Goal: Task Accomplishment & Management: Use online tool/utility

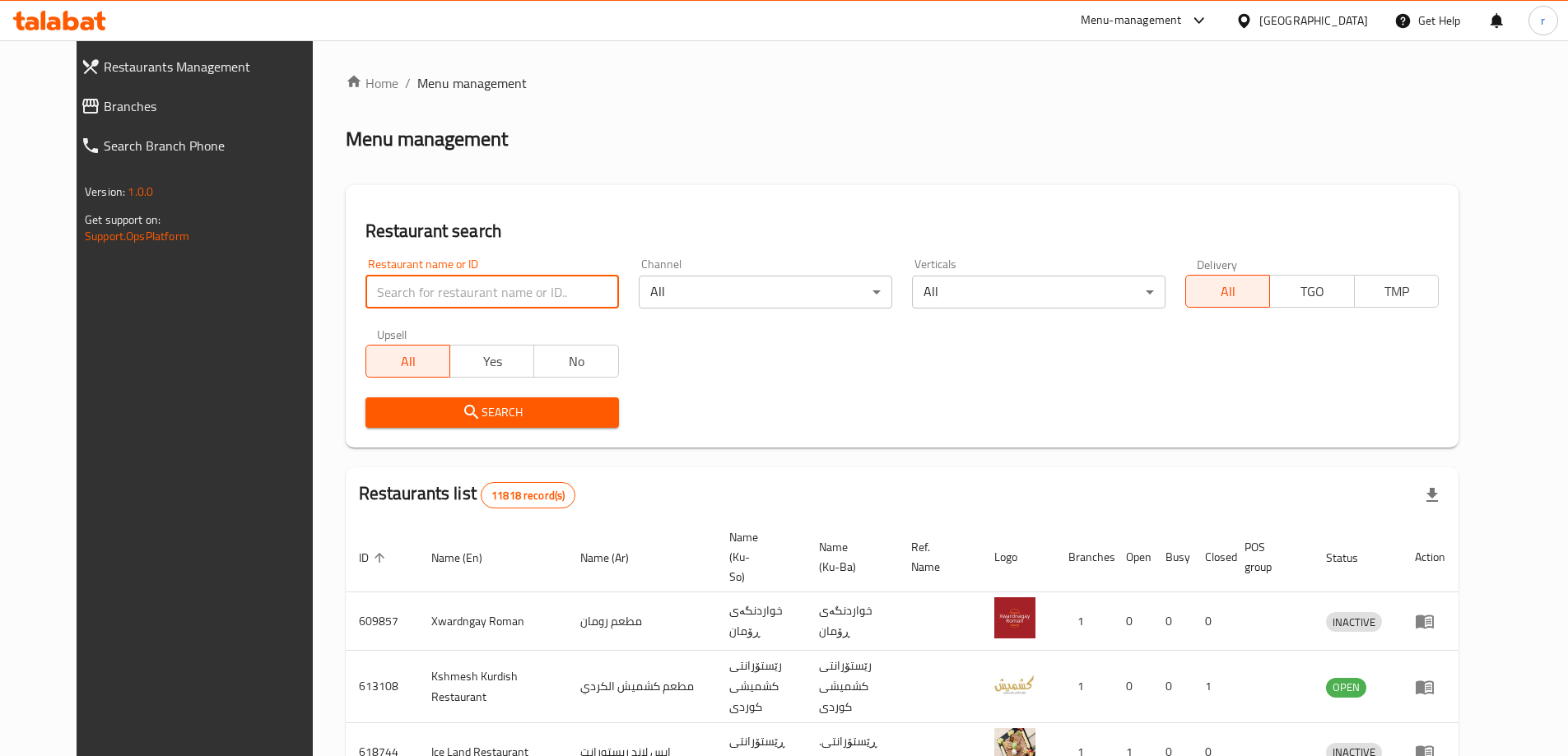
drag, startPoint x: 387, startPoint y: 281, endPoint x: 375, endPoint y: 297, distance: 20.0
click at [387, 281] on input "search" at bounding box center [492, 292] width 253 height 33
paste input "Shabo Palace"
type input "Shabo Palace"
drag, startPoint x: 411, startPoint y: 398, endPoint x: 427, endPoint y: 410, distance: 20.0
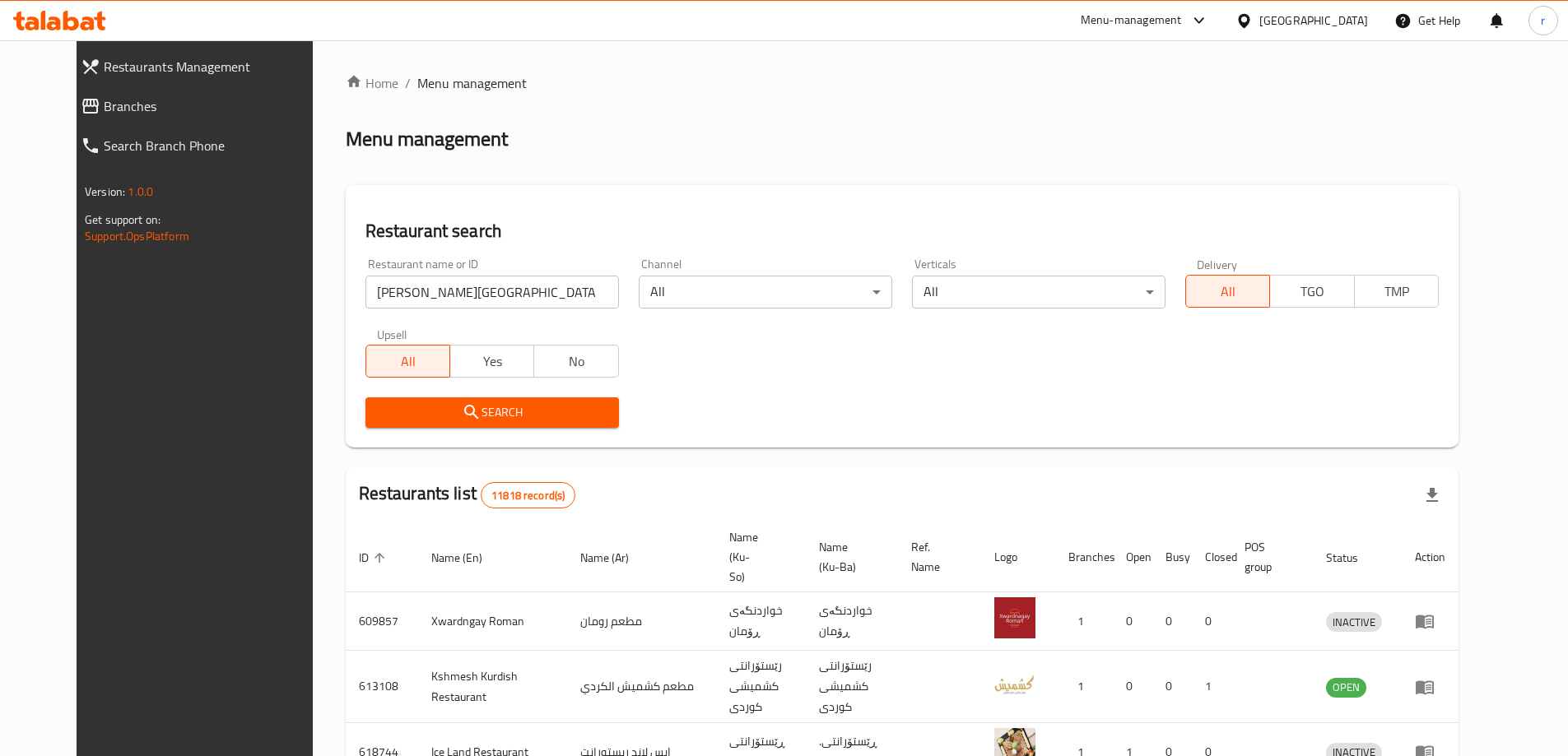
click at [462, 410] on icon "submit" at bounding box center [471, 412] width 20 height 20
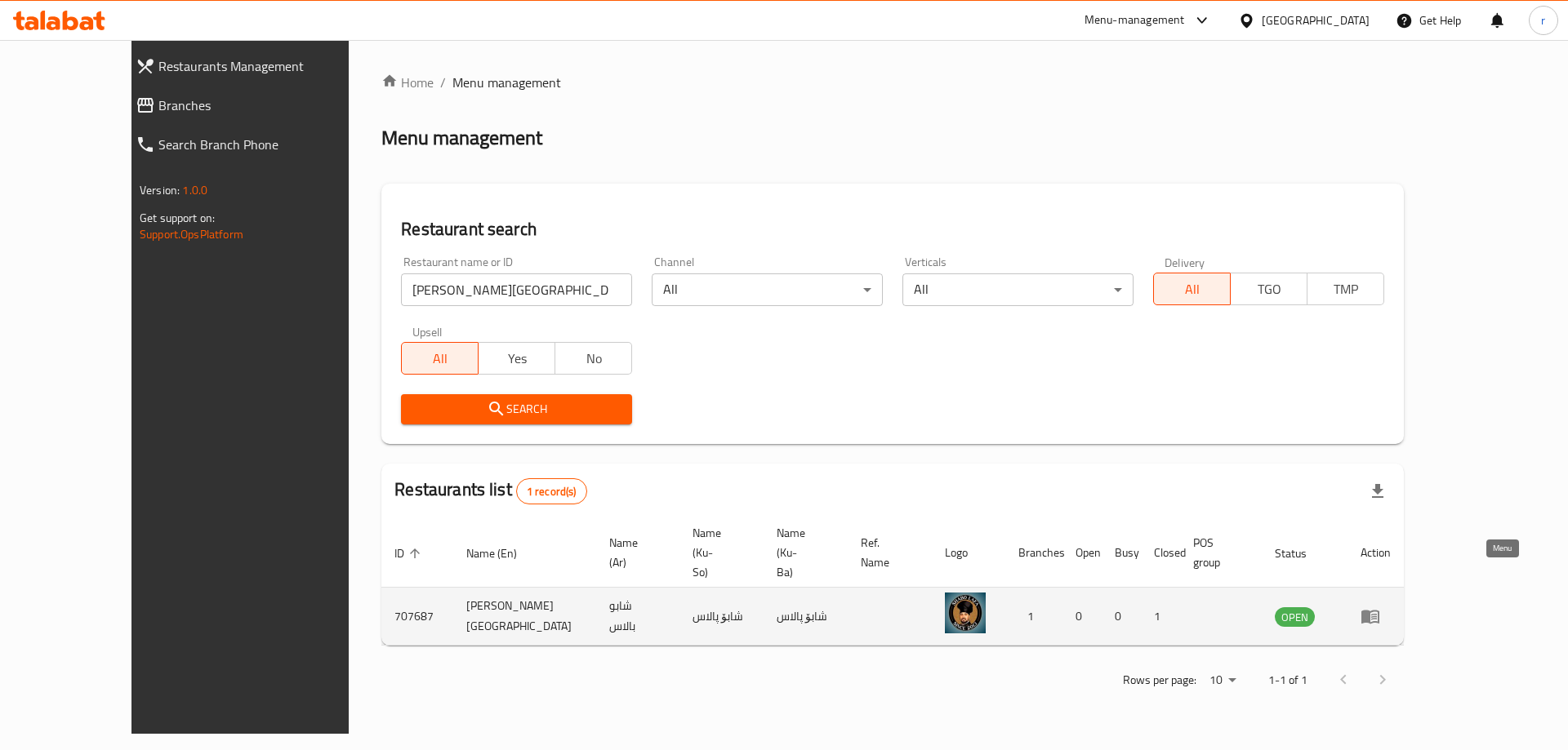
click at [1380, 607] on icon "enhanced table" at bounding box center [1370, 616] width 20 height 20
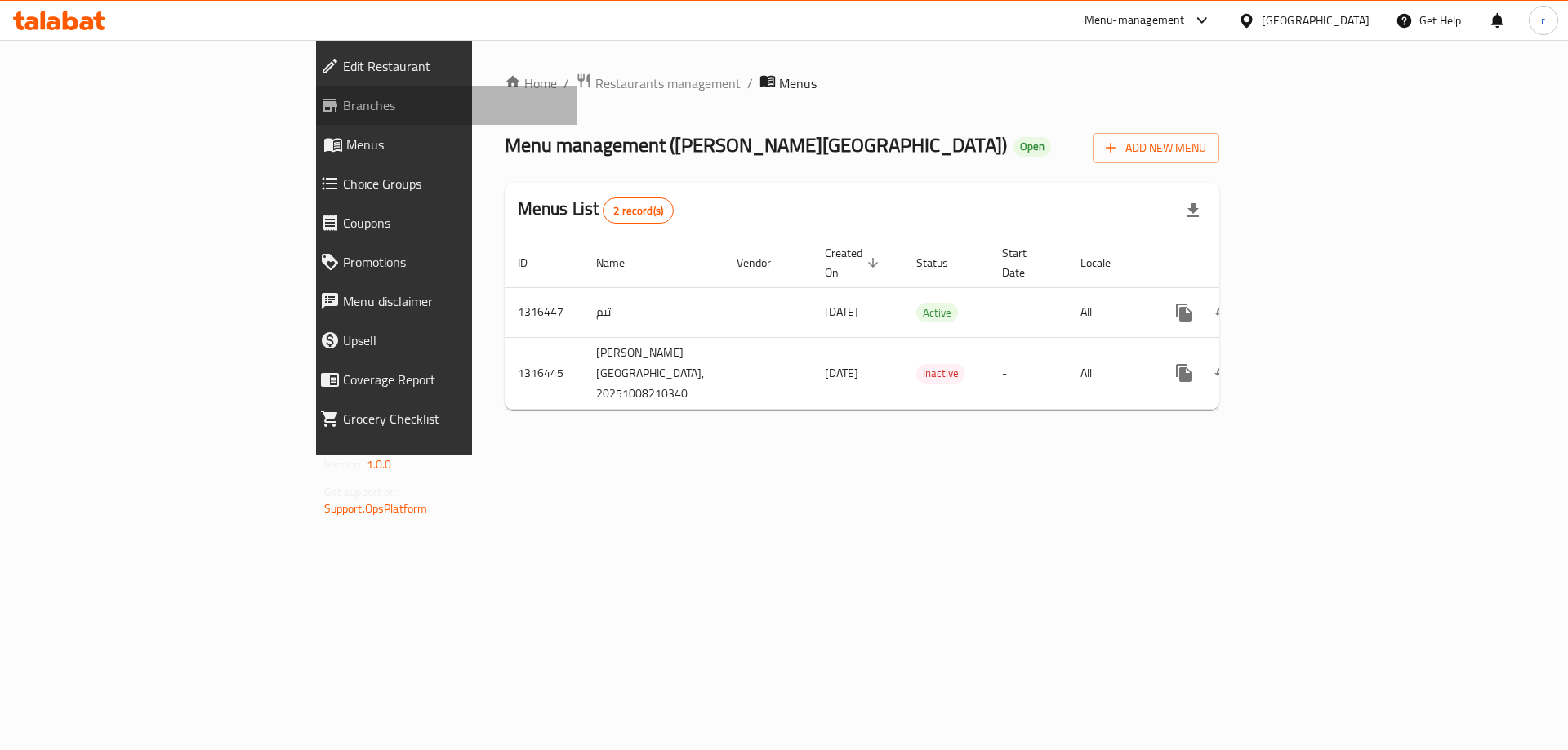
click at [307, 119] on link "Branches" at bounding box center [443, 105] width 271 height 39
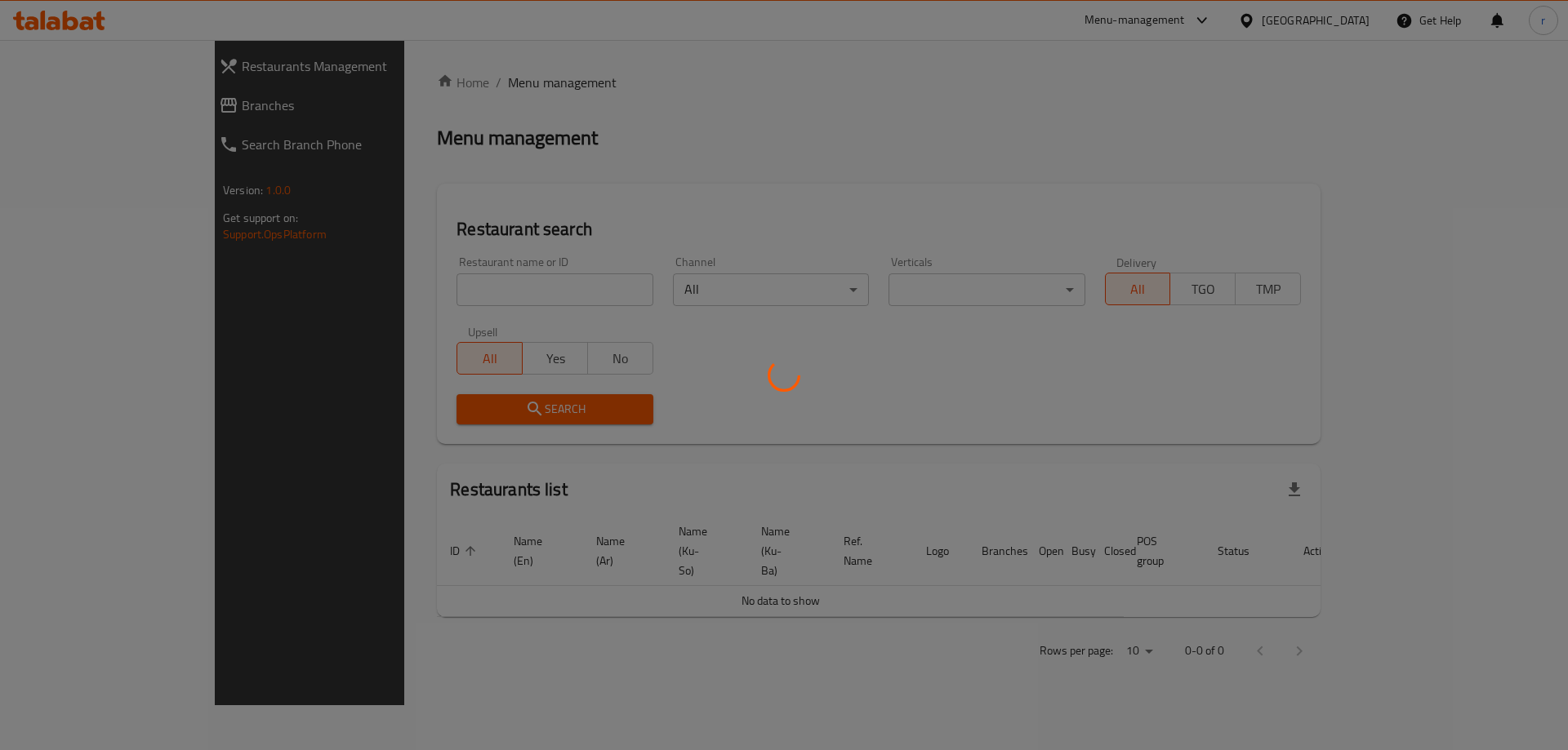
click at [358, 280] on div at bounding box center [784, 375] width 1568 height 750
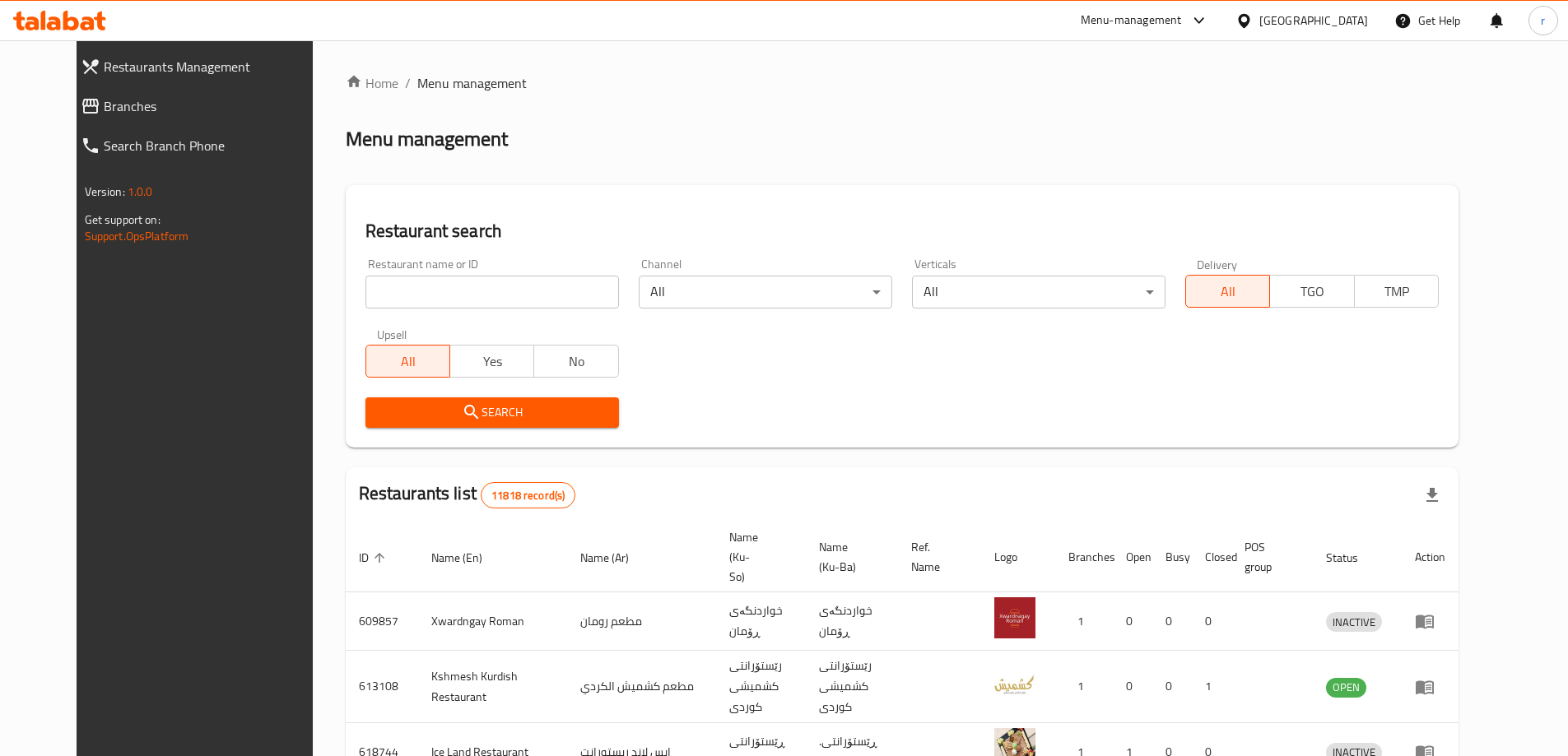
click at [371, 286] on div "Home / Menu management Menu management Restaurant search Restaurant name or ID …" at bounding box center [902, 644] width 1113 height 1141
click at [371, 286] on input "search" at bounding box center [492, 292] width 253 height 33
paste input "656871"
type input "656871"
click at [380, 409] on span "Search" at bounding box center [492, 412] width 227 height 21
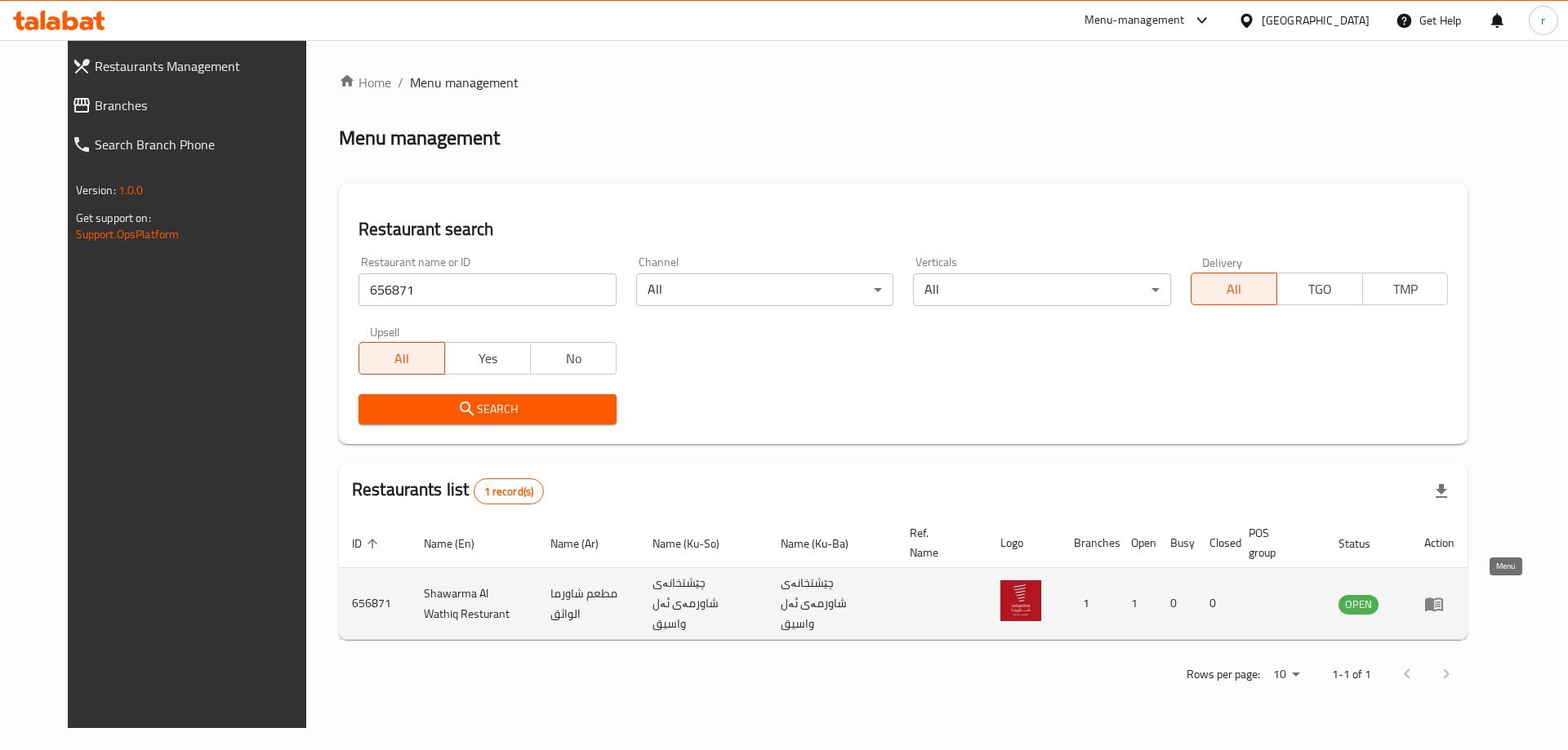
click at [1443, 598] on icon "enhanced table" at bounding box center [1434, 605] width 18 height 14
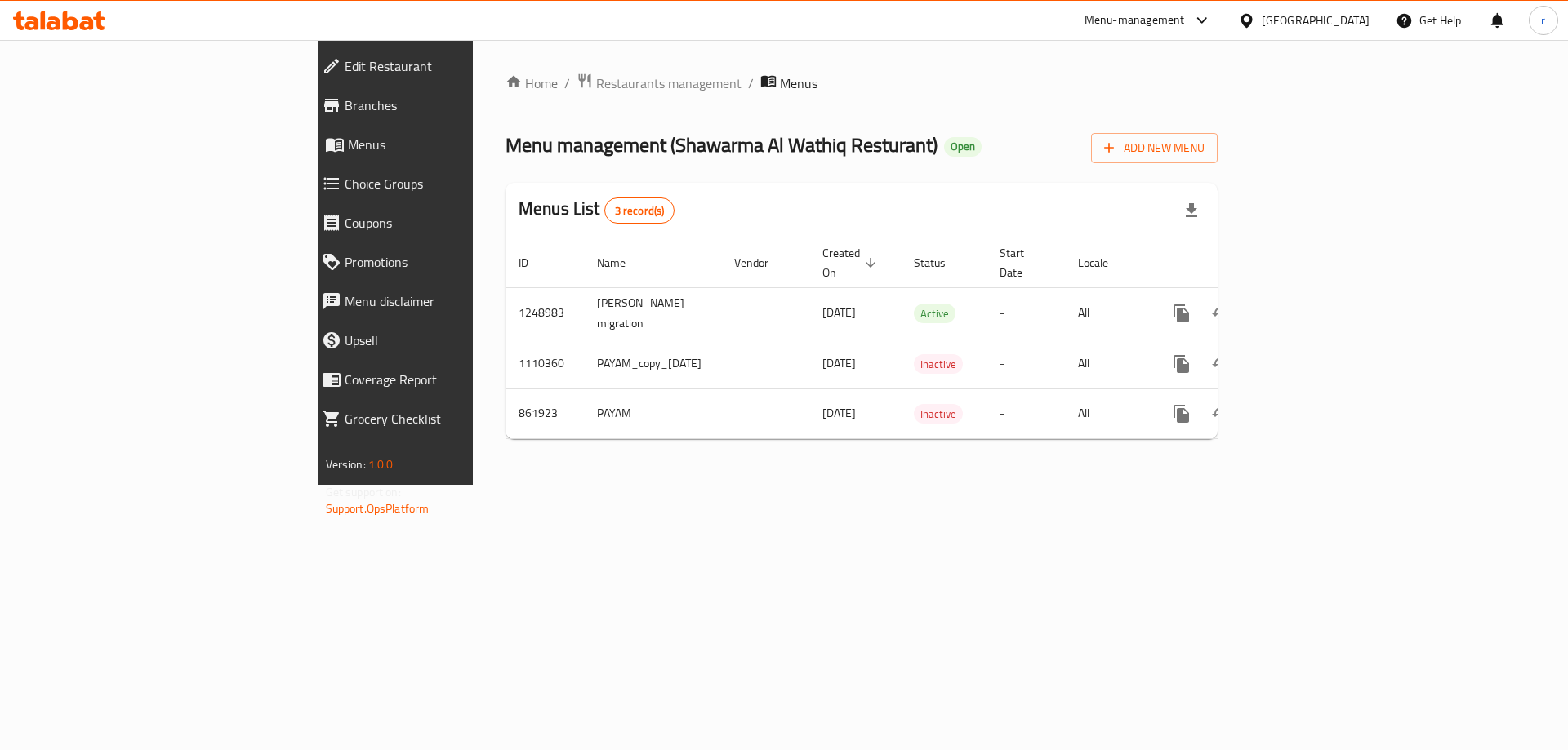
click at [345, 103] on span "Branches" at bounding box center [455, 105] width 222 height 20
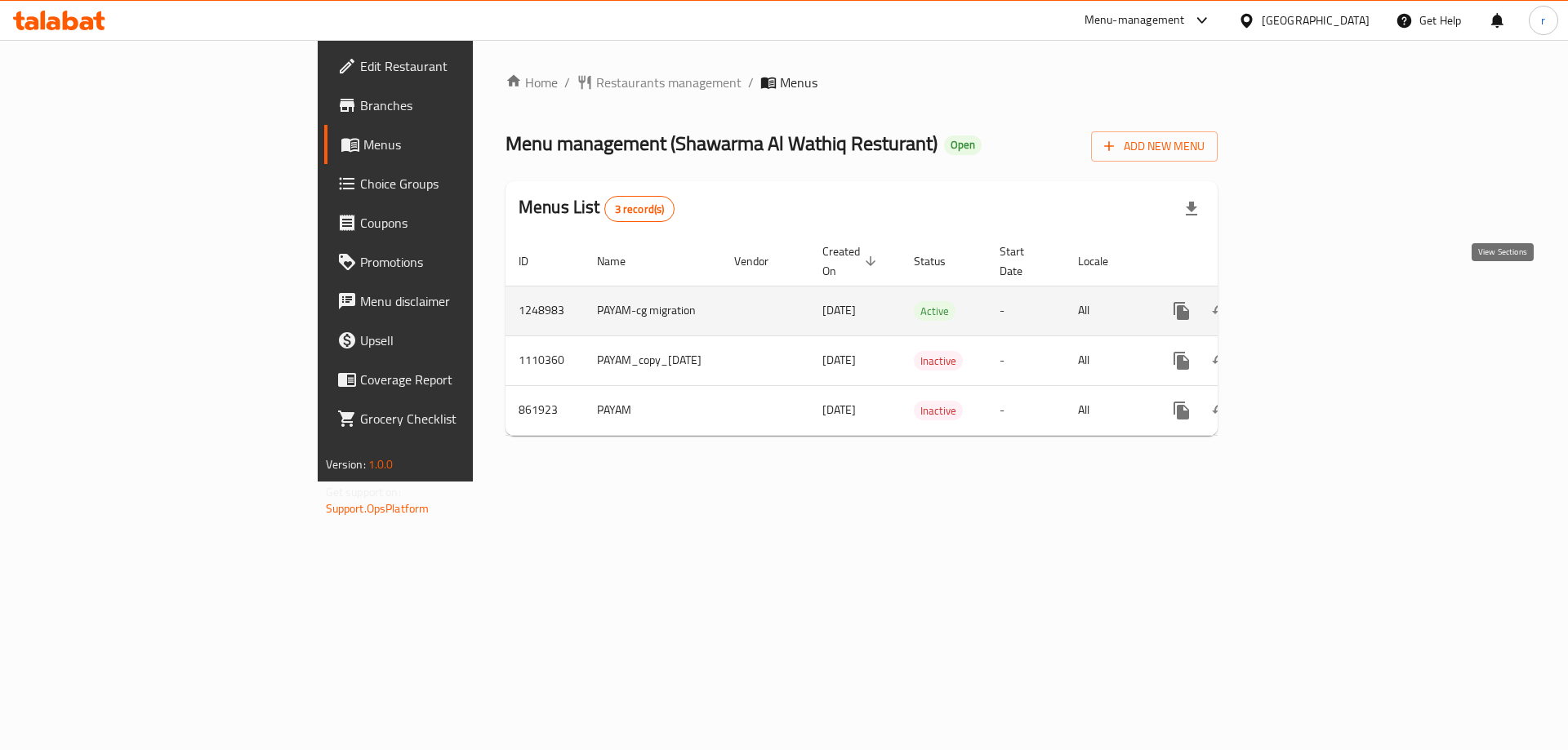
click at [1319, 291] on link "enhanced table" at bounding box center [1299, 311] width 39 height 39
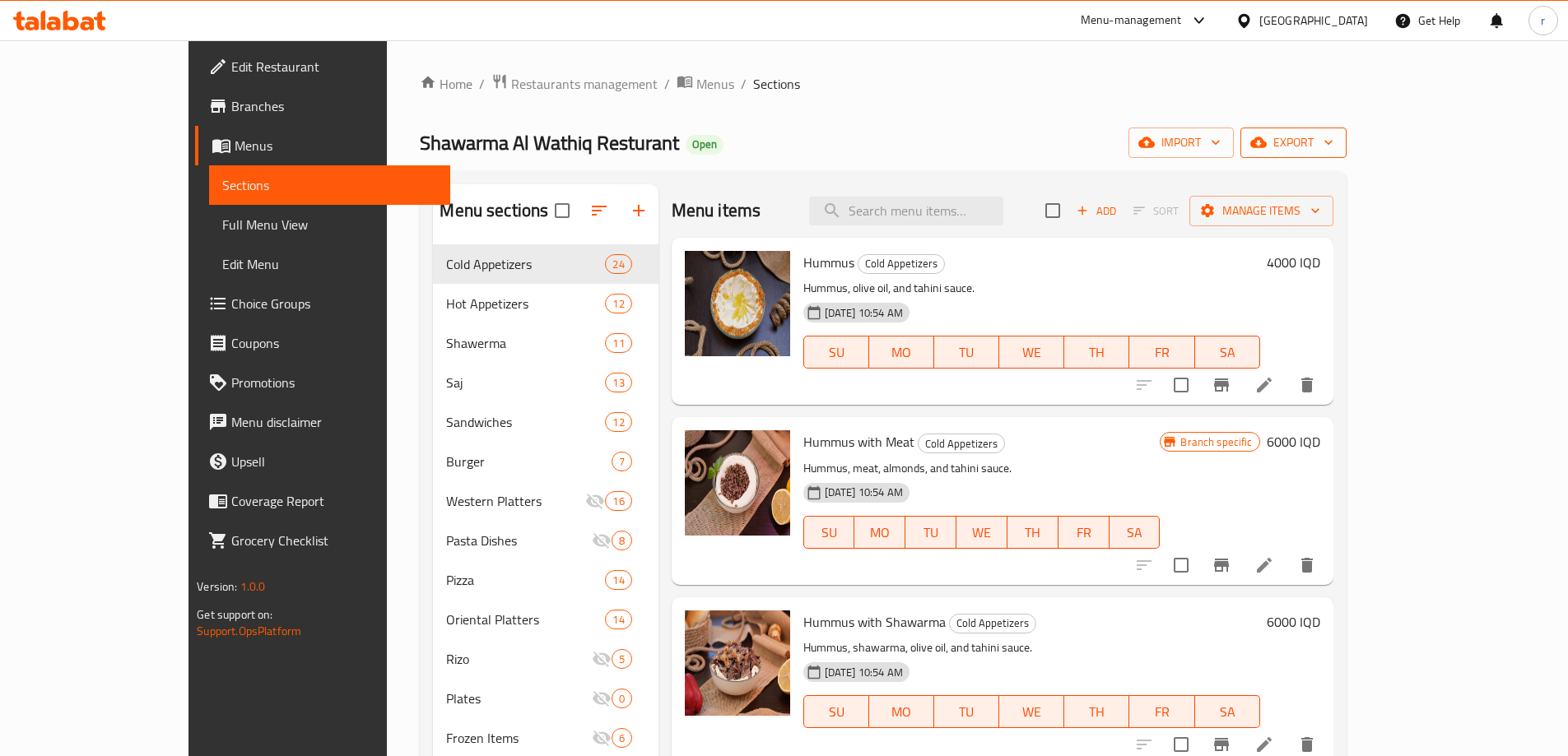
click at [1334, 149] on span "export" at bounding box center [1293, 143] width 80 height 21
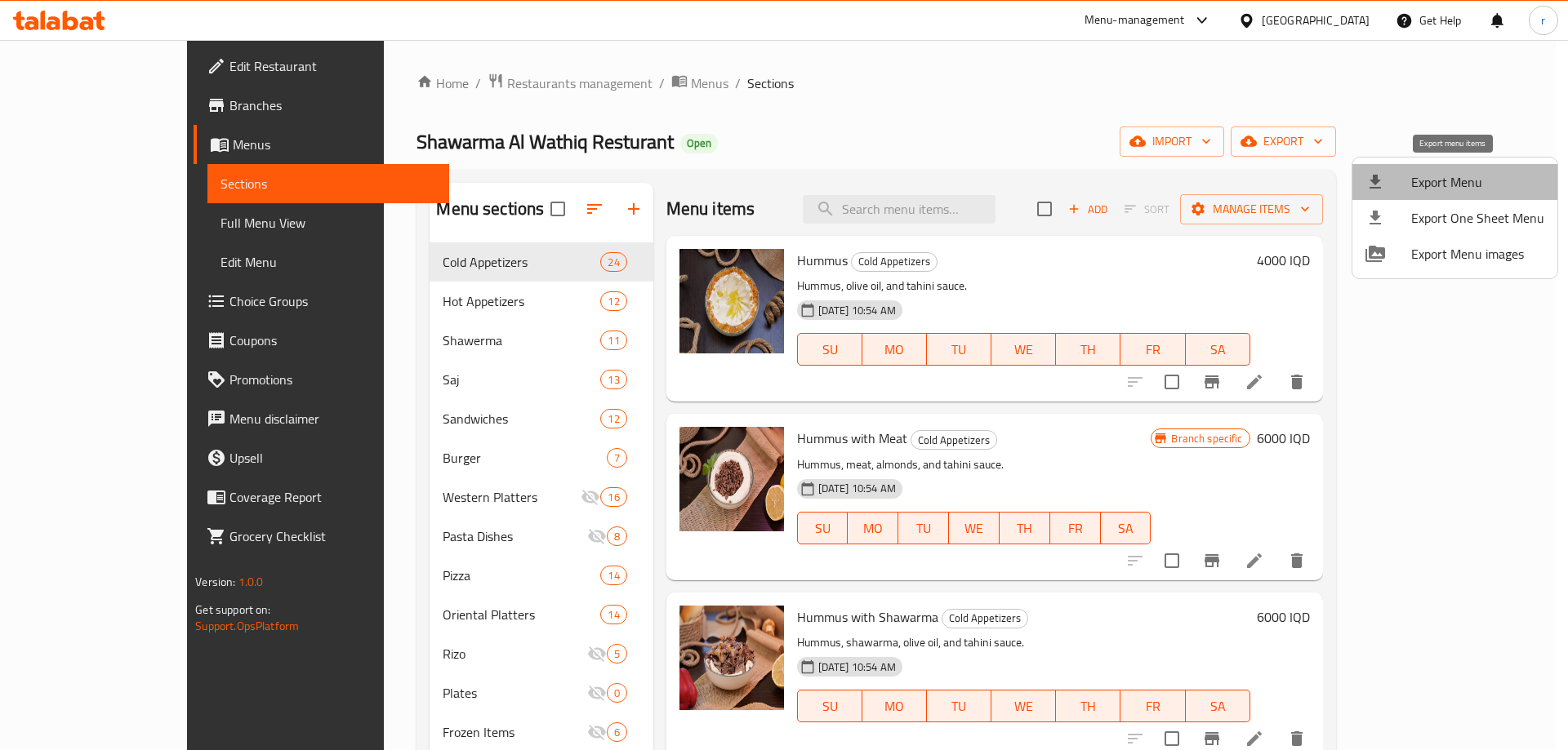
click at [1461, 186] on span "Export Menu" at bounding box center [1477, 182] width 133 height 20
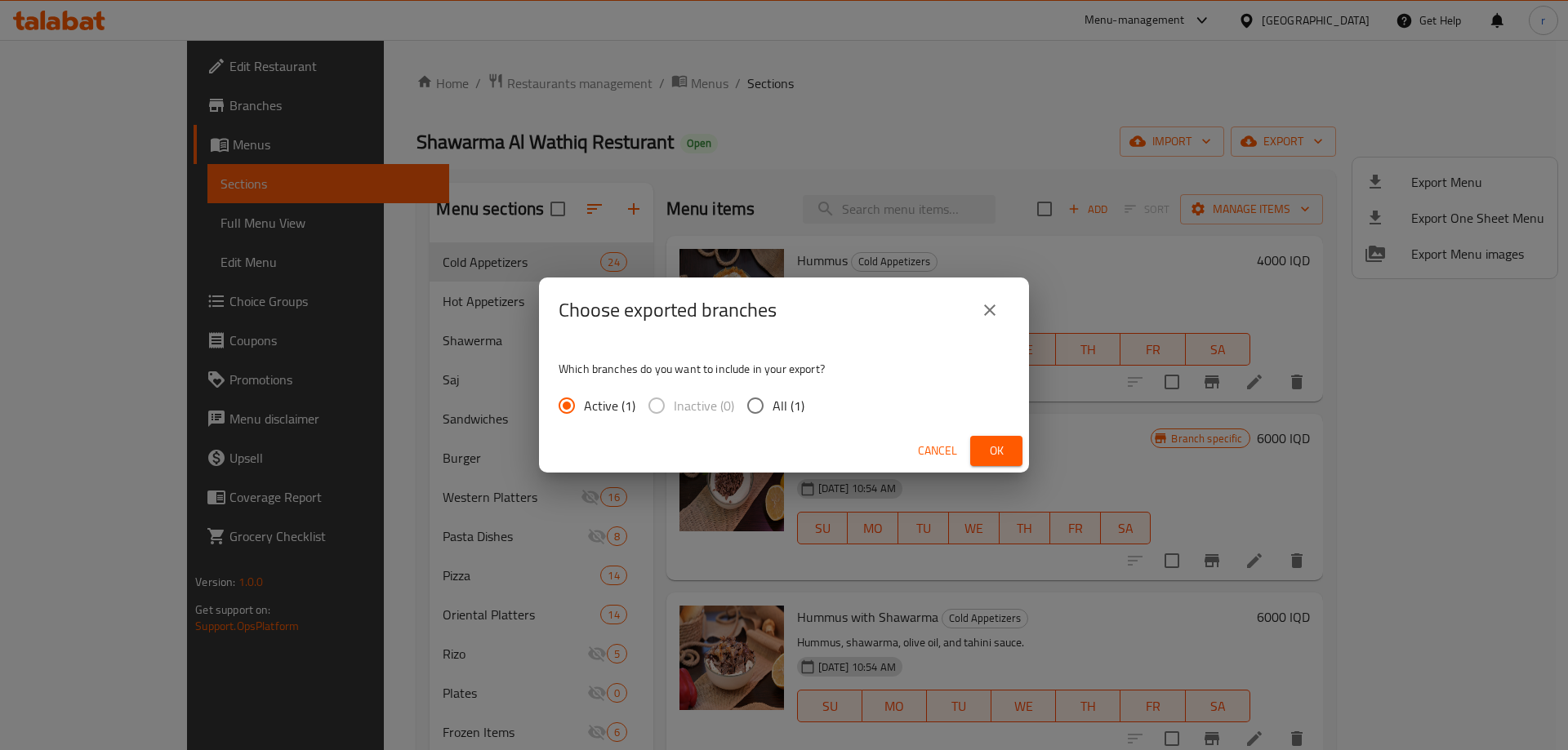
click at [1009, 459] on span "Ok" at bounding box center [996, 451] width 26 height 20
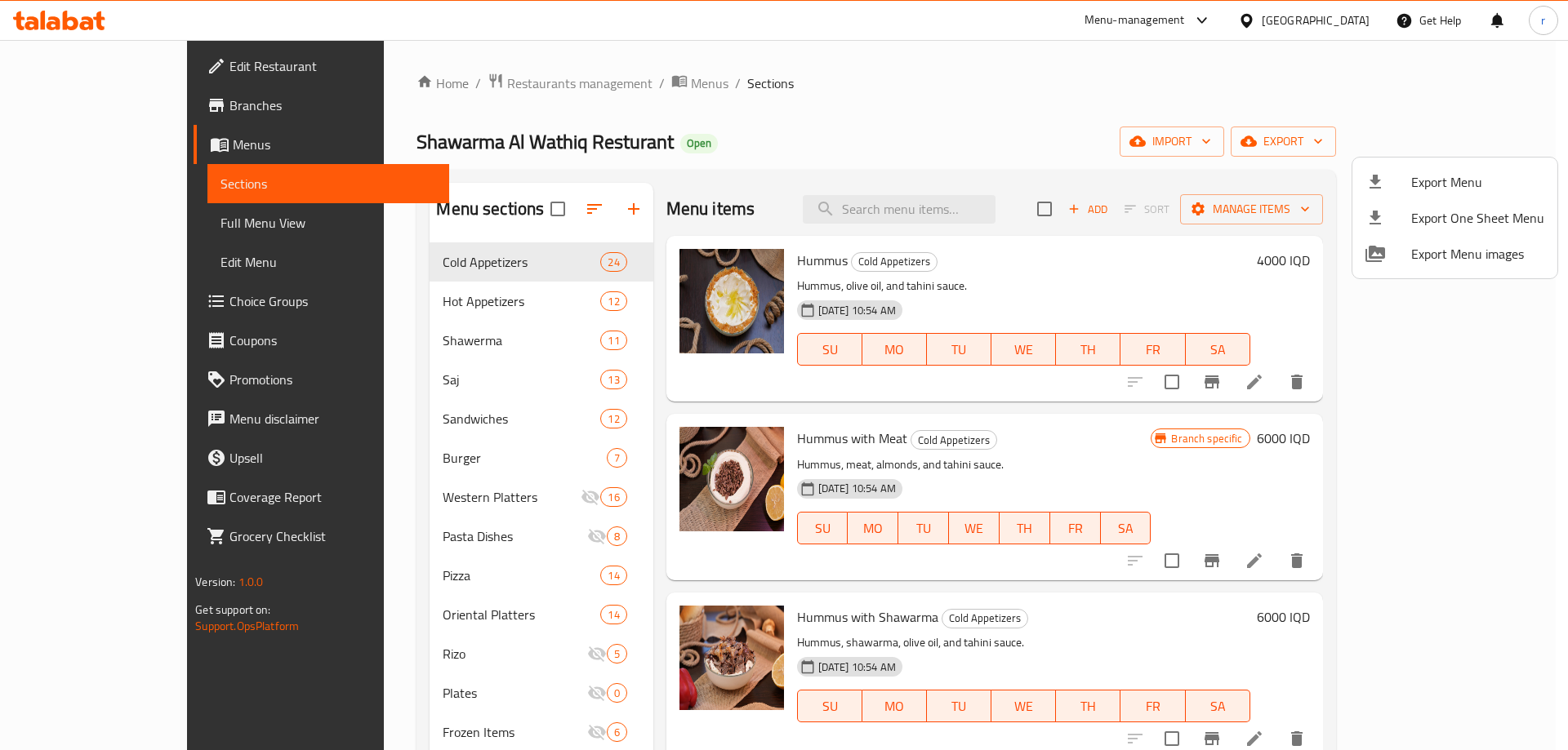
click at [115, 207] on div at bounding box center [784, 375] width 1568 height 750
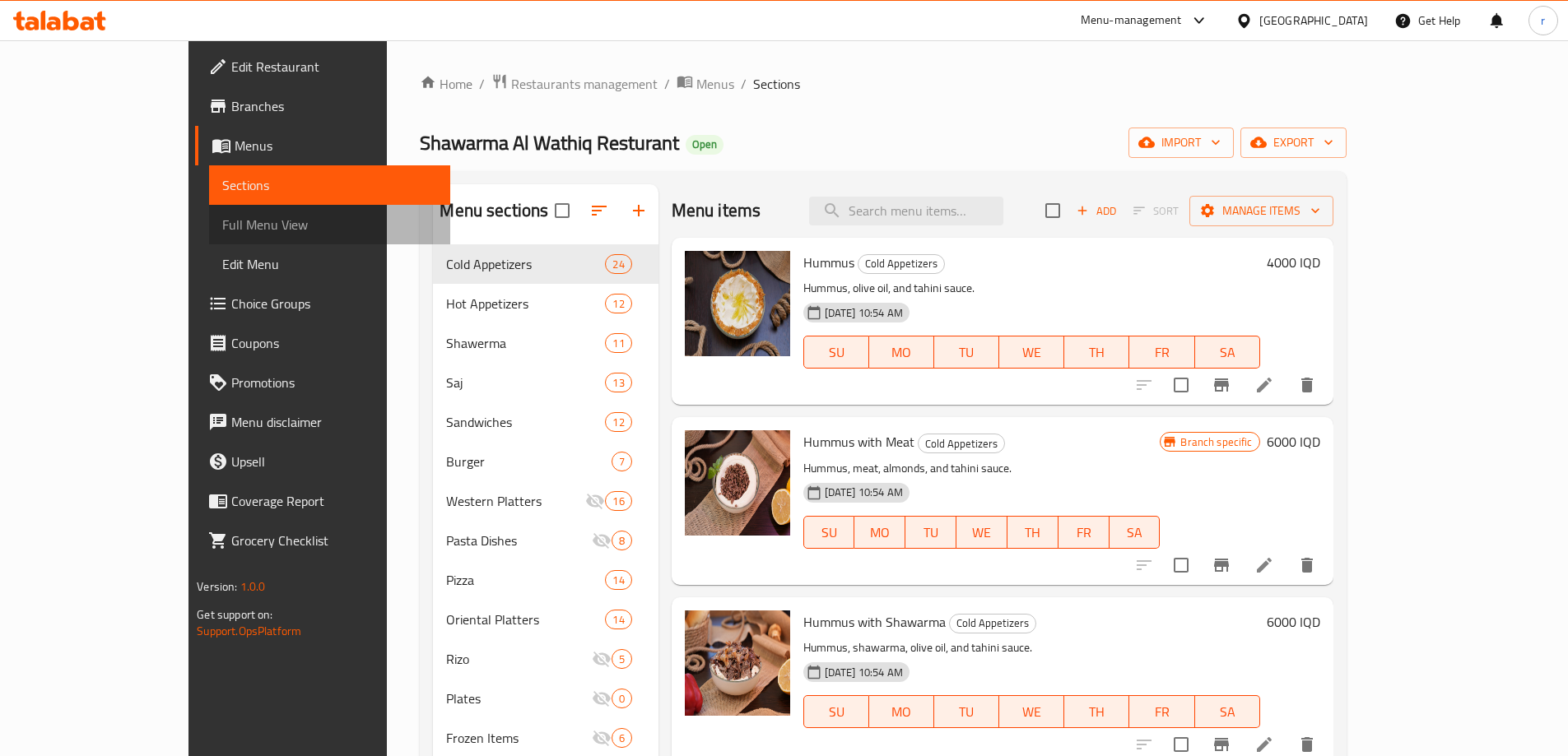
click at [223, 215] on span "Full Menu View" at bounding box center [330, 224] width 215 height 20
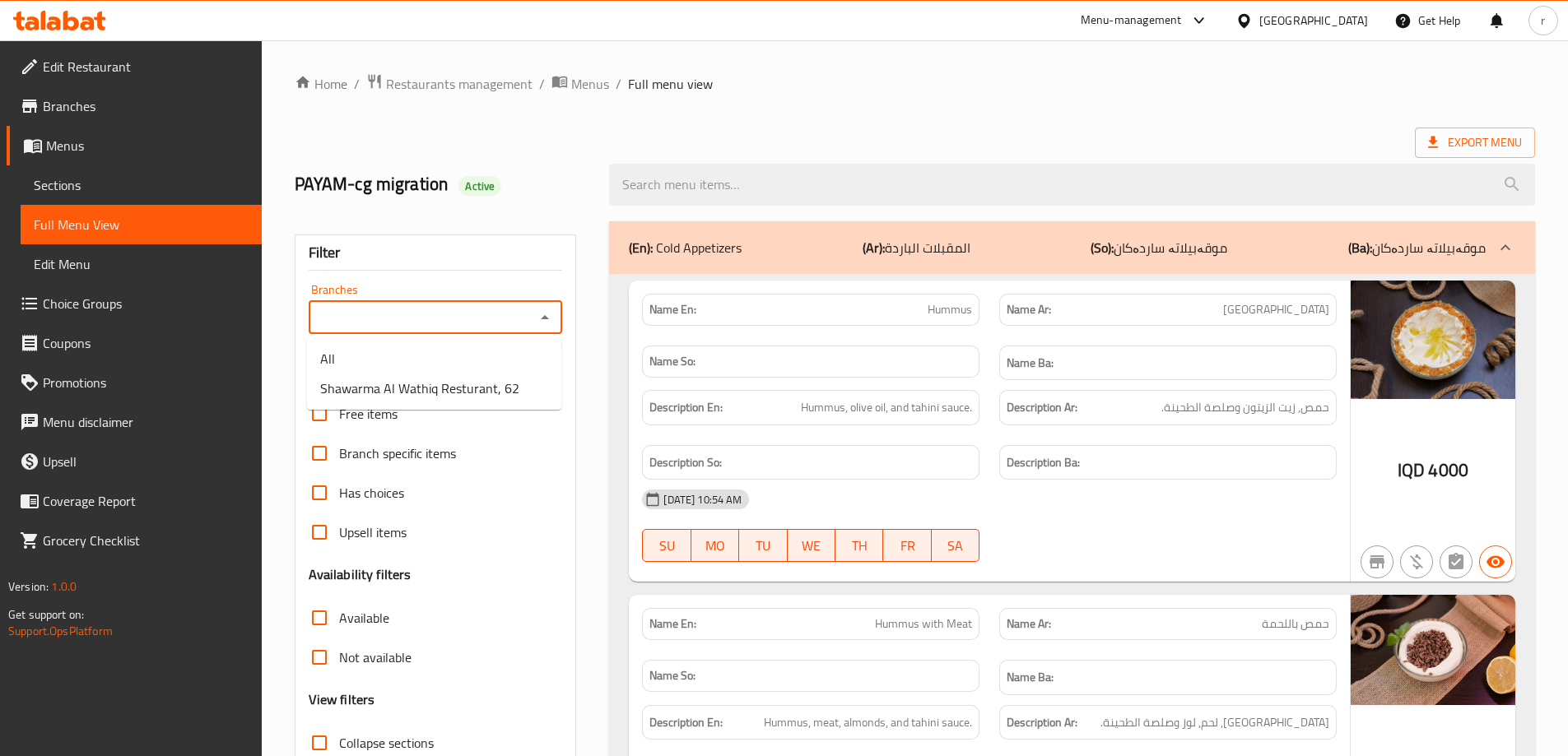
click at [393, 310] on input "Branches" at bounding box center [422, 318] width 217 height 23
click at [401, 385] on span "Shawarma Al Wathiq Resturant, 62" at bounding box center [420, 389] width 199 height 20
type input "Shawarma Al Wathiq Resturant, 62"
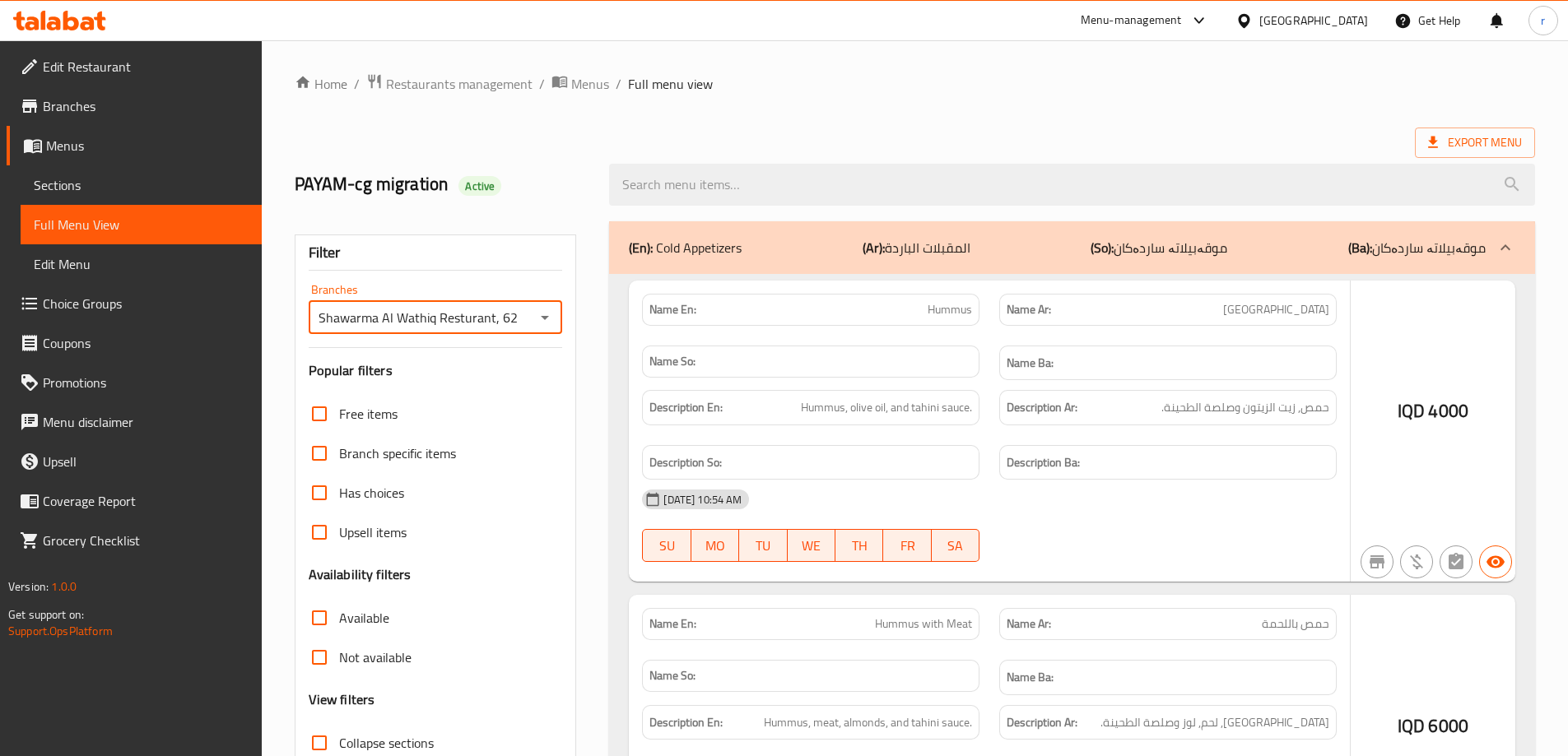
click at [358, 664] on div at bounding box center [784, 378] width 1568 height 756
click at [365, 656] on div at bounding box center [784, 378] width 1568 height 756
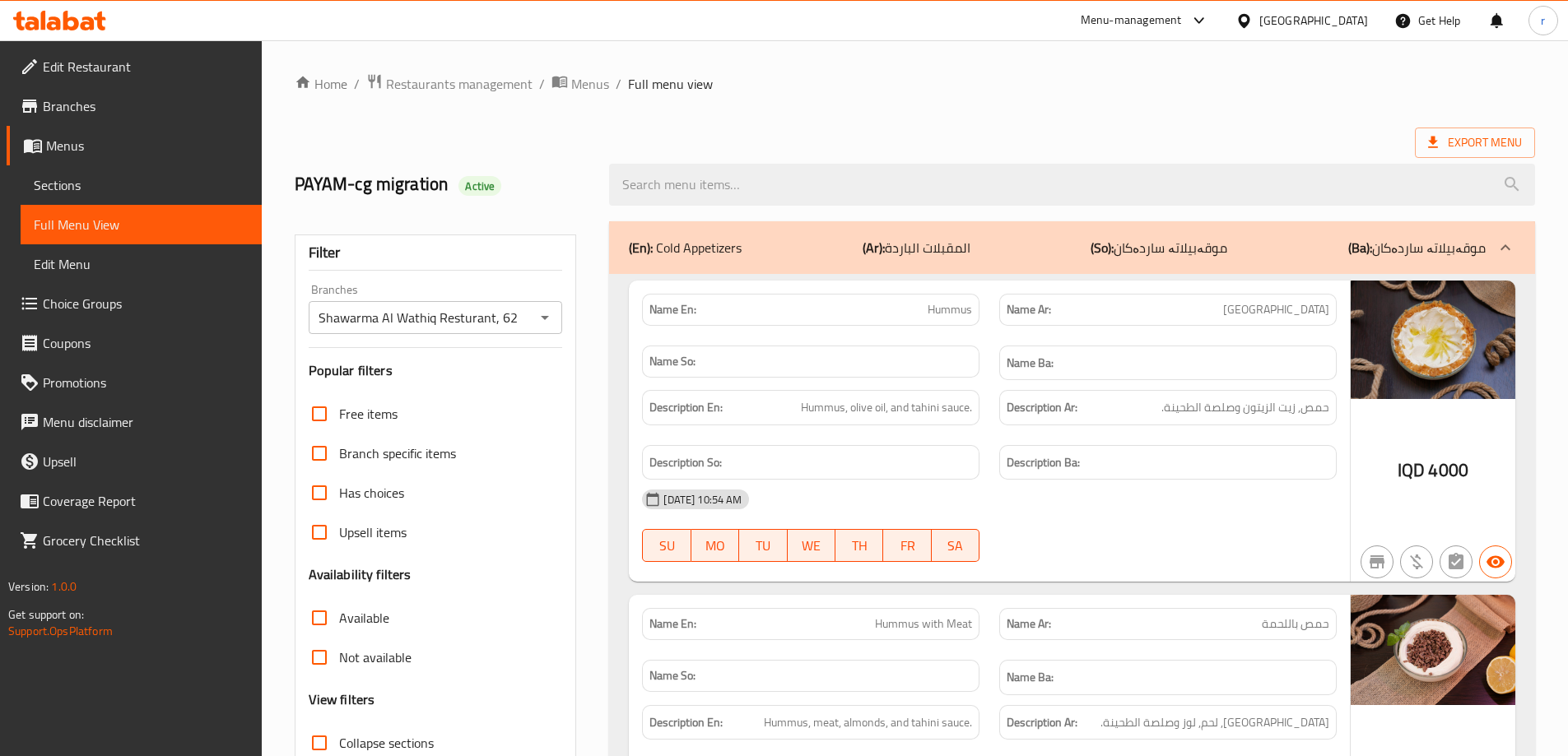
scroll to position [119, 0]
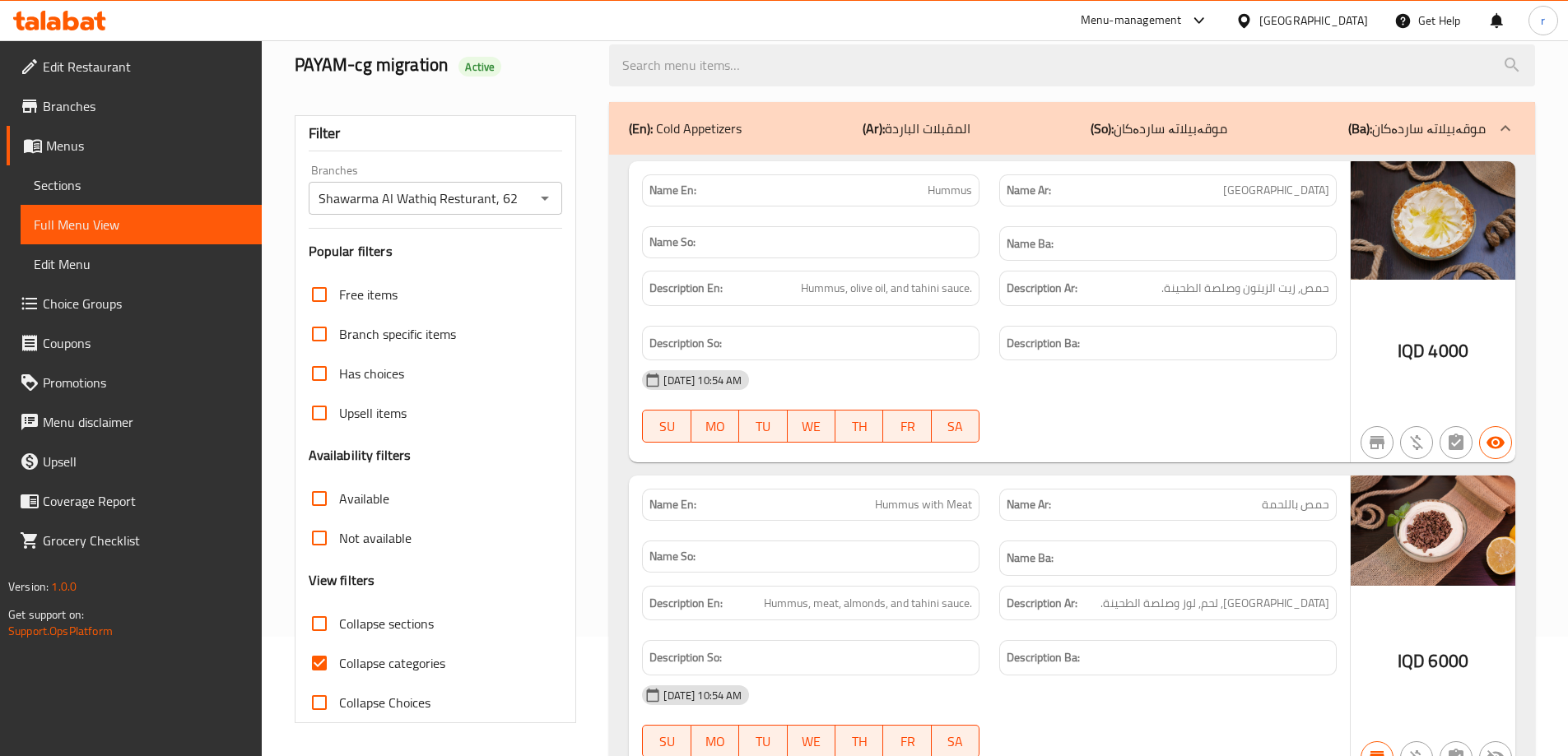
click at [369, 656] on span "Collapse categories" at bounding box center [392, 664] width 106 height 20
click at [339, 656] on input "Collapse categories" at bounding box center [320, 664] width 40 height 40
checkbox input "false"
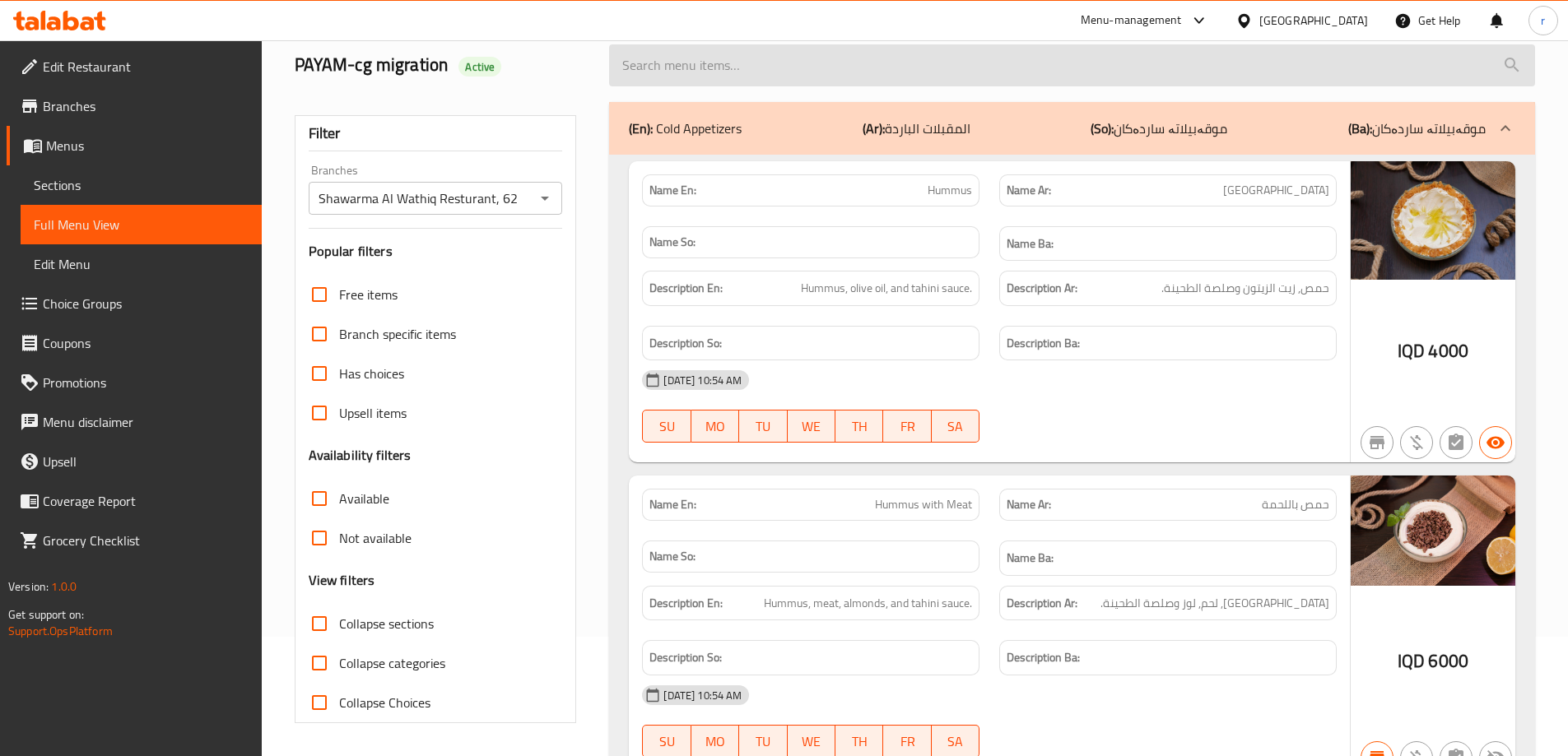
click at [657, 67] on input "search" at bounding box center [1071, 66] width 926 height 42
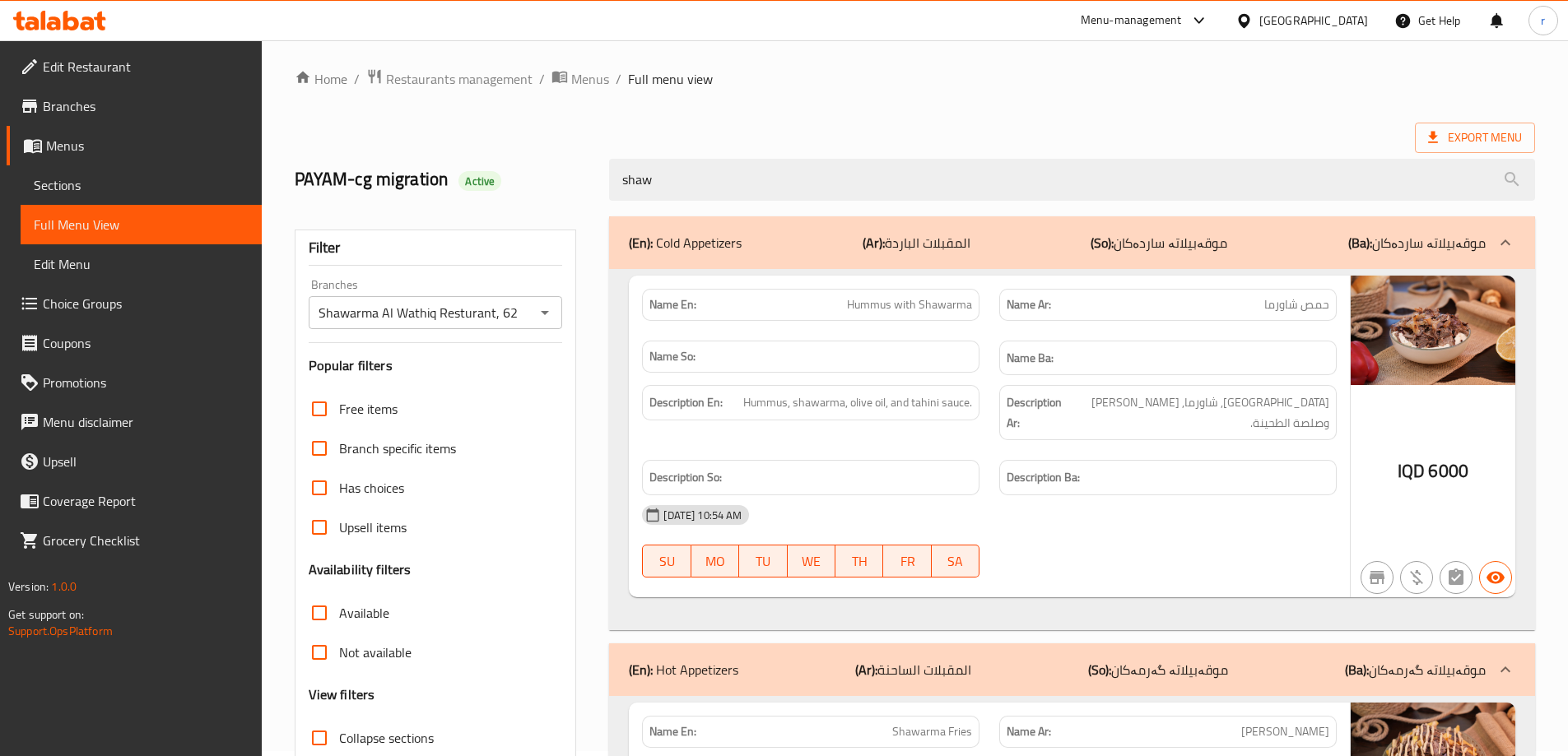
scroll to position [0, 0]
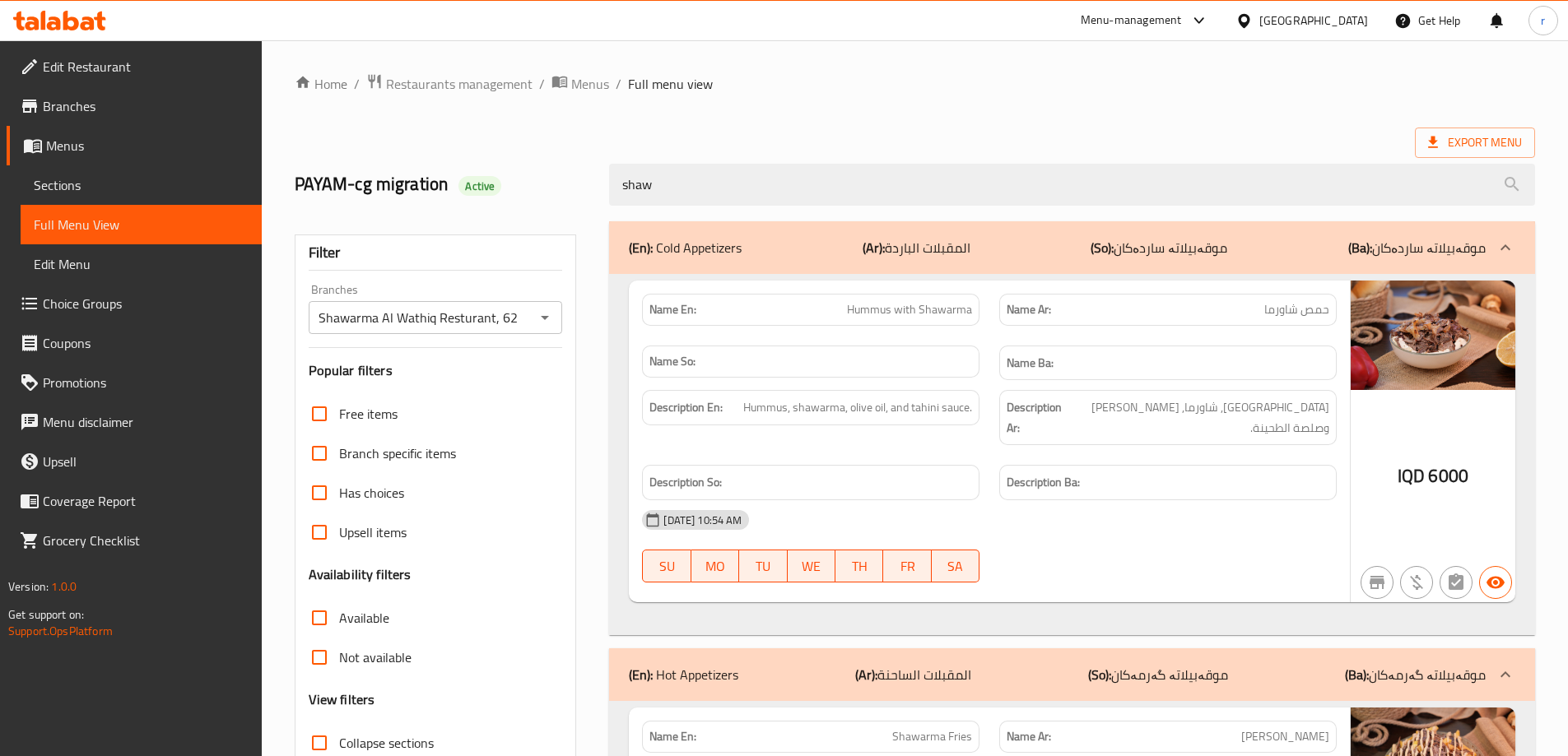
drag, startPoint x: 717, startPoint y: 196, endPoint x: 476, endPoint y: 205, distance: 241.2
click at [476, 205] on div "PAYAM-cg migration Active shaw" at bounding box center [914, 185] width 1260 height 74
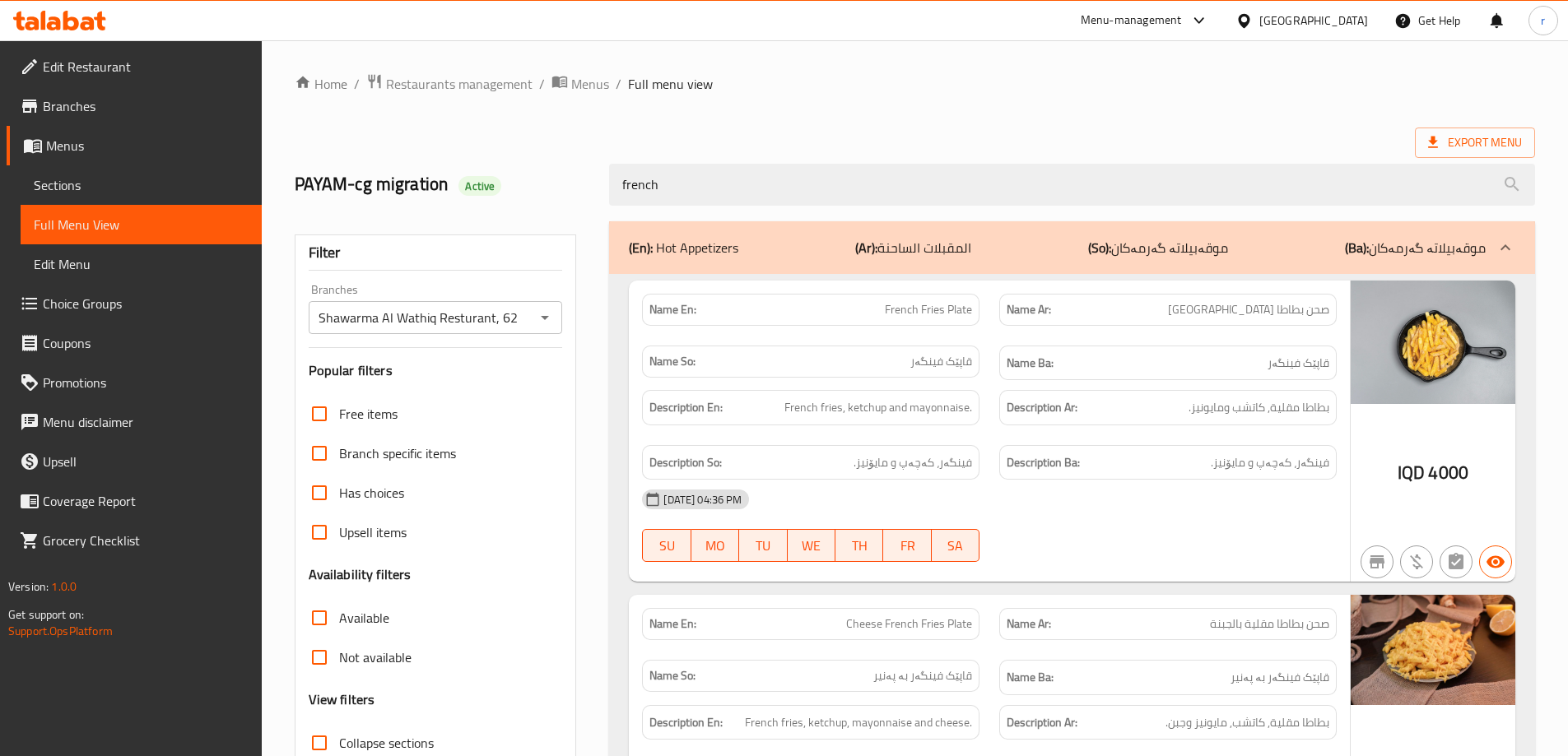
drag, startPoint x: 699, startPoint y: 193, endPoint x: 583, endPoint y: 201, distance: 116.3
click at [583, 201] on div "PAYAM-cg migration Active french" at bounding box center [914, 185] width 1260 height 74
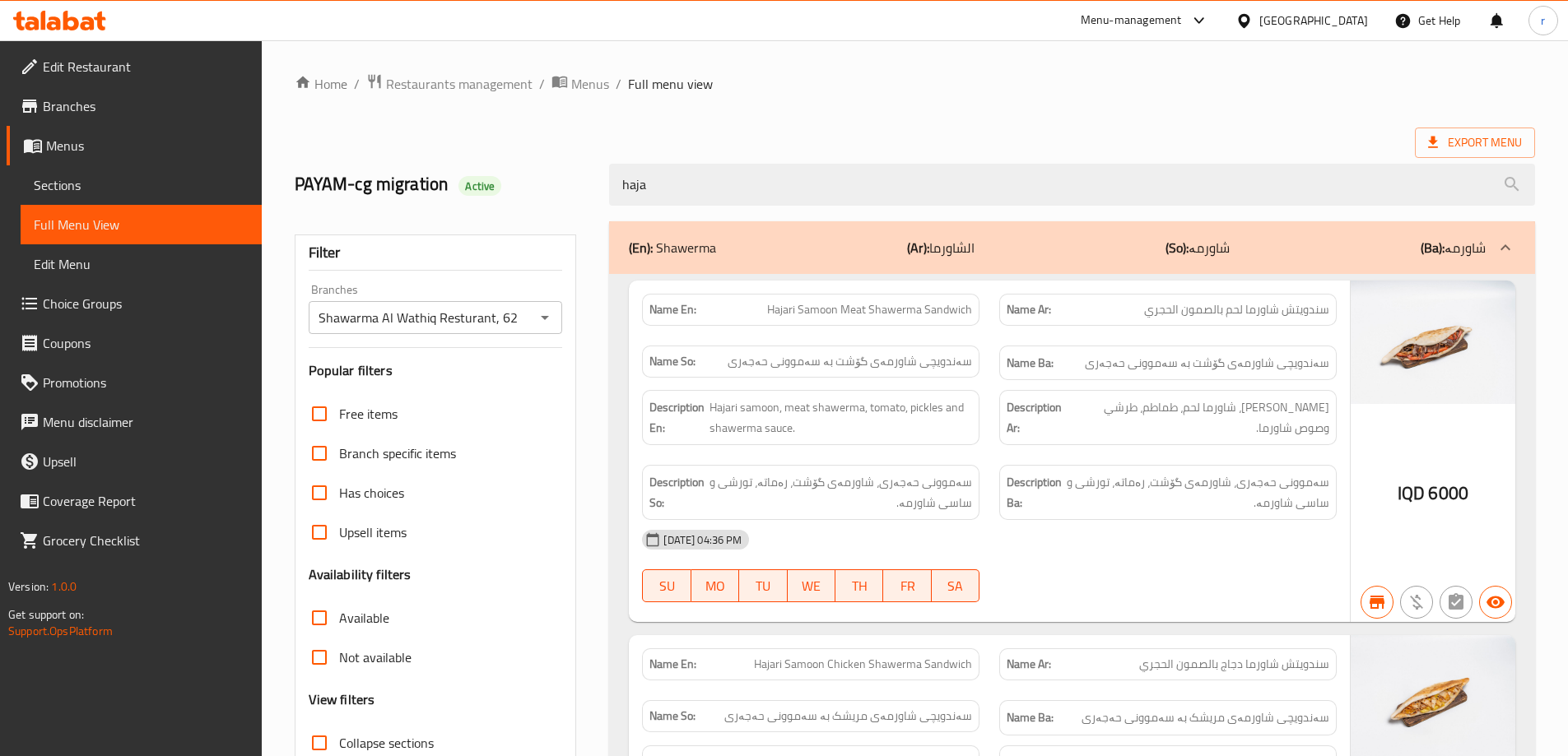
scroll to position [137, 0]
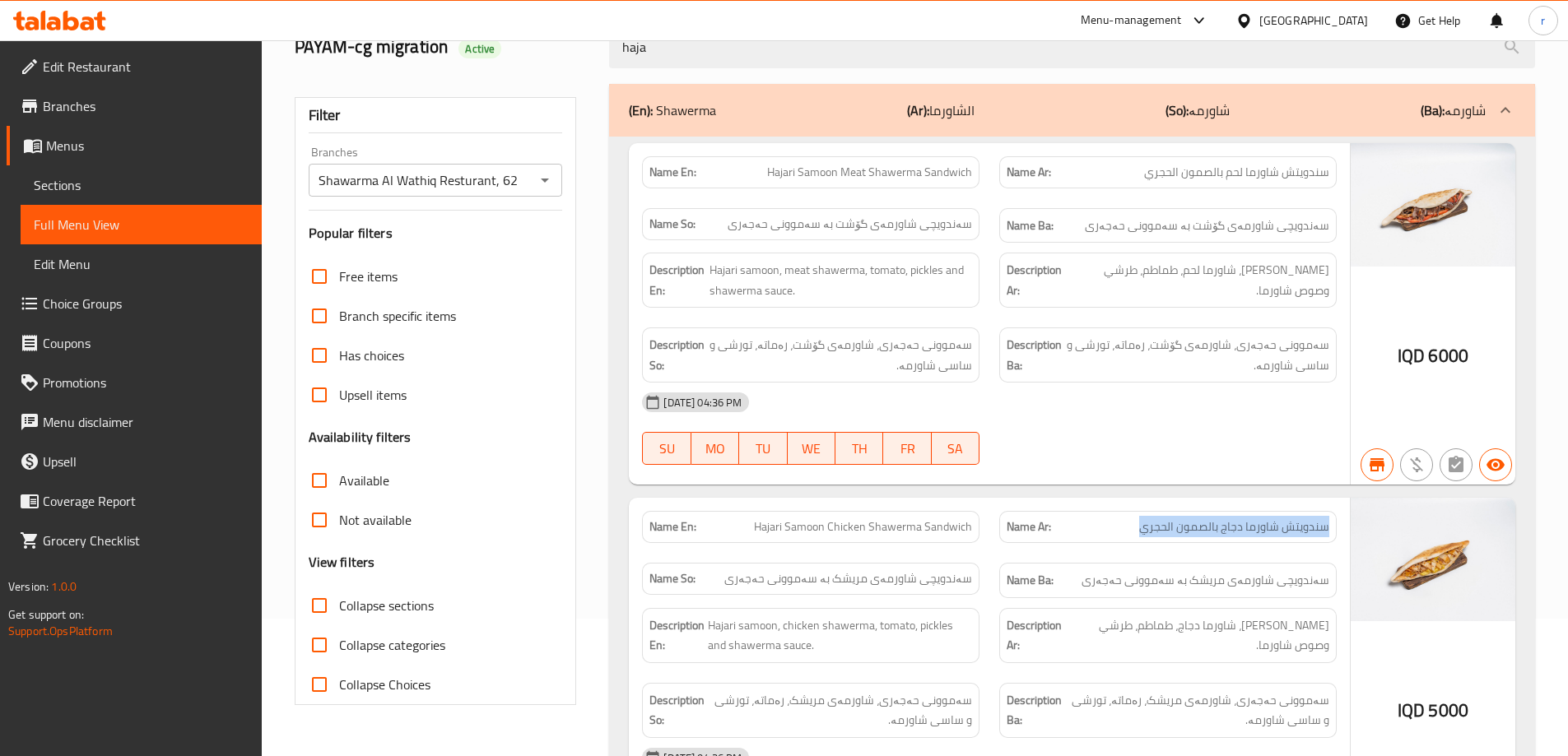
drag, startPoint x: 1126, startPoint y: 523, endPoint x: 1323, endPoint y: 534, distance: 197.3
click at [1339, 540] on div "Name Ar: سندويتش شاورما دجاج بالصمون الحجري" at bounding box center [1168, 527] width 357 height 52
copy span "سندويتش شاورما دجاج بالصمون الحجري"
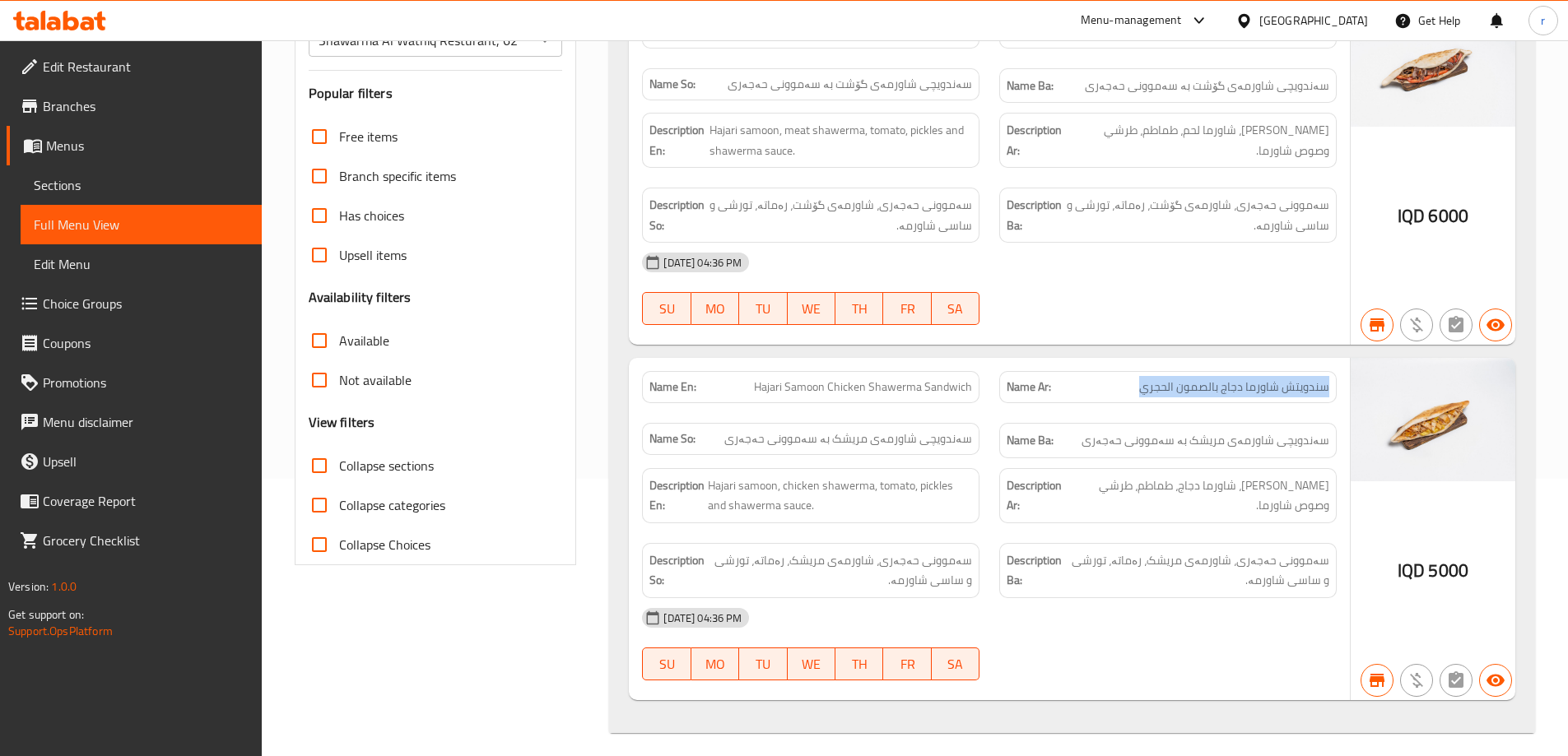
scroll to position [0, 0]
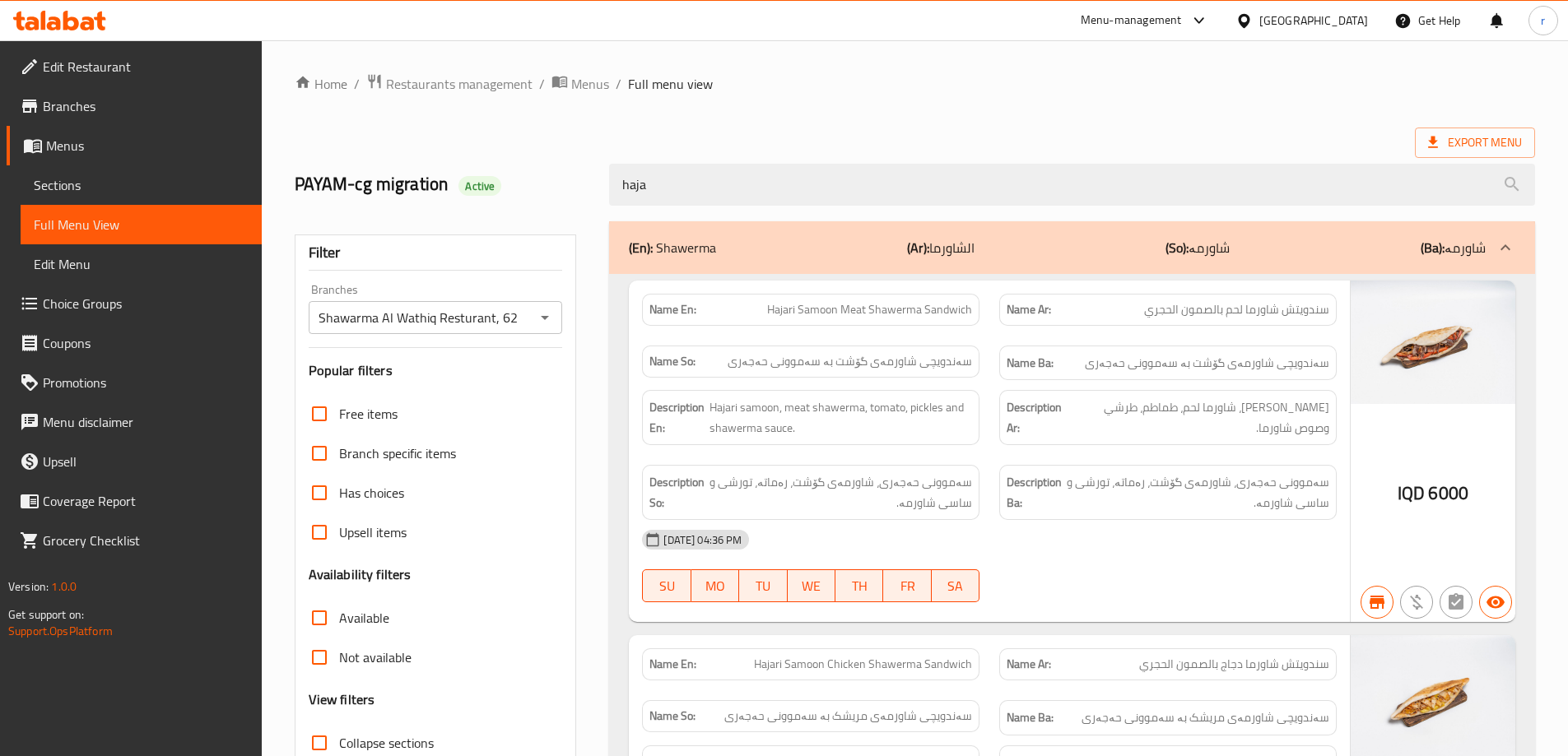
drag, startPoint x: 656, startPoint y: 194, endPoint x: 560, endPoint y: 204, distance: 96.5
click at [560, 204] on div "PAYAM-cg migration Active haja" at bounding box center [914, 185] width 1260 height 74
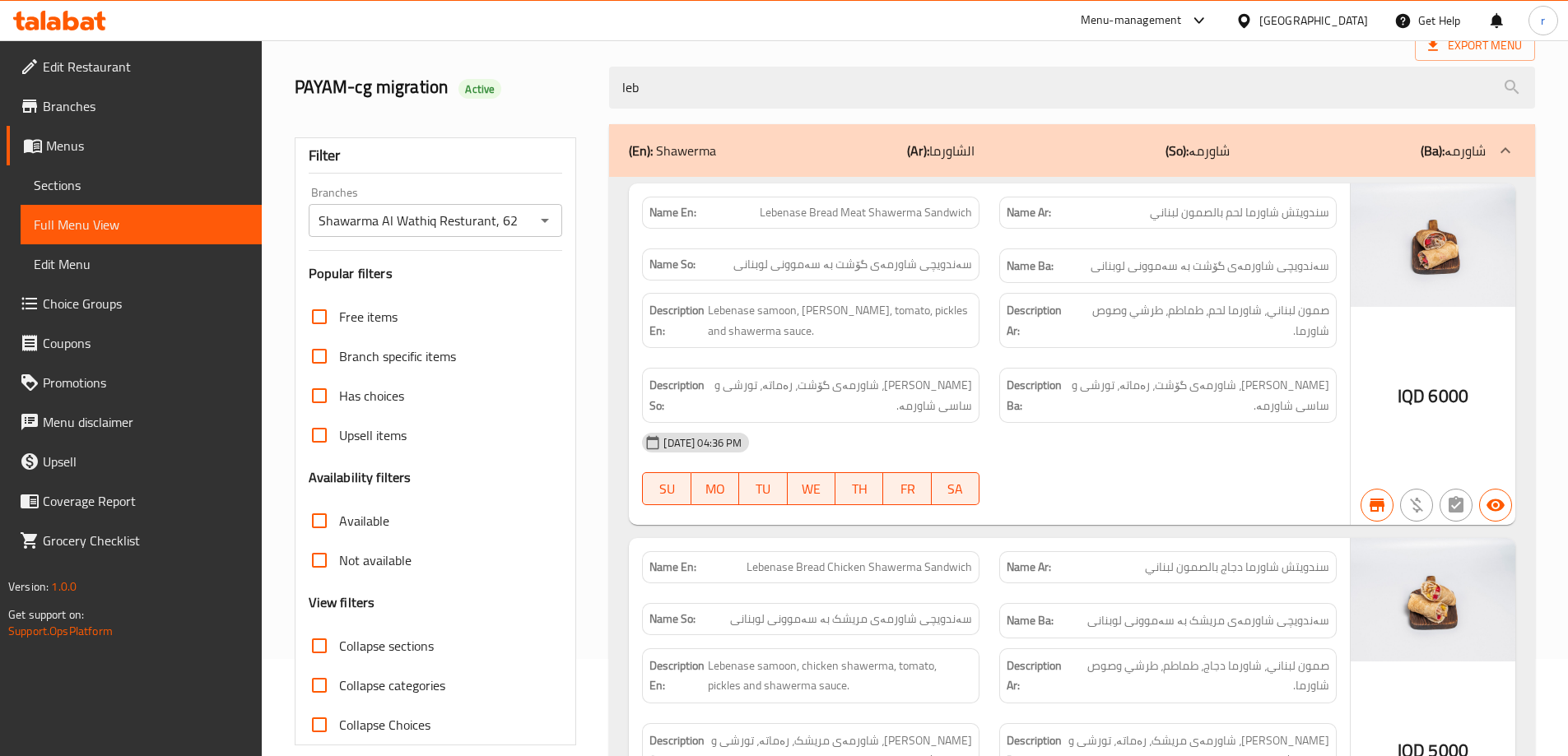
scroll to position [137, 0]
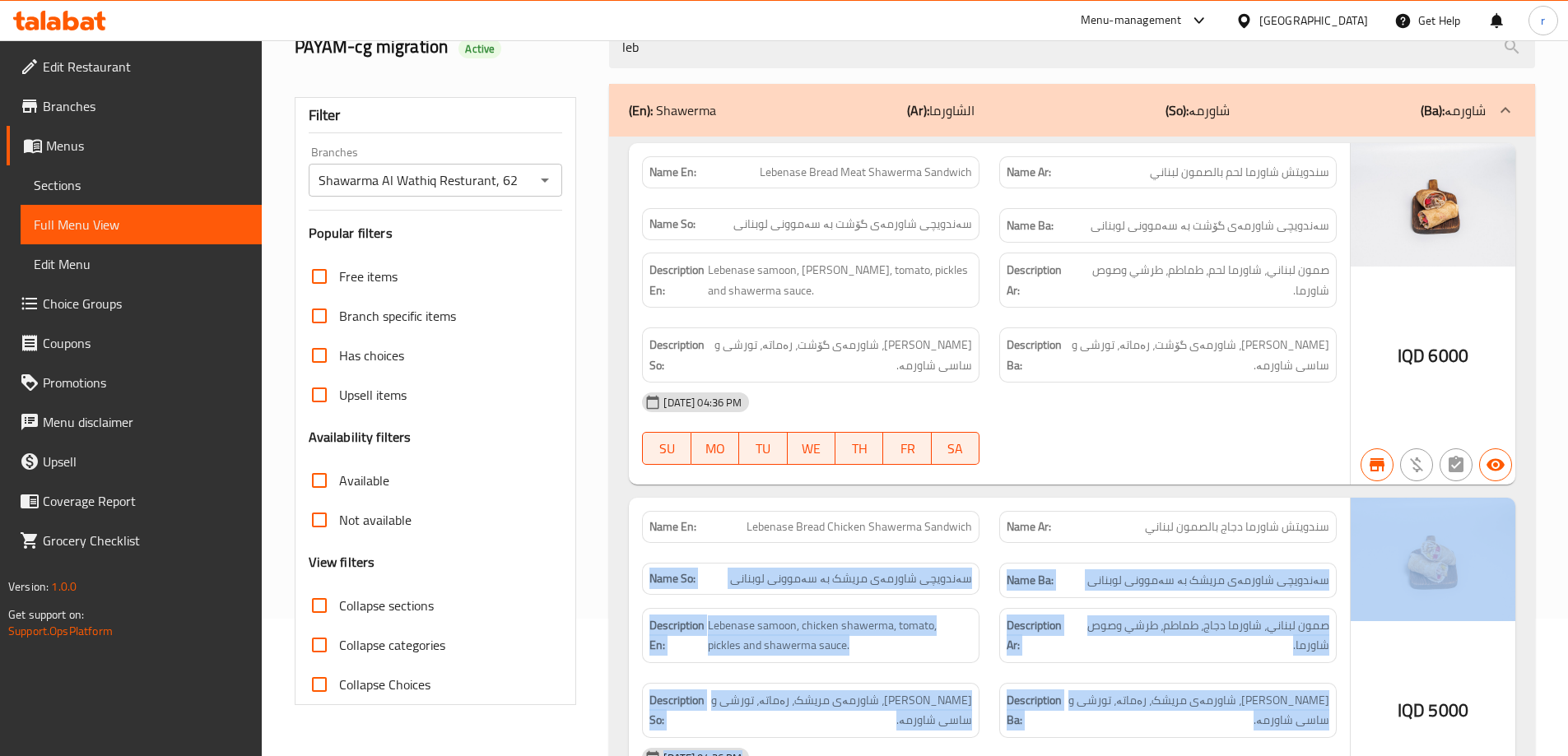
drag, startPoint x: 1131, startPoint y: 530, endPoint x: 1360, endPoint y: 540, distance: 229.2
click at [1360, 540] on div "Name En: Lebenase Bread Chicken Shawerma Sandwich Name Ar: سندويتش شاورما دجاج …" at bounding box center [1071, 669] width 886 height 342
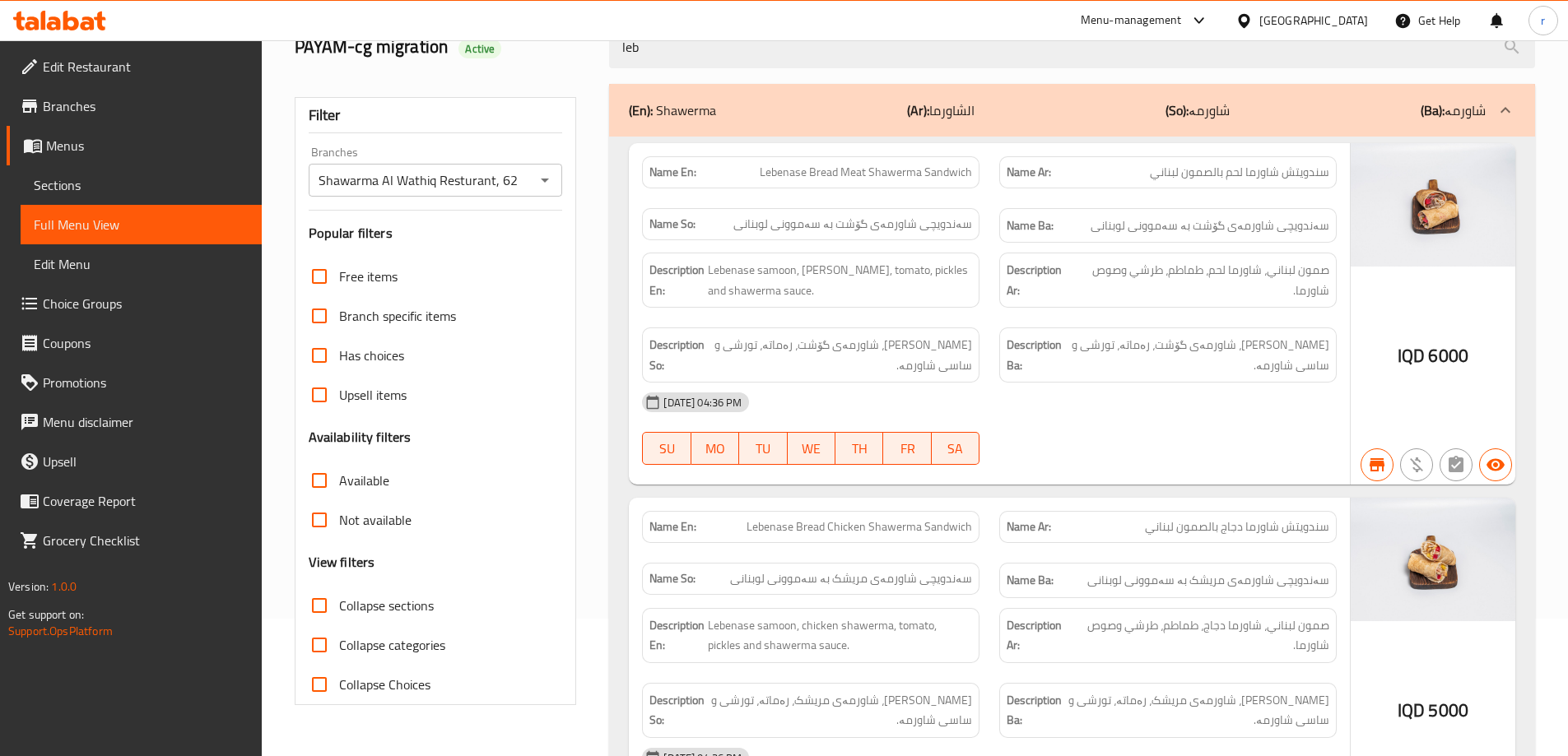
click at [1253, 527] on span "سندويتش شاورما دجاج بالصمون لبناني" at bounding box center [1237, 527] width 184 height 17
click at [1234, 527] on span "سندويتش شاورما دجاج بالصمون لبناني" at bounding box center [1237, 527] width 184 height 17
copy span "سندويتش شاورما دجاج بالصمون لبناني"
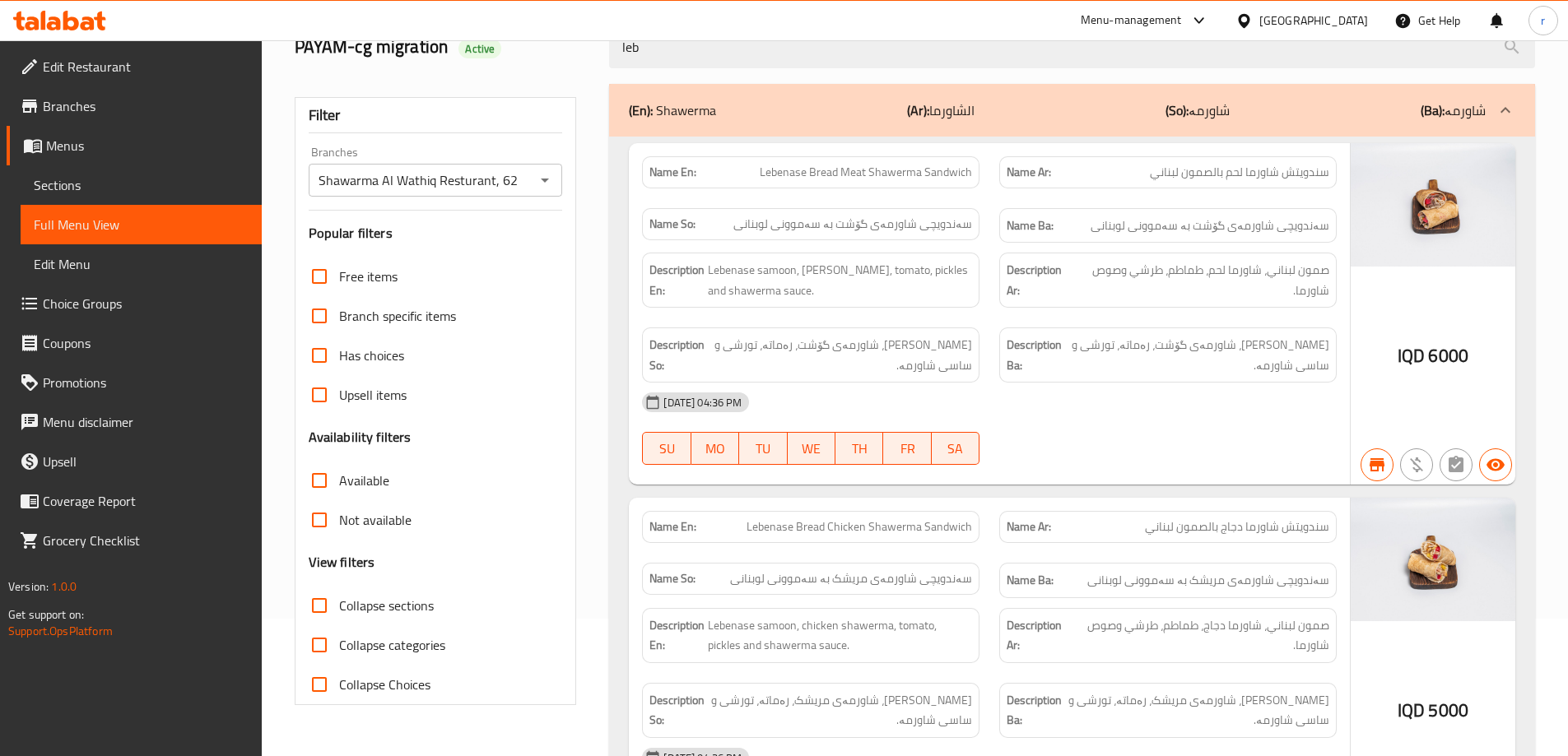
drag, startPoint x: 699, startPoint y: 57, endPoint x: 515, endPoint y: 62, distance: 184.1
click at [515, 62] on div "PAYAM-cg migration Active leb" at bounding box center [914, 48] width 1260 height 74
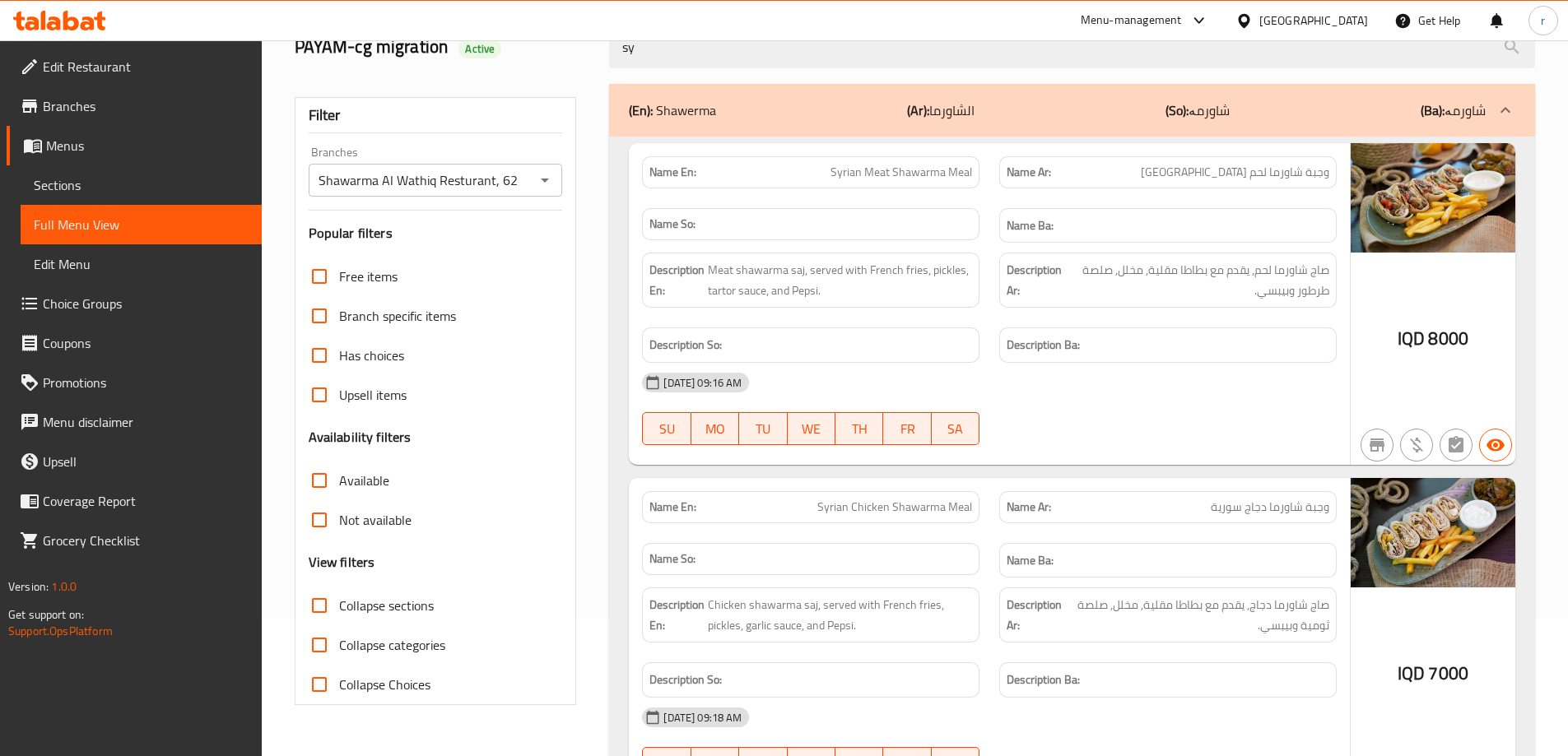
click at [1200, 165] on p "Name Ar: [PERSON_NAME] لحم [GEOGRAPHIC_DATA]" at bounding box center [1167, 171] width 322 height 17
drag, startPoint x: 1219, startPoint y: 168, endPoint x: 1329, endPoint y: 171, distance: 110.0
click at [1329, 171] on span "وجبة شاورما لحم [GEOGRAPHIC_DATA]" at bounding box center [1236, 171] width 189 height 17
copy span "وجبة شاورما لحم [GEOGRAPHIC_DATA]"
drag, startPoint x: 1198, startPoint y: 499, endPoint x: 1212, endPoint y: 498, distance: 14.0
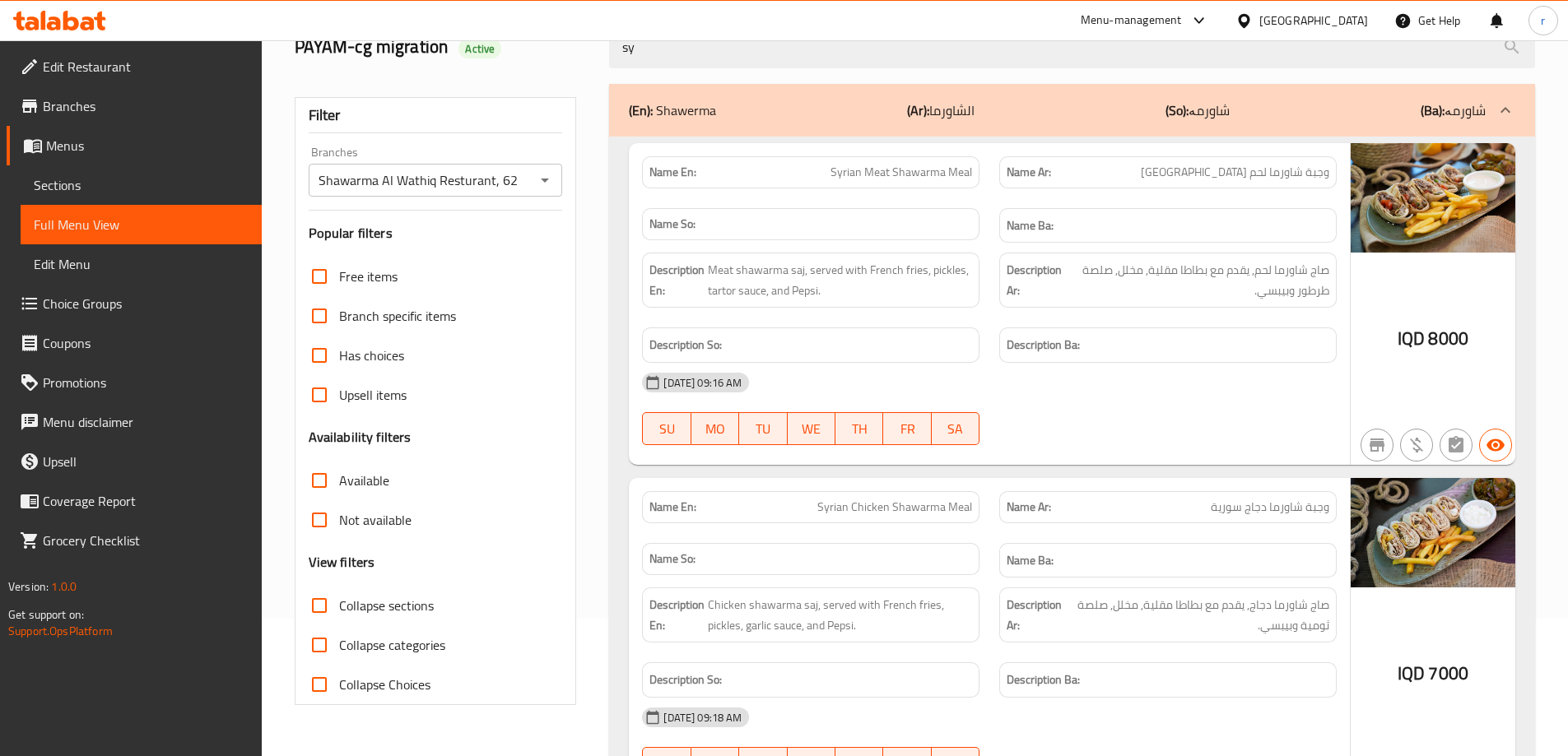
click at [1212, 499] on p "Name Ar: وجبة شاورما دجاج سورية" at bounding box center [1167, 507] width 322 height 17
click at [1212, 502] on p "Name Ar: وجبة شاورما دجاج سورية" at bounding box center [1167, 507] width 322 height 17
drag, startPoint x: 1214, startPoint y: 507, endPoint x: 1330, endPoint y: 519, distance: 116.6
click at [1330, 519] on div "Name Ar: وجبة شاورما دجاج سورية" at bounding box center [1168, 507] width 338 height 32
copy span "وجبة شاورما دجاج سورية"
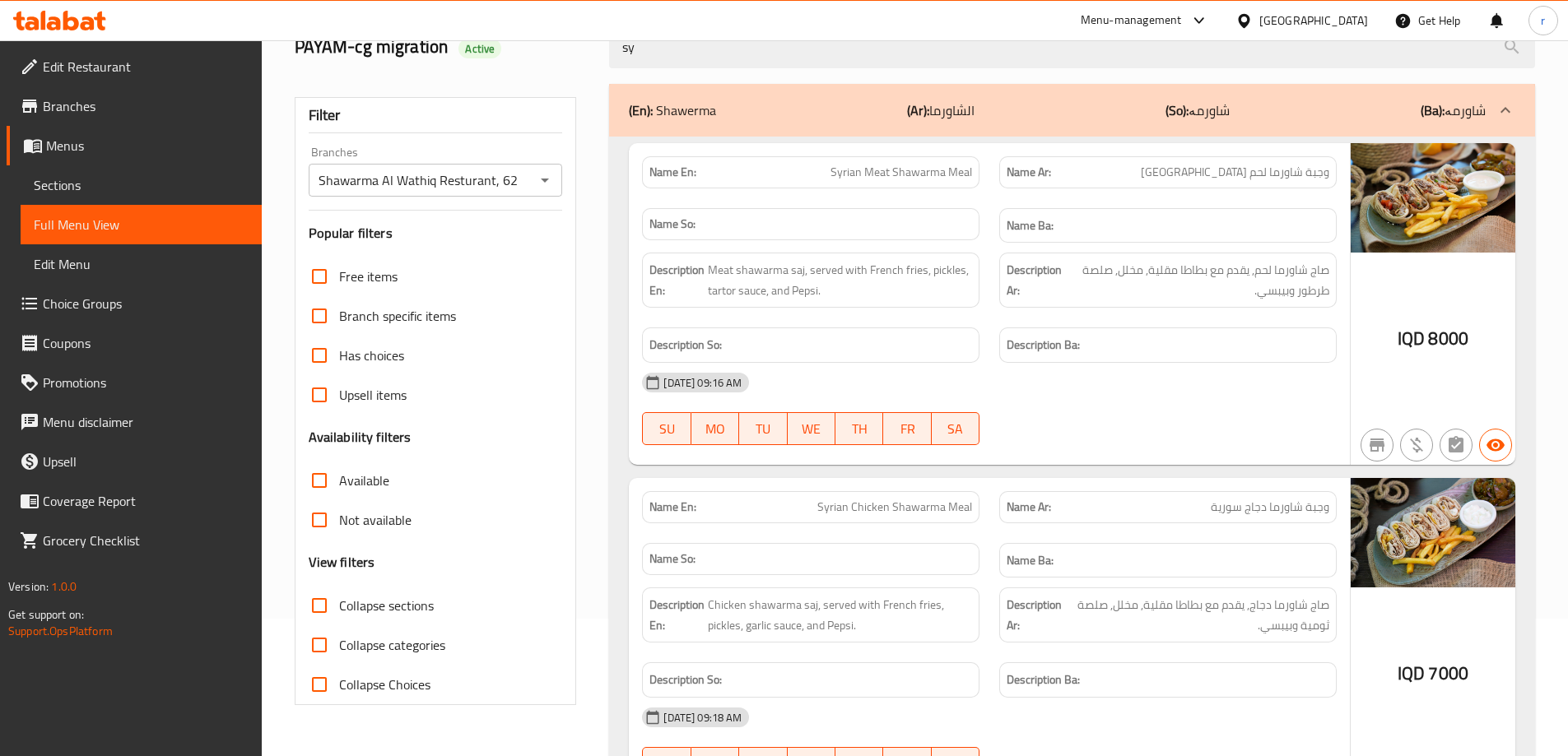
drag, startPoint x: 718, startPoint y: 57, endPoint x: 503, endPoint y: 51, distance: 215.1
click at [503, 51] on div "PAYAM-cg migration Active sy" at bounding box center [914, 48] width 1260 height 74
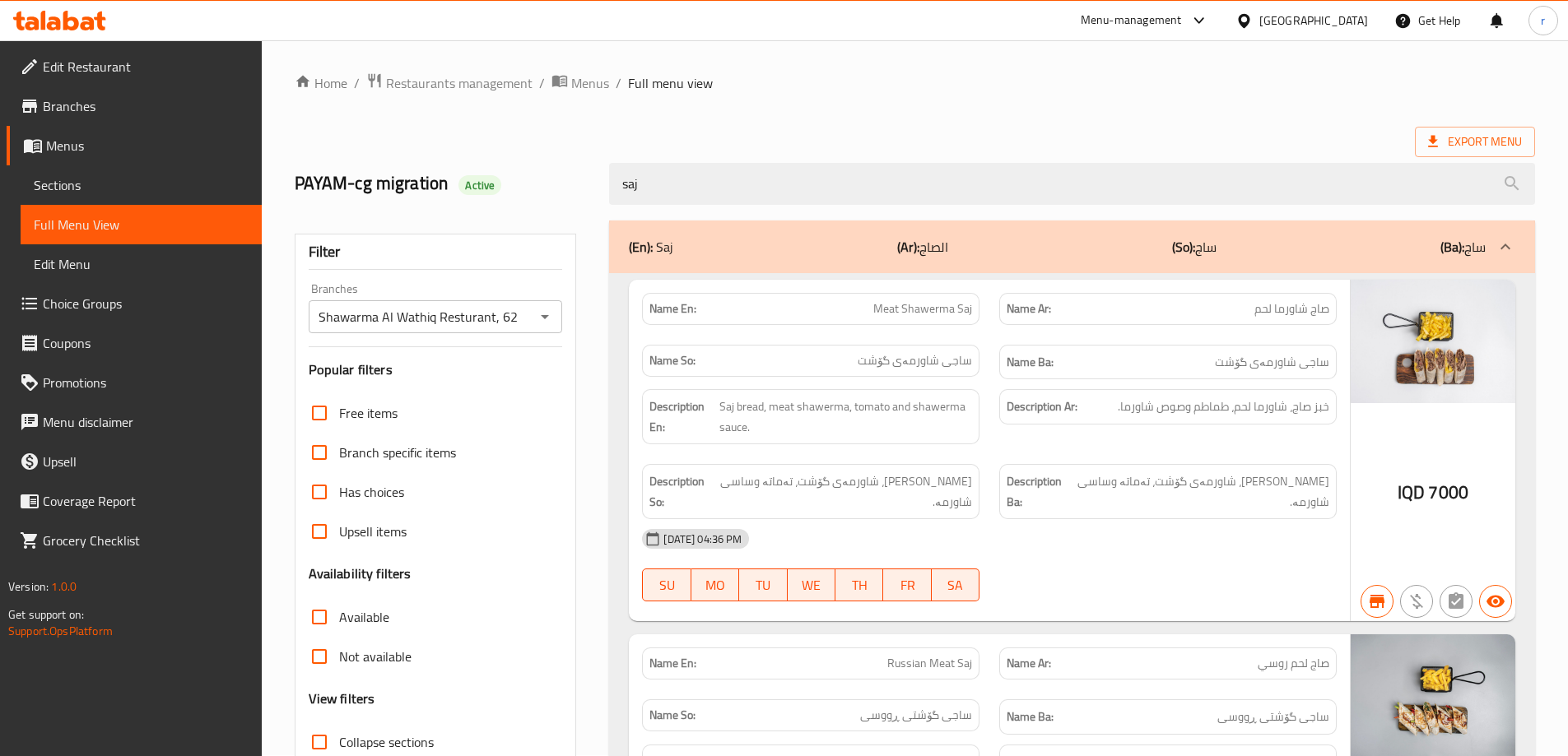
scroll to position [0, 0]
drag, startPoint x: 634, startPoint y: 189, endPoint x: 471, endPoint y: 188, distance: 163.0
click at [471, 188] on div "PAYAM-cg migration Active saj" at bounding box center [914, 185] width 1260 height 74
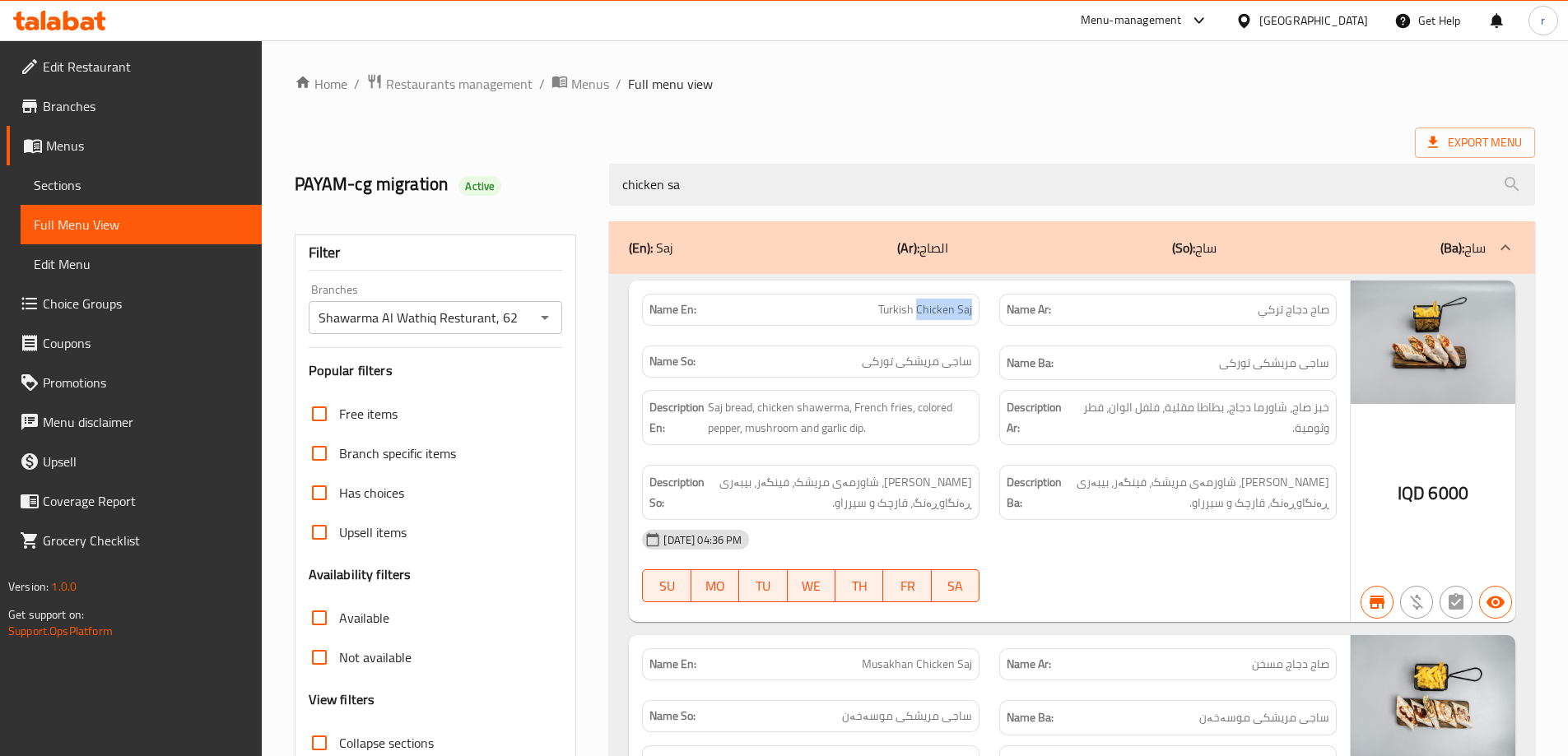
drag, startPoint x: 917, startPoint y: 308, endPoint x: 976, endPoint y: 308, distance: 59.0
click at [976, 308] on div "Name En: Turkish Chicken Saj" at bounding box center [811, 310] width 338 height 32
copy span "Chicken Saj"
drag, startPoint x: 709, startPoint y: 181, endPoint x: 603, endPoint y: 181, distance: 106.0
click at [603, 181] on div "chicken sa" at bounding box center [1071, 184] width 946 height 62
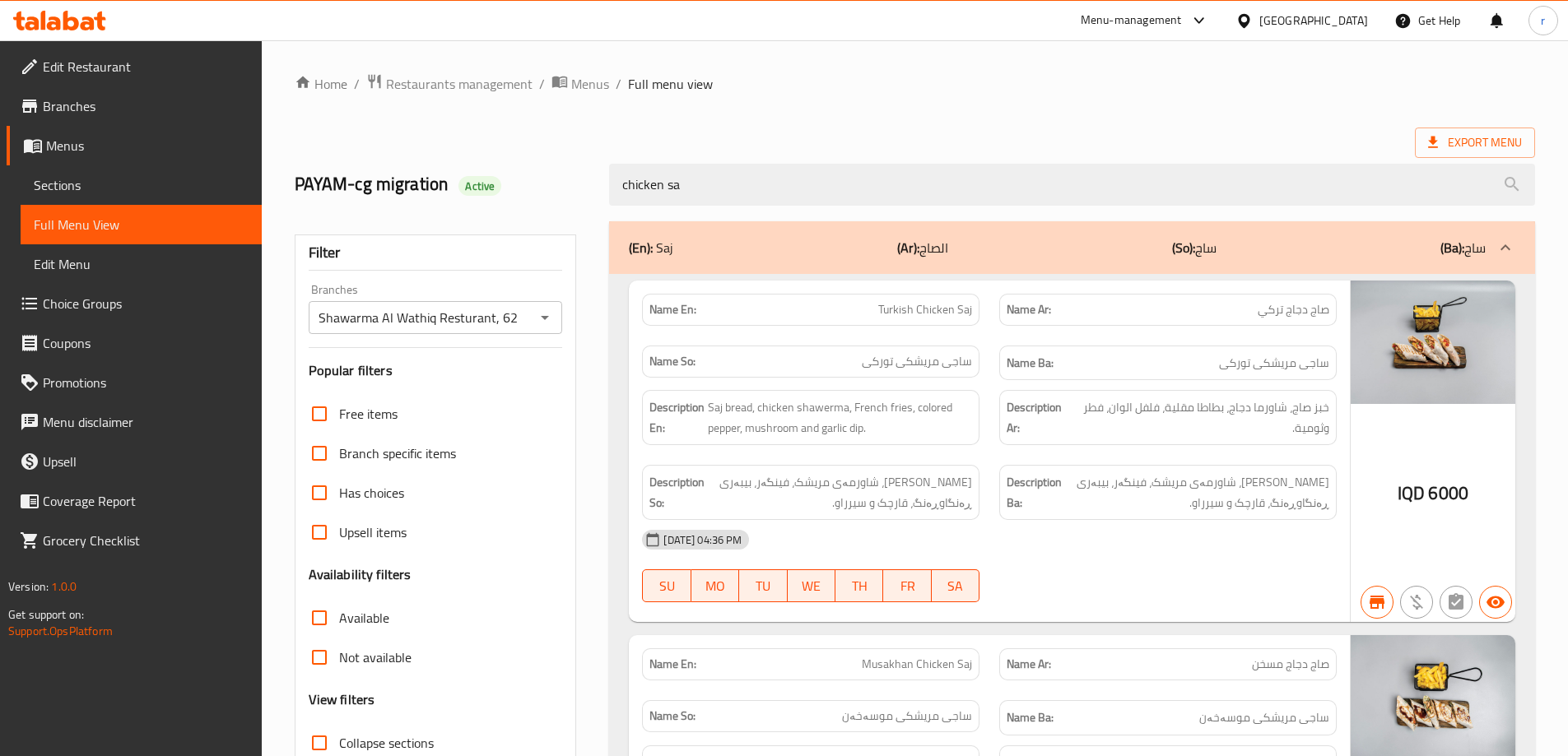
paste input "Chicken Saj"
drag, startPoint x: 1261, startPoint y: 312, endPoint x: 1326, endPoint y: 312, distance: 65.0
click at [1326, 312] on span "صاج دجاج تركي" at bounding box center [1294, 310] width 72 height 17
copy span "صاج دجاج تركي"
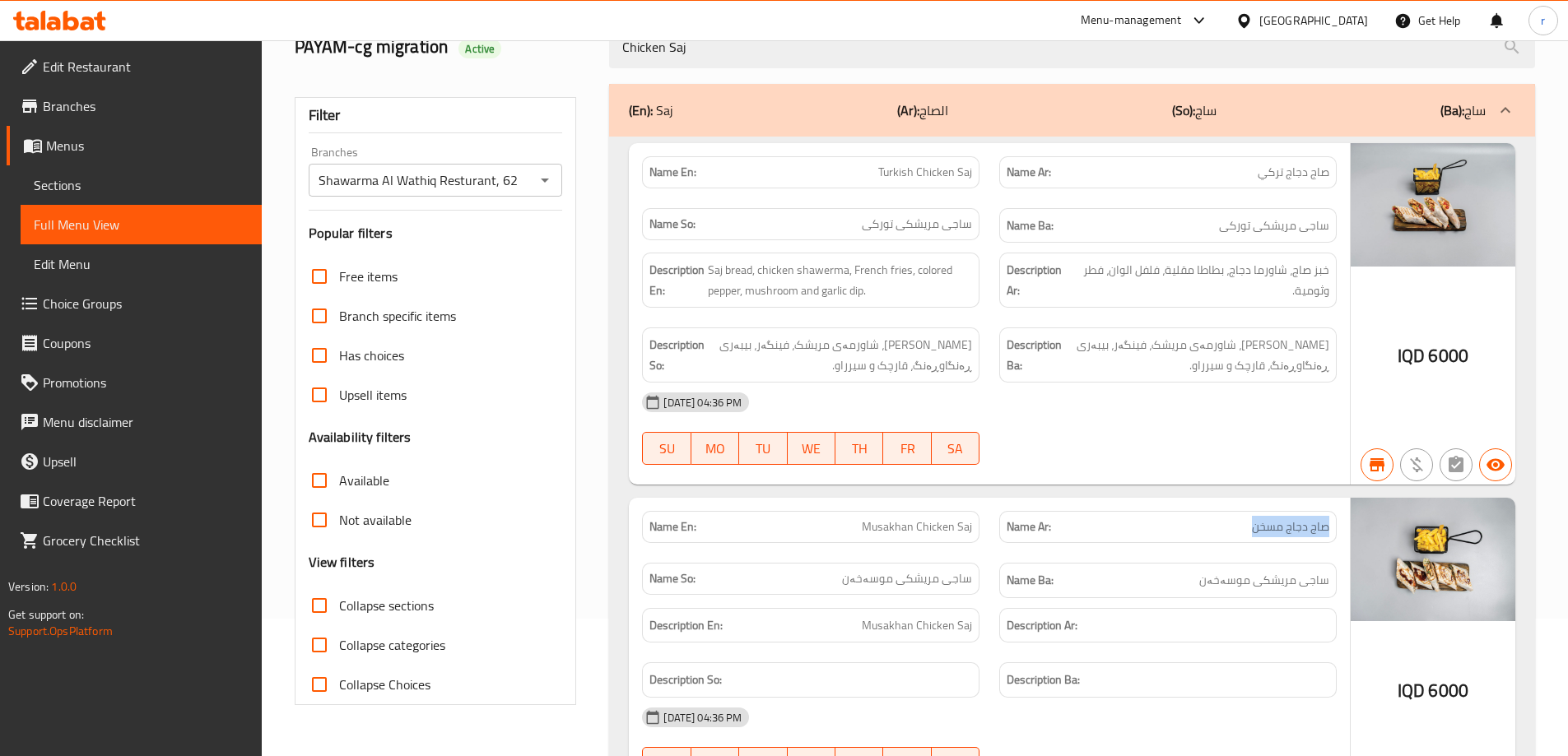
drag, startPoint x: 1252, startPoint y: 525, endPoint x: 1331, endPoint y: 523, distance: 79.0
click at [1331, 523] on div "Name Ar: صاج دجاج مسخن" at bounding box center [1168, 527] width 338 height 32
copy span "صاج دجاج مسخن"
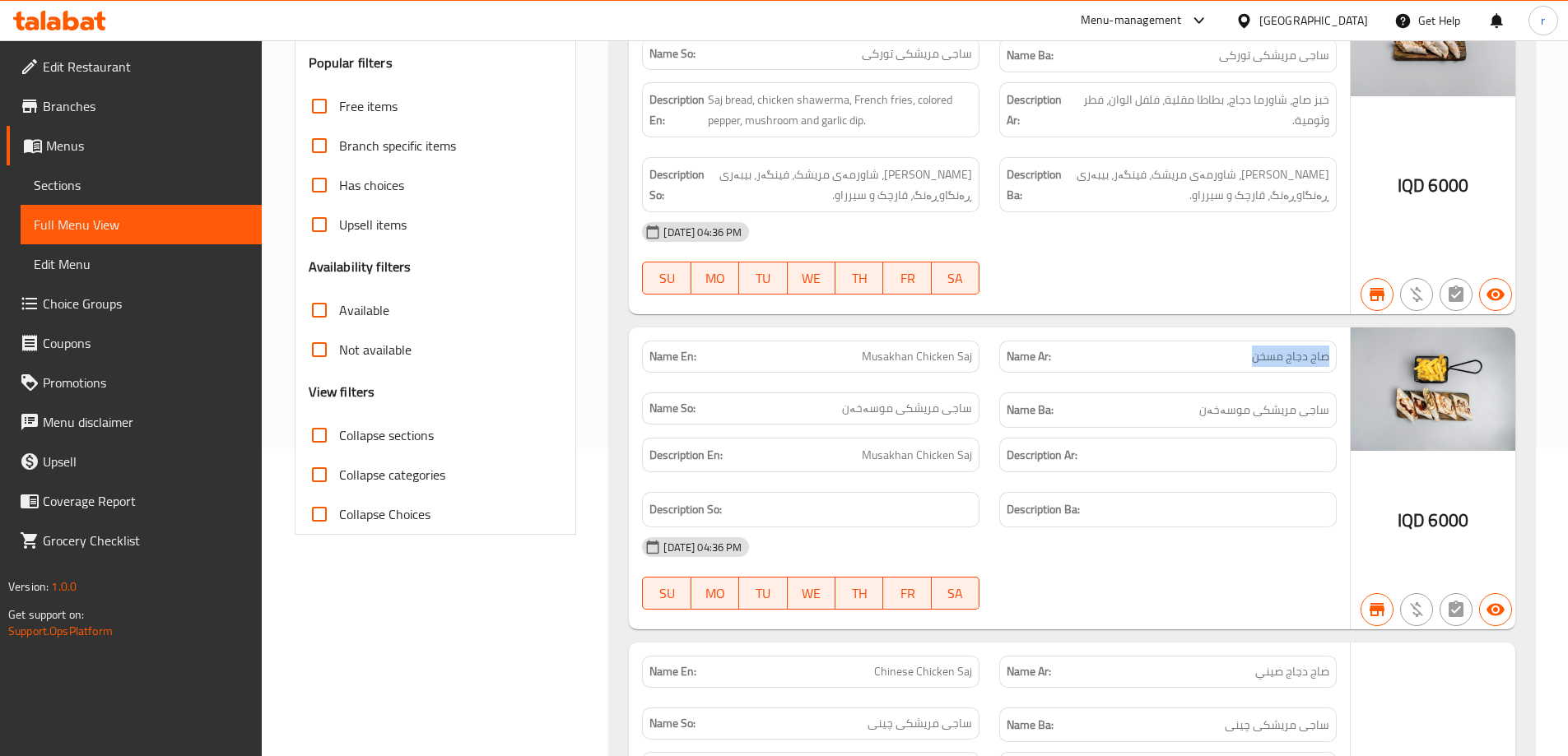
scroll to position [549, 0]
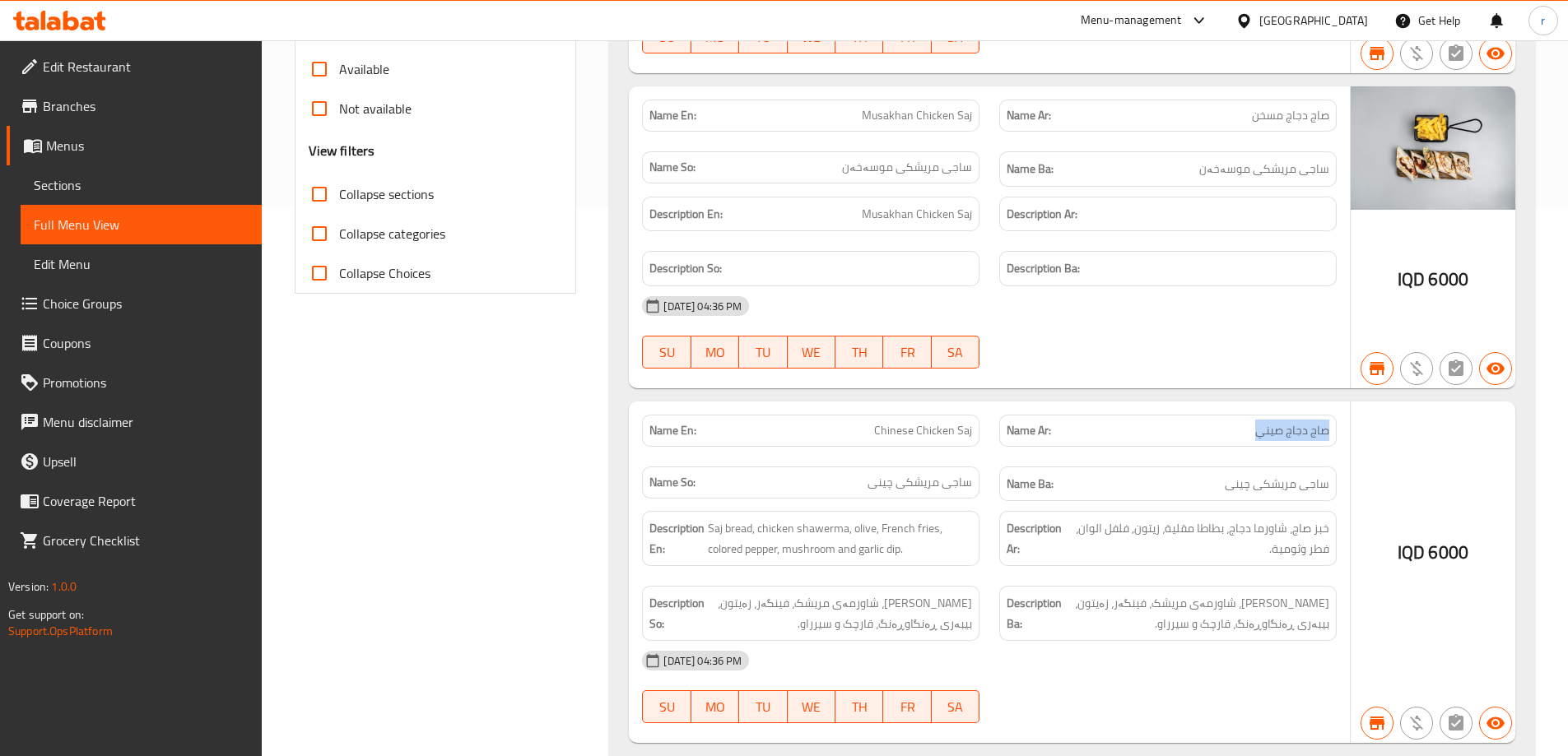
drag, startPoint x: 1261, startPoint y: 429, endPoint x: 1330, endPoint y: 427, distance: 69.0
click at [1330, 427] on div "Name Ar: صاج دجاج صيني" at bounding box center [1168, 431] width 338 height 32
copy span "صاج دجاج صيني"
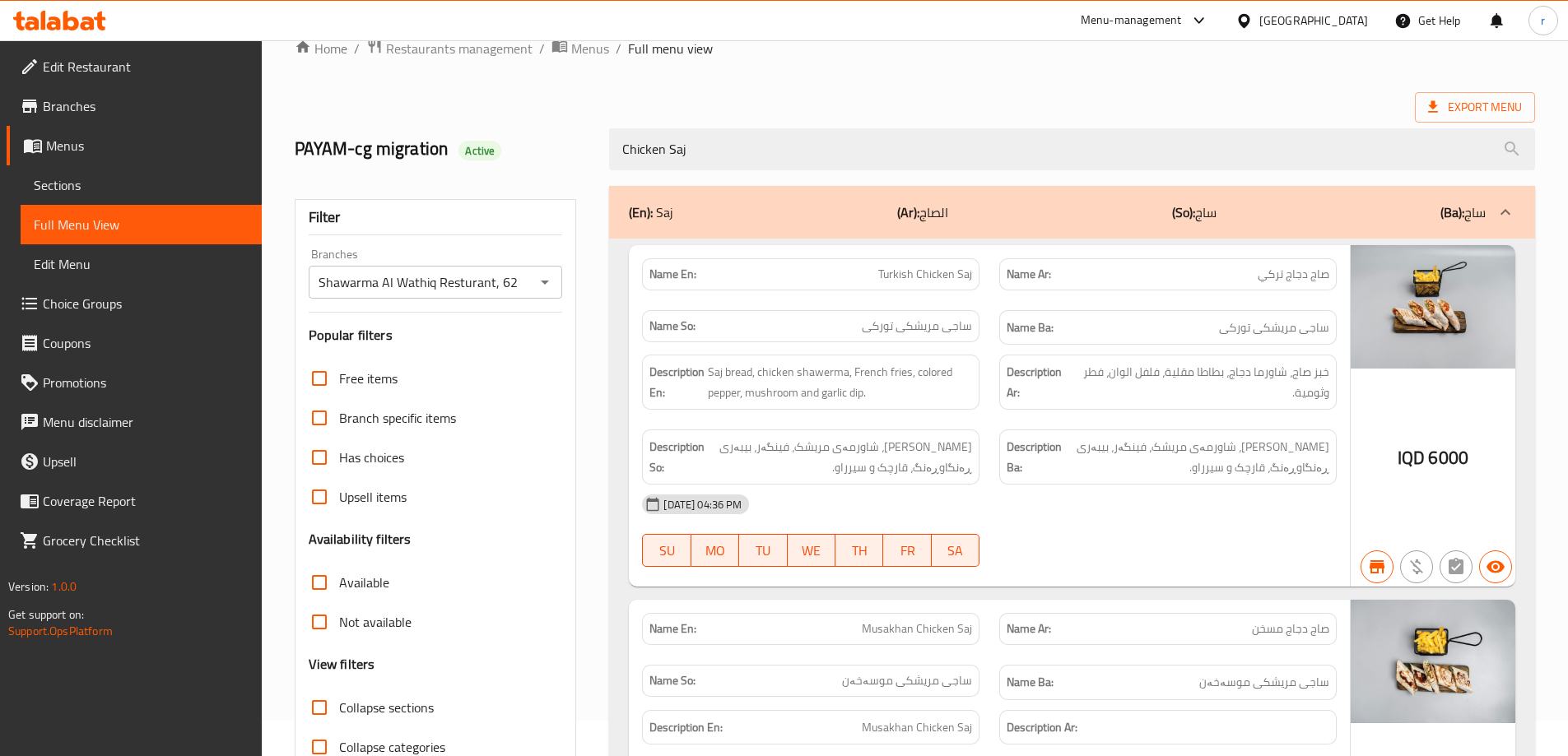
scroll to position [0, 0]
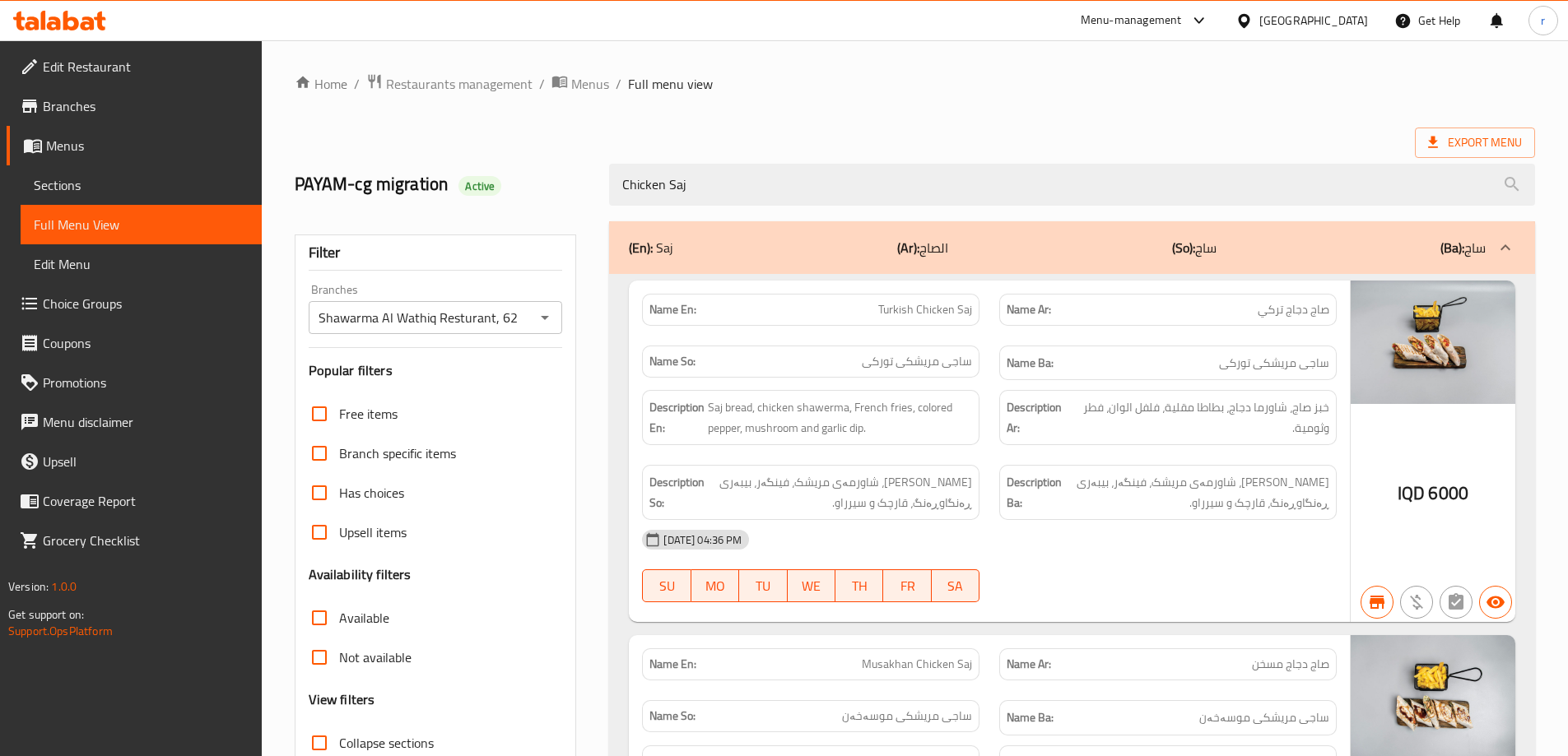
drag, startPoint x: 745, startPoint y: 184, endPoint x: 531, endPoint y: 190, distance: 214.1
click at [531, 190] on div "PAYAM-cg migration Active Chicken Saj" at bounding box center [914, 185] width 1260 height 74
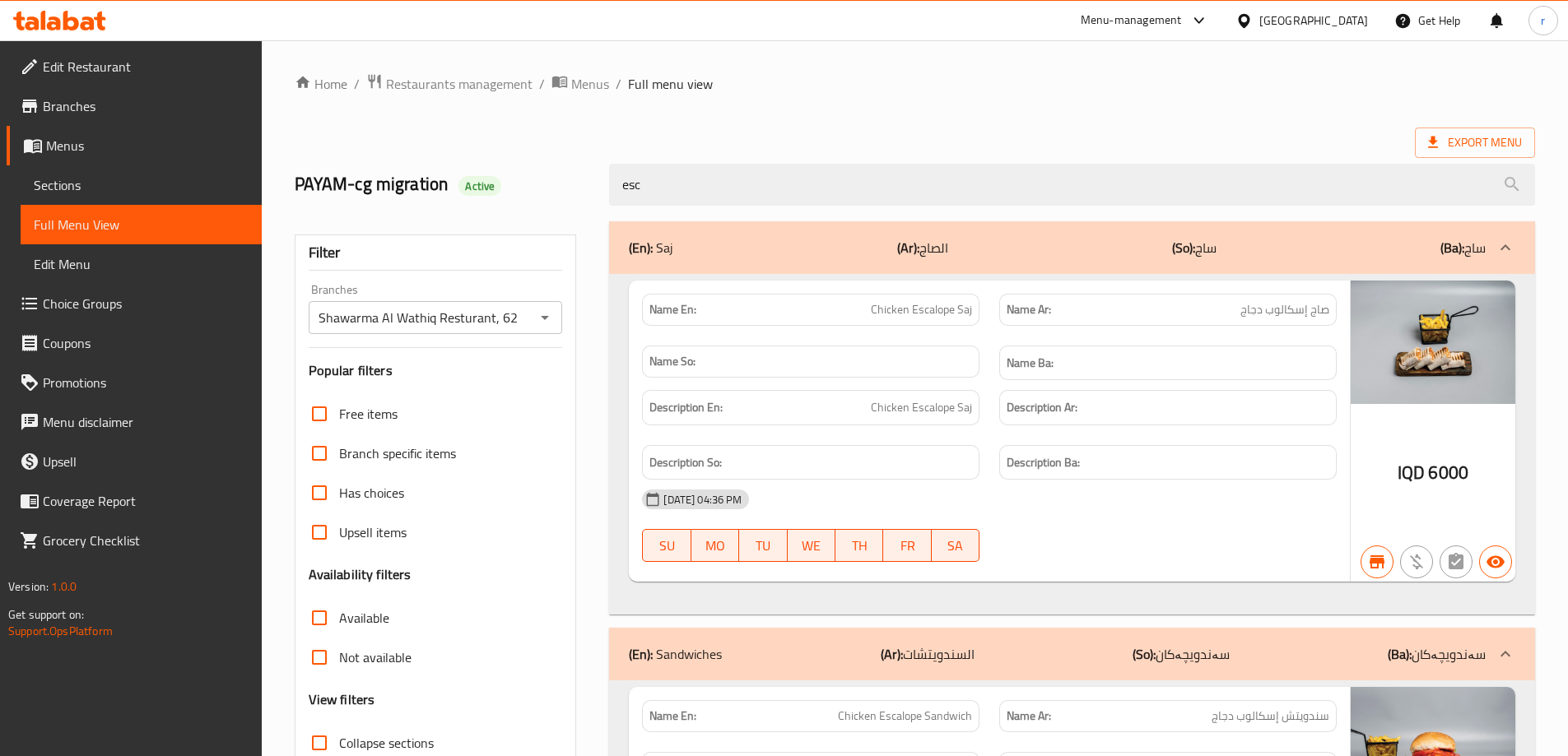
drag, startPoint x: 1246, startPoint y: 308, endPoint x: 1332, endPoint y: 313, distance: 86.1
click at [1332, 313] on div "Name Ar: صاج إسكالوب دجاج" at bounding box center [1168, 310] width 338 height 32
copy span "صاج إسكالوب دجاج"
drag, startPoint x: 687, startPoint y: 183, endPoint x: 429, endPoint y: 200, distance: 258.6
click at [429, 200] on div "PAYAM-cg migration Active esc" at bounding box center [914, 185] width 1260 height 74
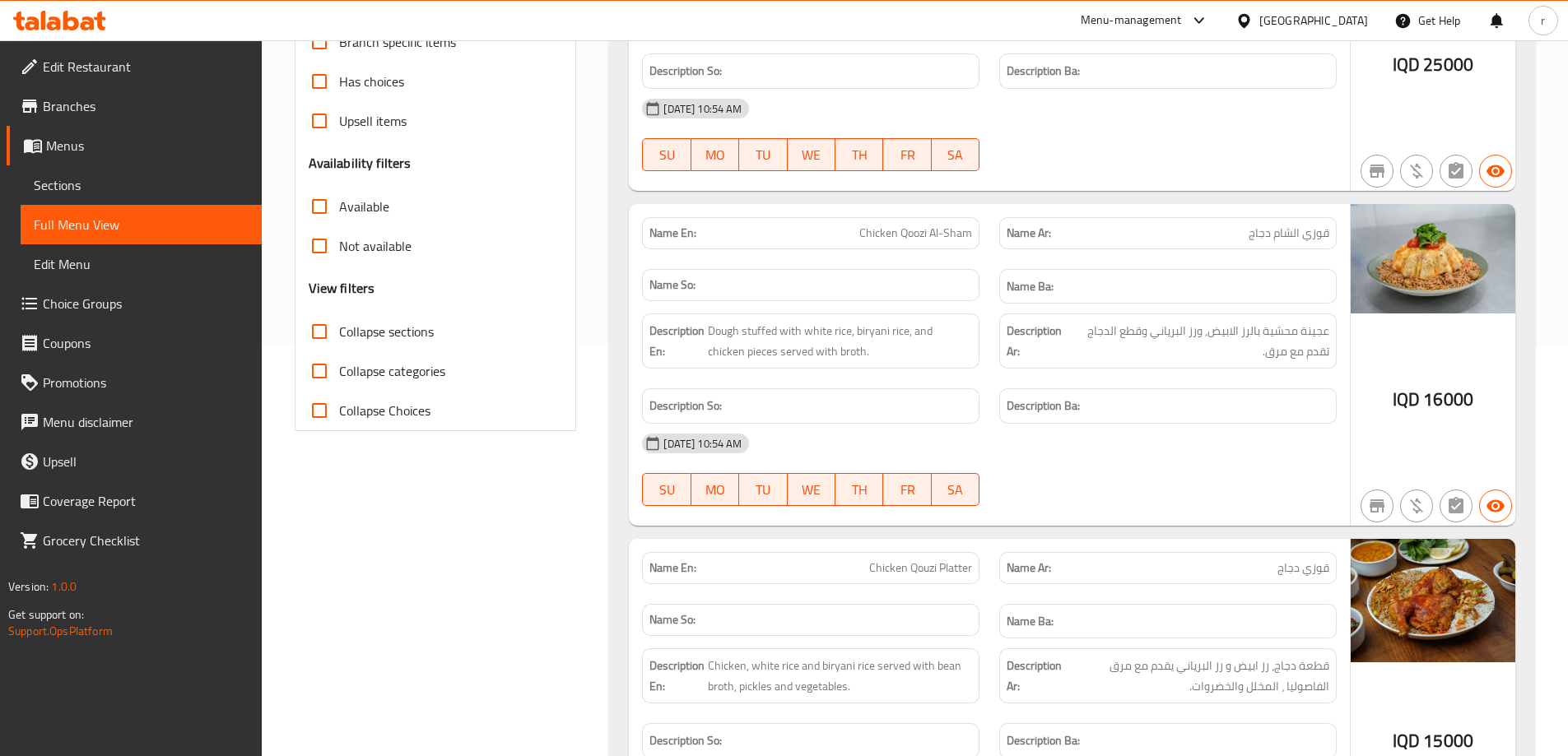
scroll to position [823, 0]
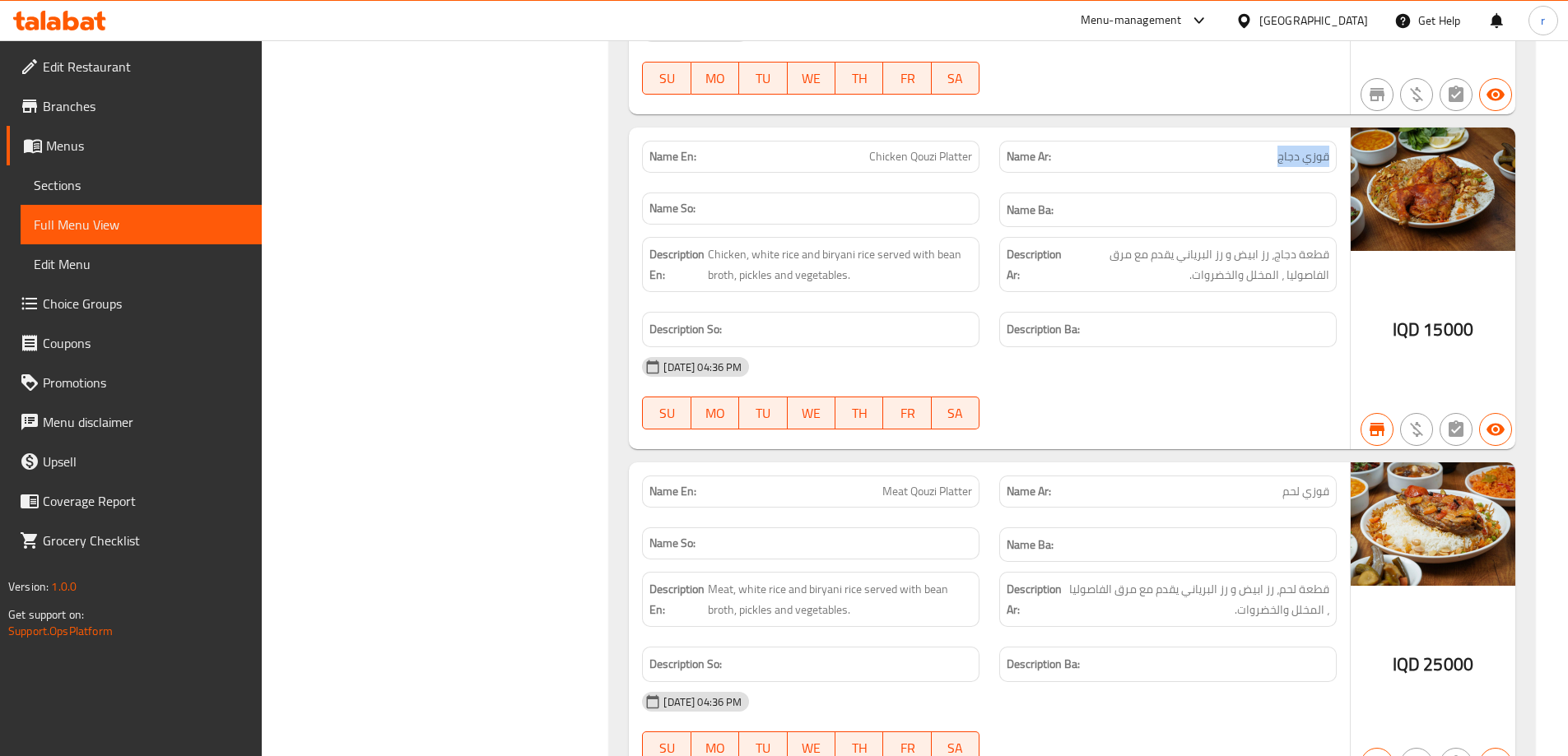
drag, startPoint x: 1273, startPoint y: 154, endPoint x: 1330, endPoint y: 154, distance: 57.0
click at [1330, 154] on div "Name Ar: [PERSON_NAME] دجاج" at bounding box center [1168, 157] width 338 height 32
copy span "قوزي دجاج"
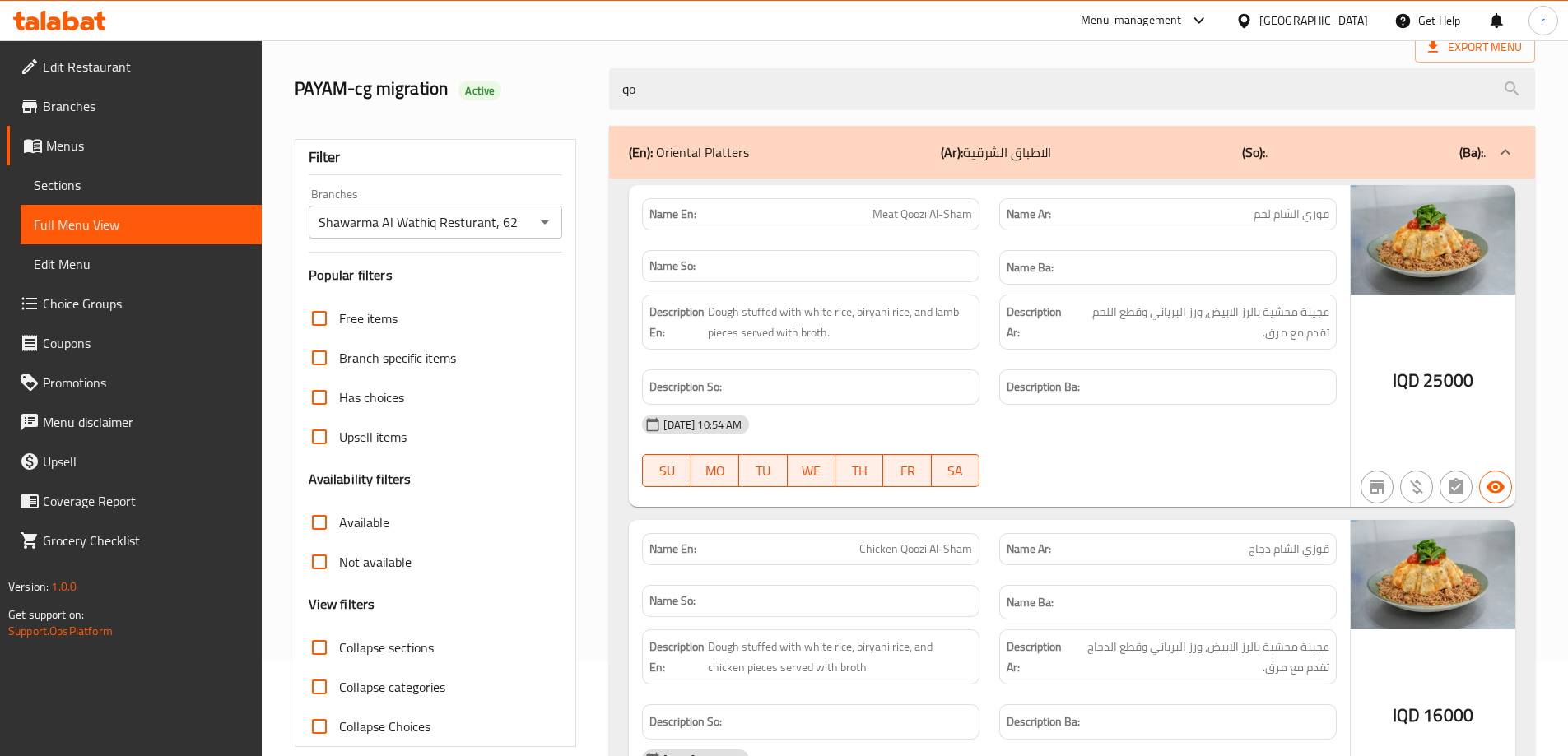
scroll to position [0, 0]
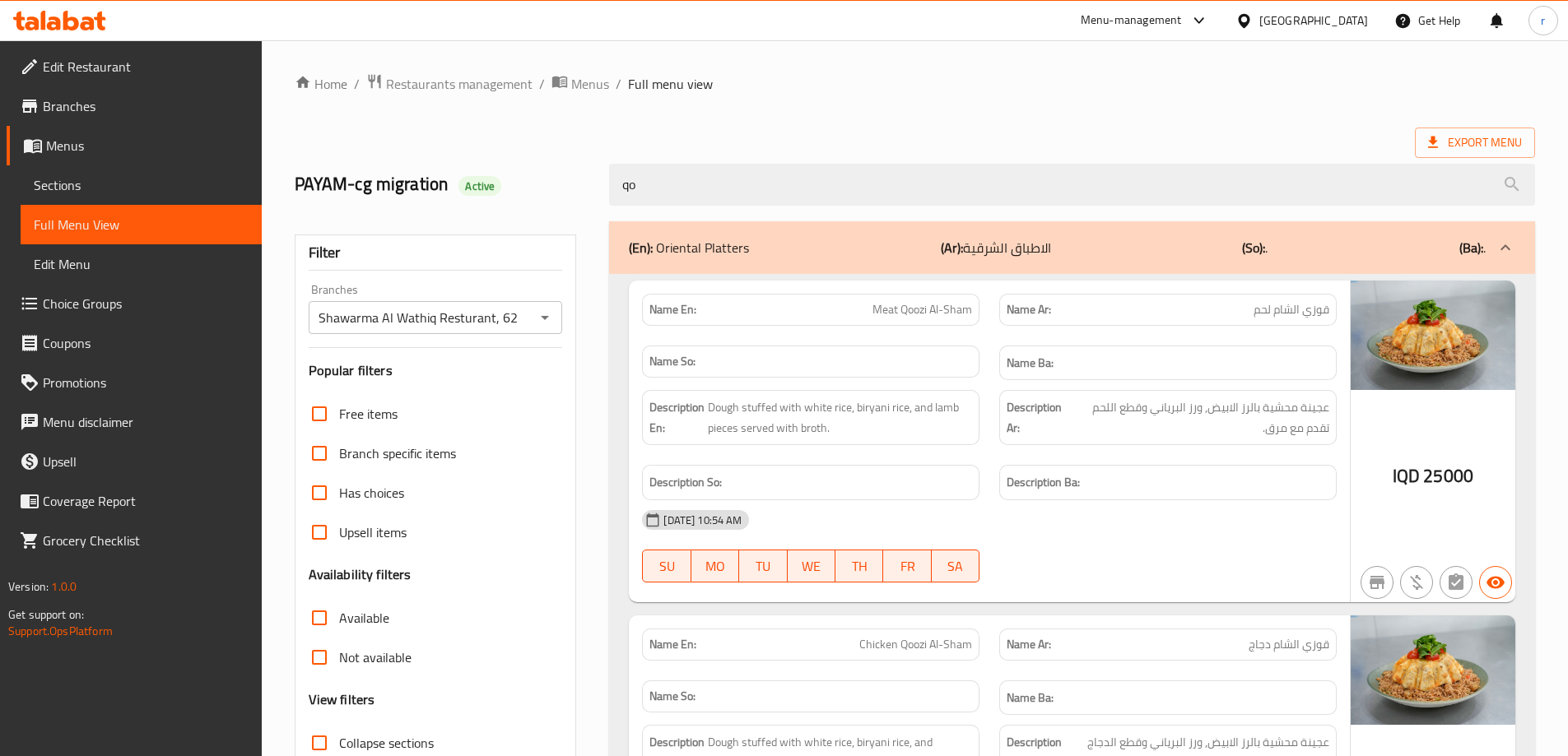
drag, startPoint x: 757, startPoint y: 198, endPoint x: 277, endPoint y: 192, distance: 480.0
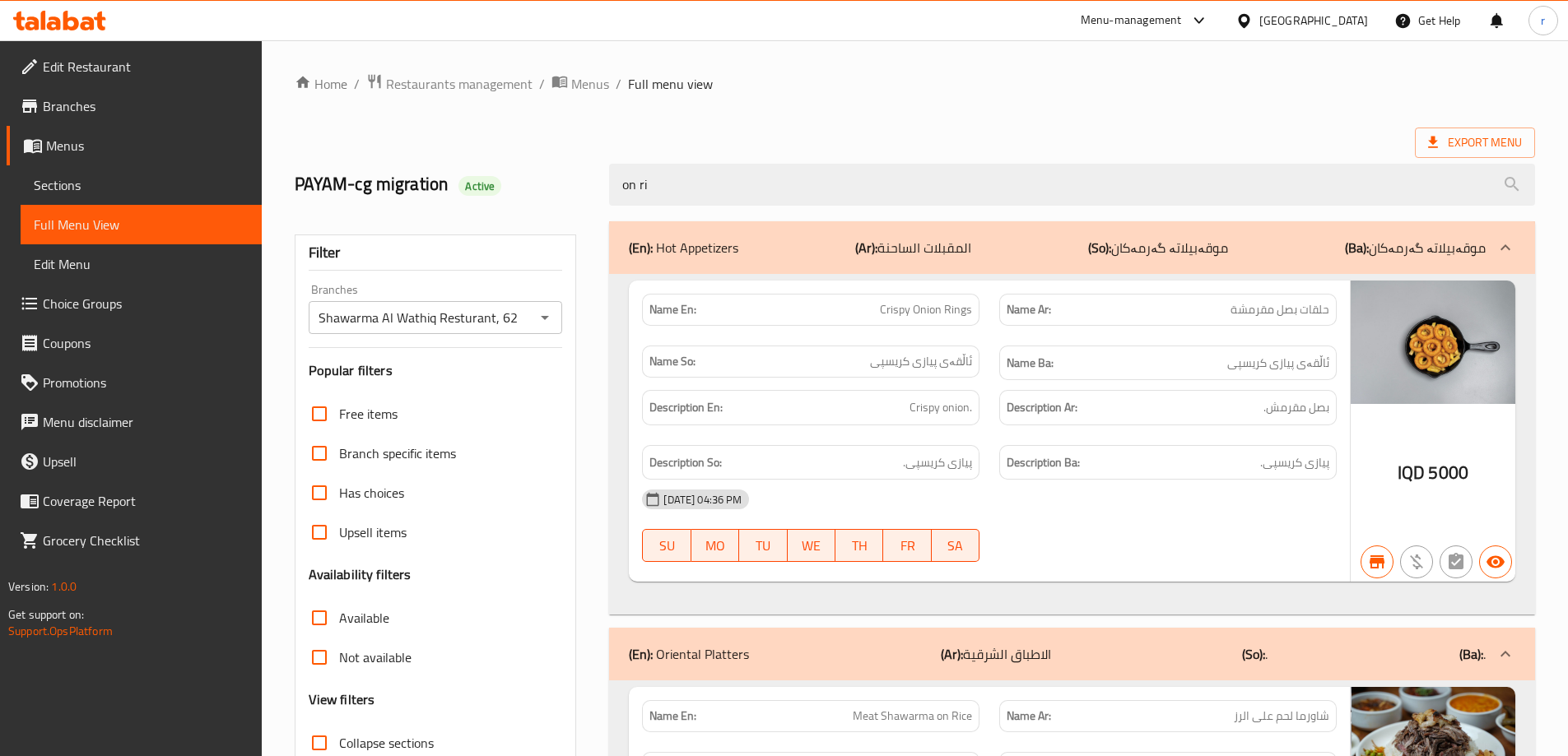
drag, startPoint x: 728, startPoint y: 189, endPoint x: 339, endPoint y: 216, distance: 389.9
click at [339, 216] on div "Home / Restaurants management / Menus / Full menu view Export Menu PAYAM-cg mig…" at bounding box center [914, 558] width 1240 height 969
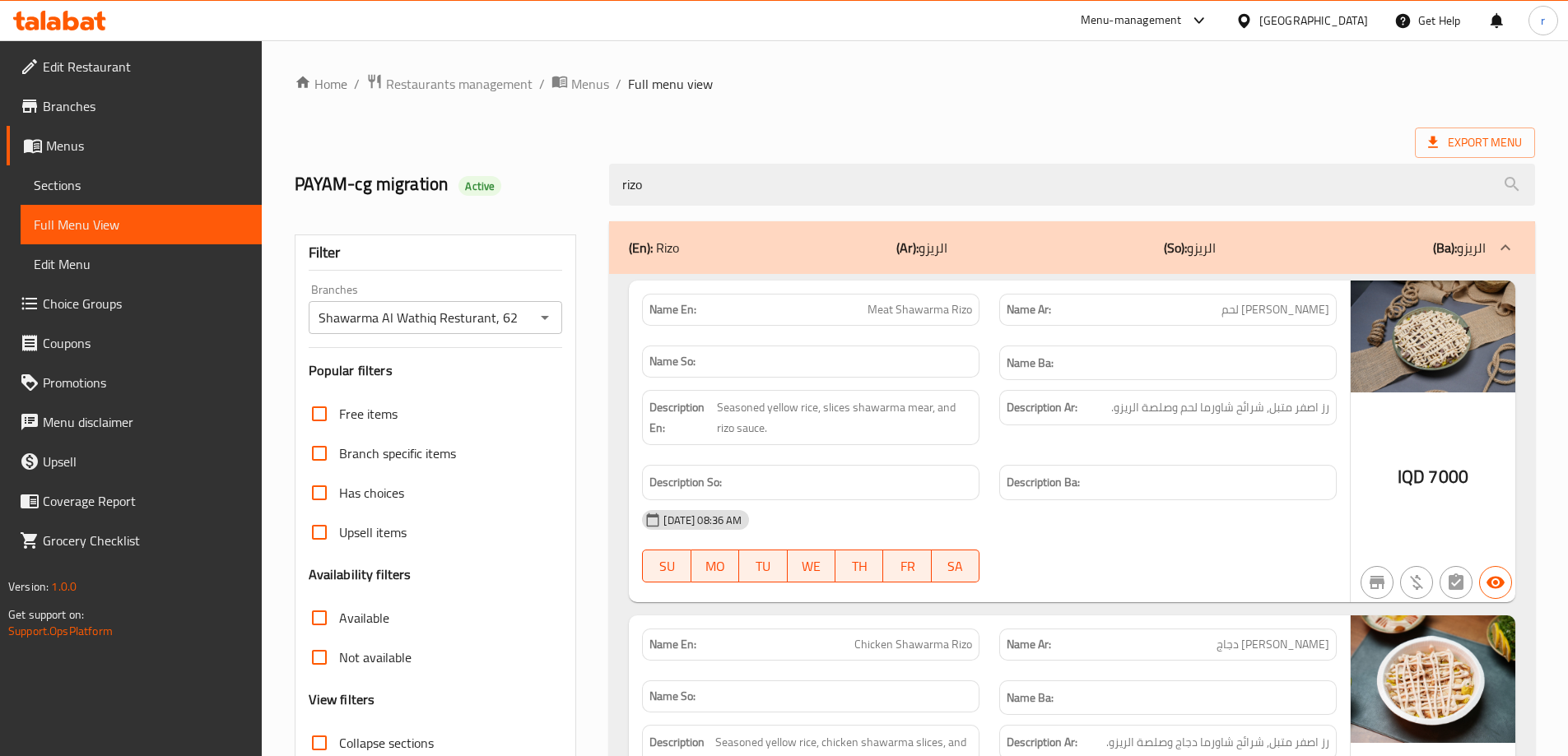
drag, startPoint x: 687, startPoint y: 175, endPoint x: 514, endPoint y: 193, distance: 173.9
click at [514, 193] on div "PAYAM-cg migration Active rizo" at bounding box center [914, 185] width 1260 height 74
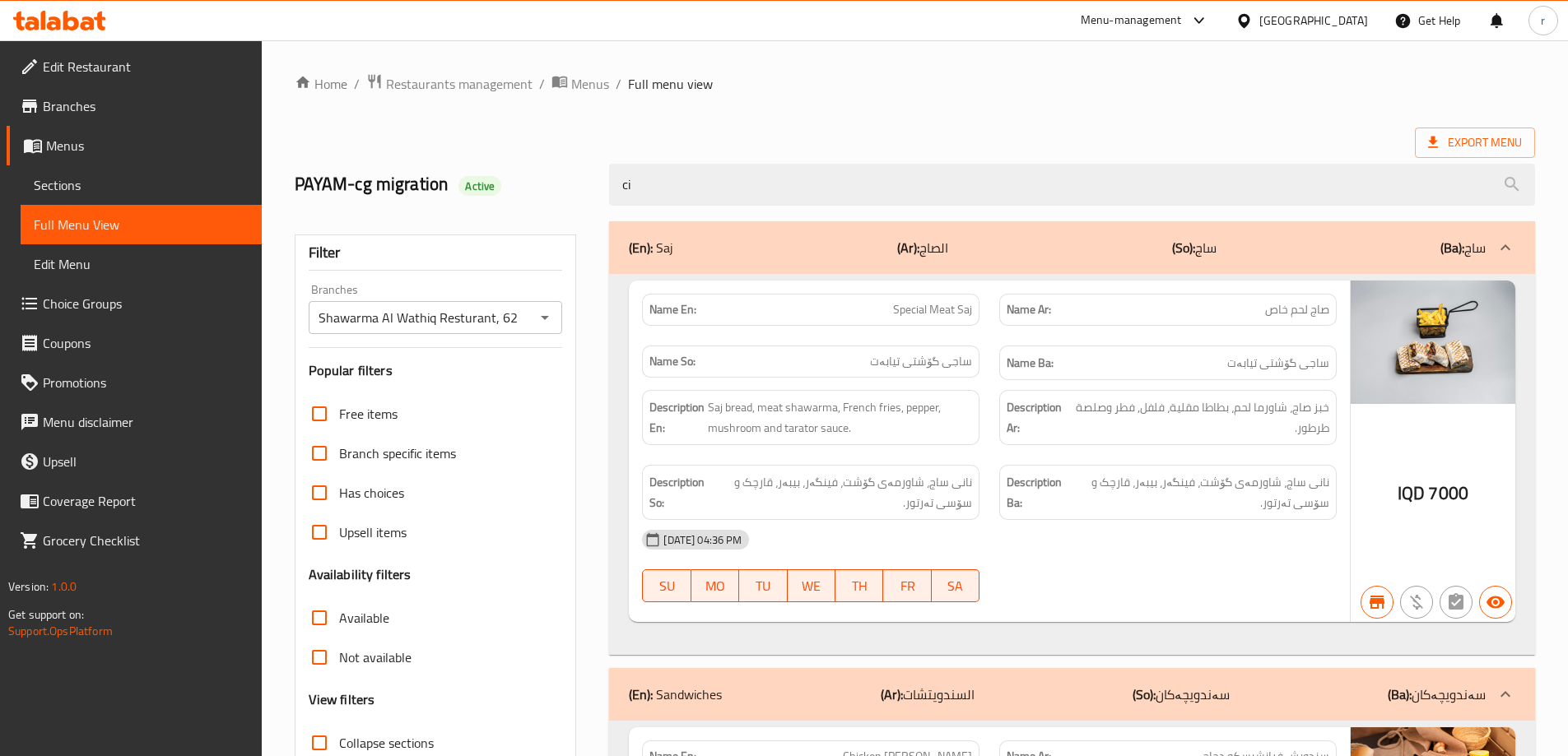
type input "c"
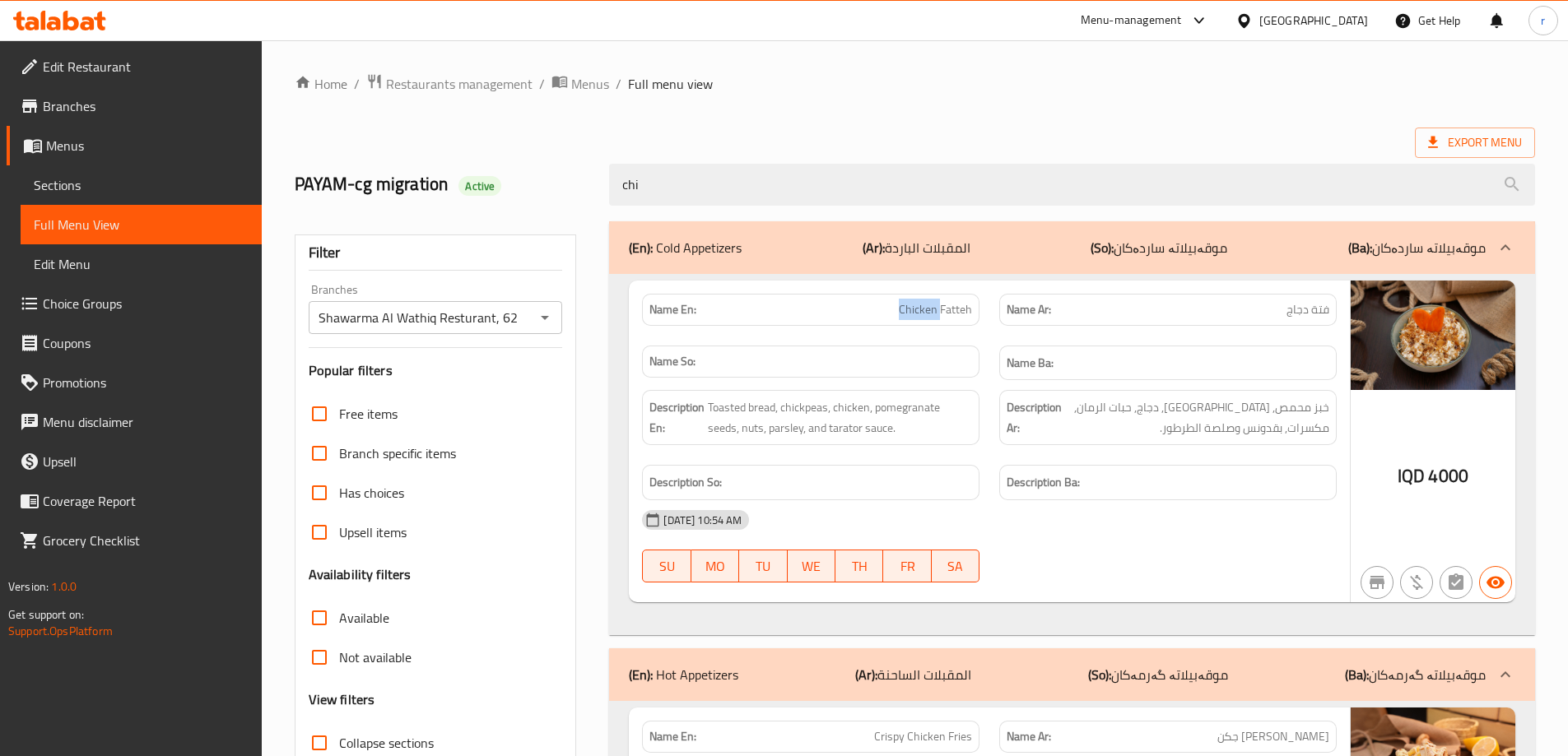
drag, startPoint x: 901, startPoint y: 303, endPoint x: 940, endPoint y: 304, distance: 39.0
click at [940, 304] on span "Chicken Fatteh" at bounding box center [936, 310] width 74 height 17
click at [909, 308] on span "Chicken Fatteh" at bounding box center [936, 310] width 74 height 17
drag, startPoint x: 903, startPoint y: 308, endPoint x: 937, endPoint y: 309, distance: 34.0
click at [937, 309] on span "Chicken Fatteh" at bounding box center [936, 310] width 74 height 17
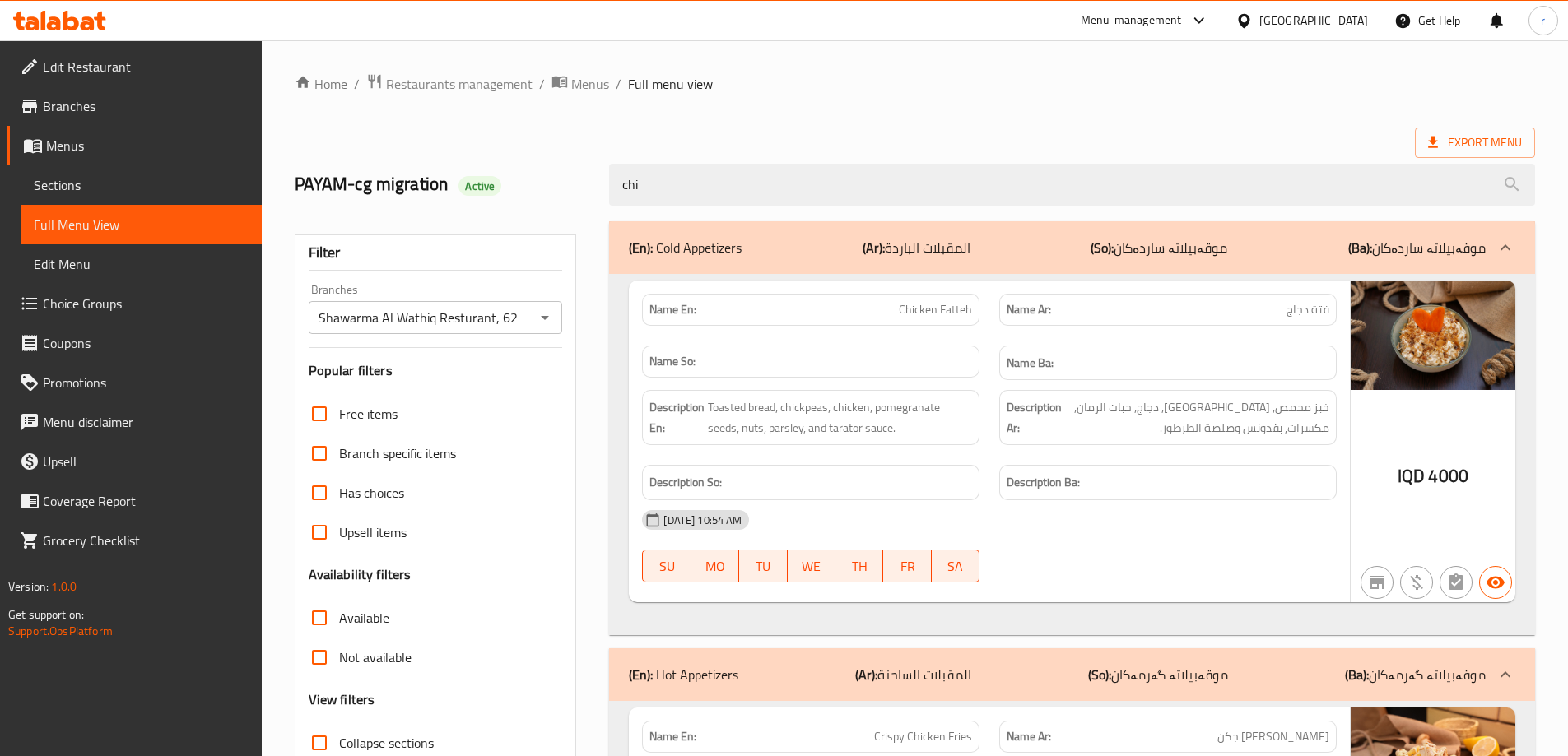
drag, startPoint x: 714, startPoint y: 184, endPoint x: 500, endPoint y: 182, distance: 214.0
click at [500, 182] on div "PAYAM-cg migration Active chi" at bounding box center [914, 185] width 1260 height 74
paste input "Chicken"
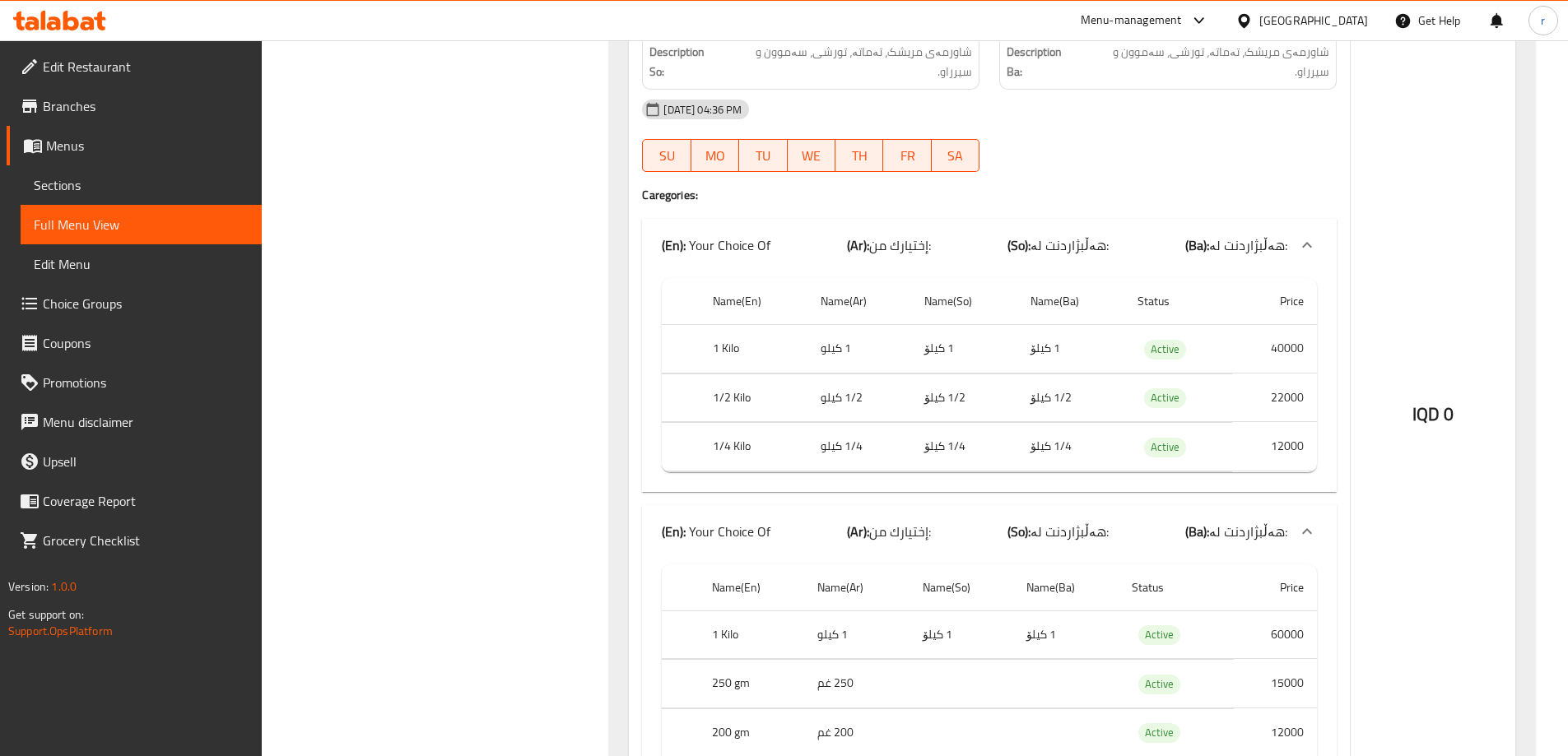
scroll to position [1646, 0]
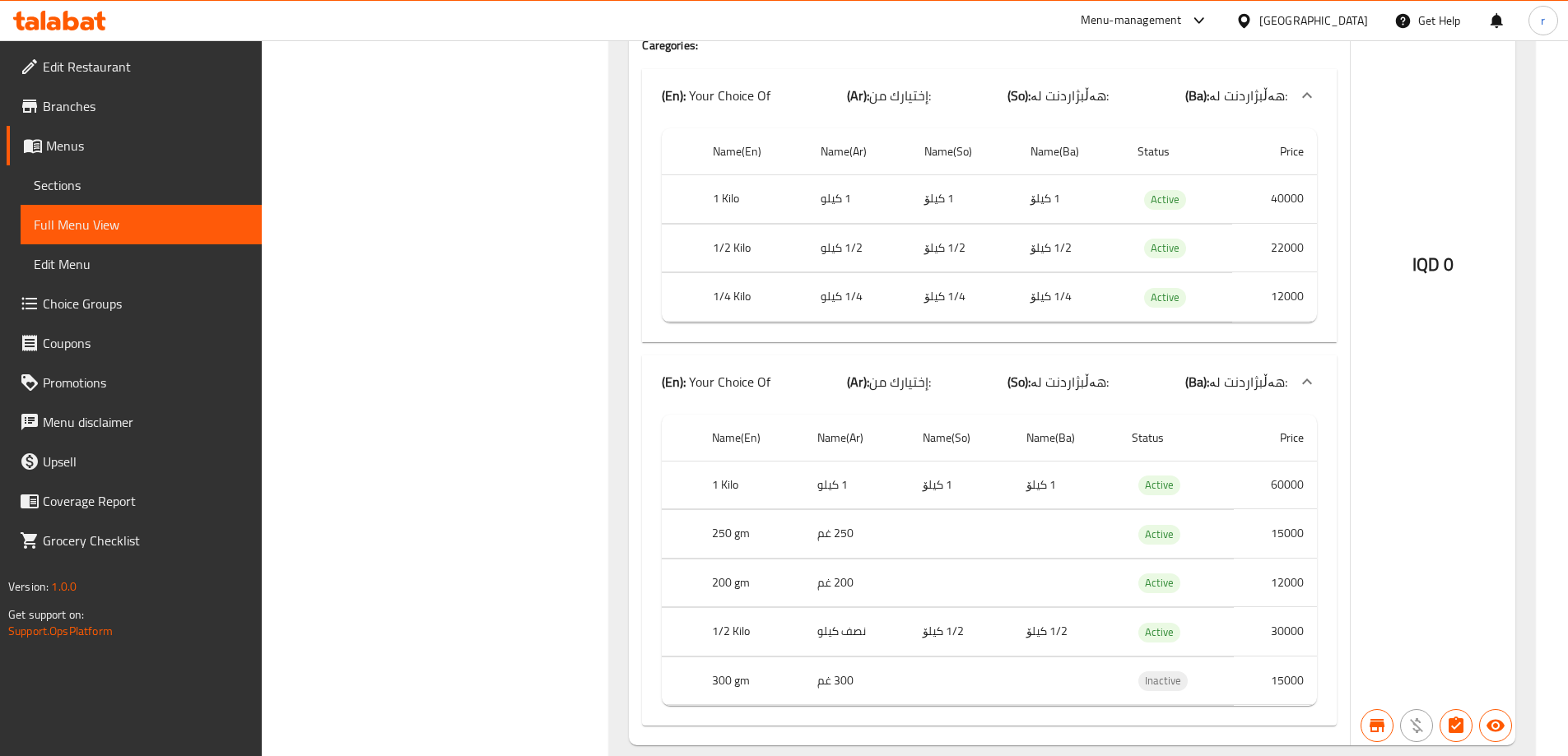
type input "Chicken sh"
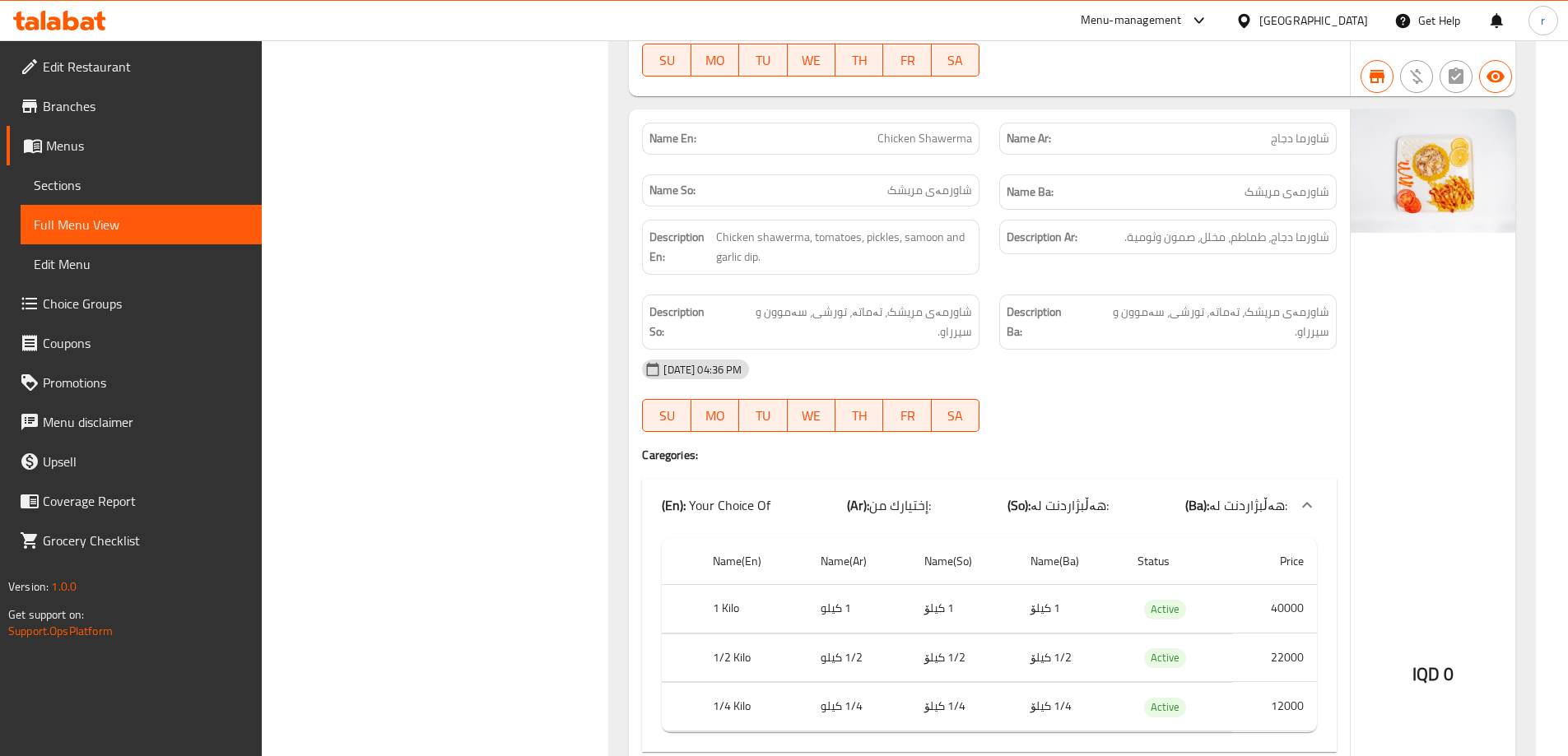
scroll to position [1235, 0]
drag, startPoint x: 875, startPoint y: 138, endPoint x: 991, endPoint y: 148, distance: 116.4
click at [991, 148] on div "Name En: Chicken Shawerma Name Ar: شاورما دجاج Name So: شاورمەی مریشک Name Ba: …" at bounding box center [990, 167] width 715 height 107
drag, startPoint x: 1259, startPoint y: 137, endPoint x: 1346, endPoint y: 144, distance: 87.3
click at [1346, 144] on div "Name Ar: شاورما دجاج" at bounding box center [1168, 140] width 357 height 52
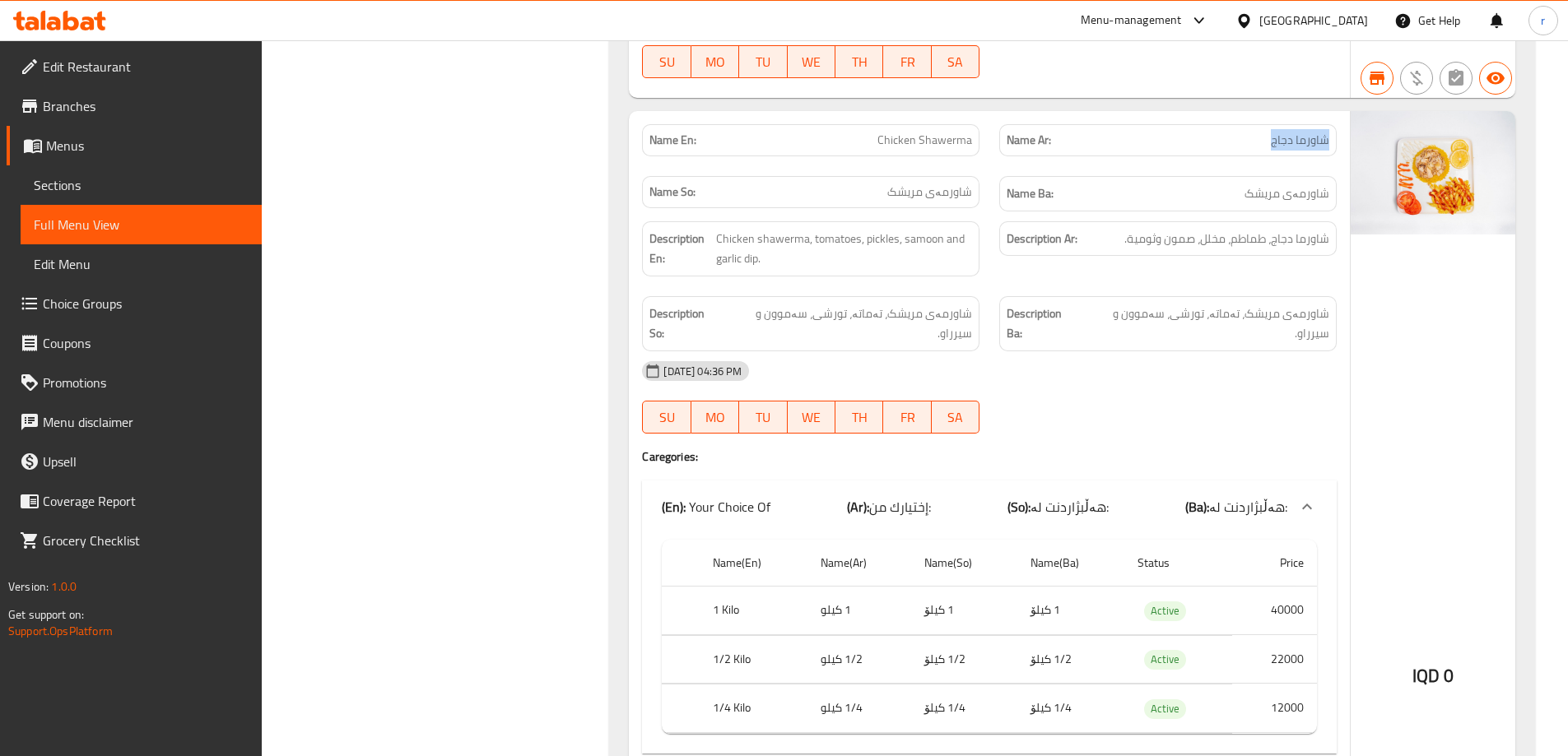
click at [112, 174] on link "Sections" at bounding box center [141, 185] width 242 height 40
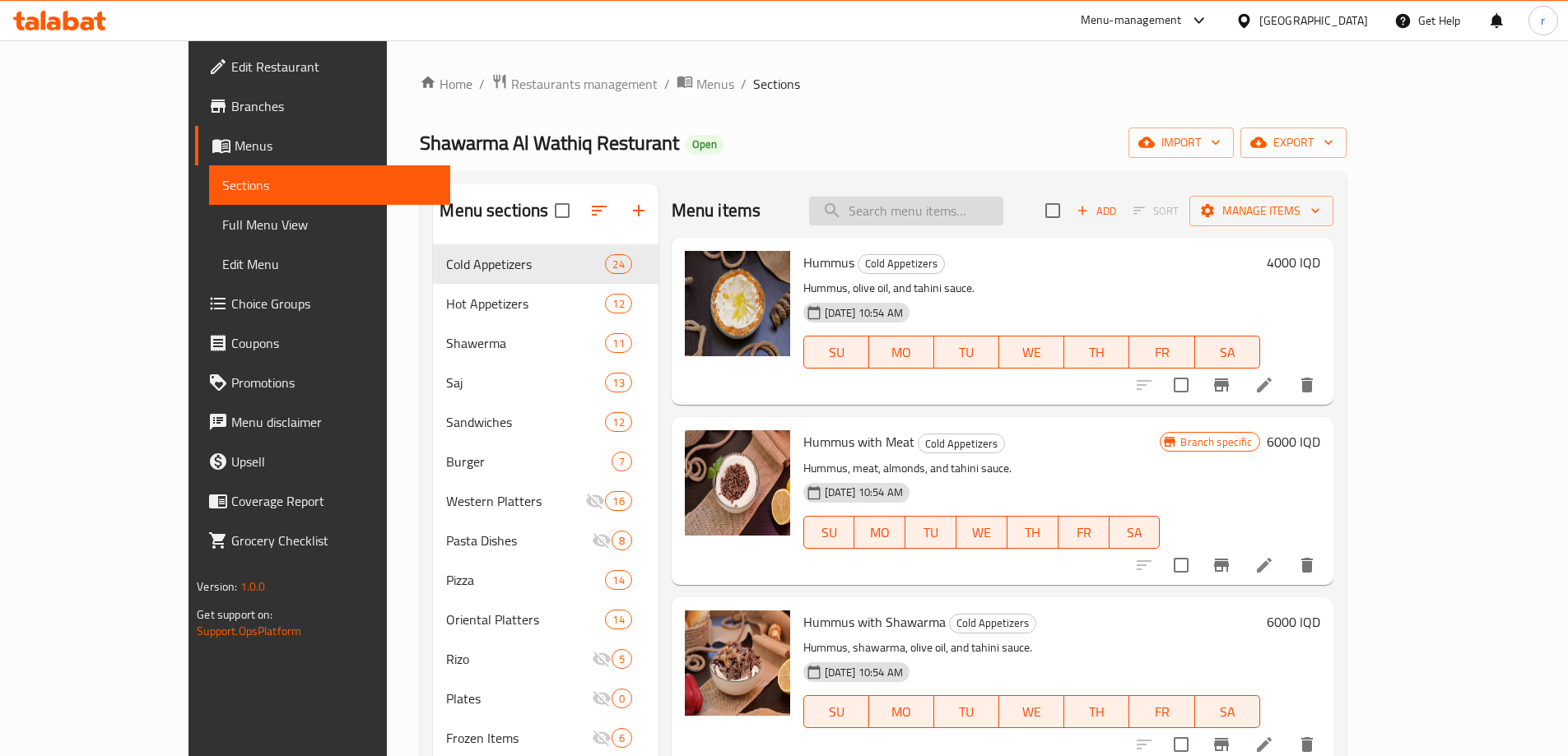
click at [985, 215] on input "search" at bounding box center [906, 211] width 194 height 29
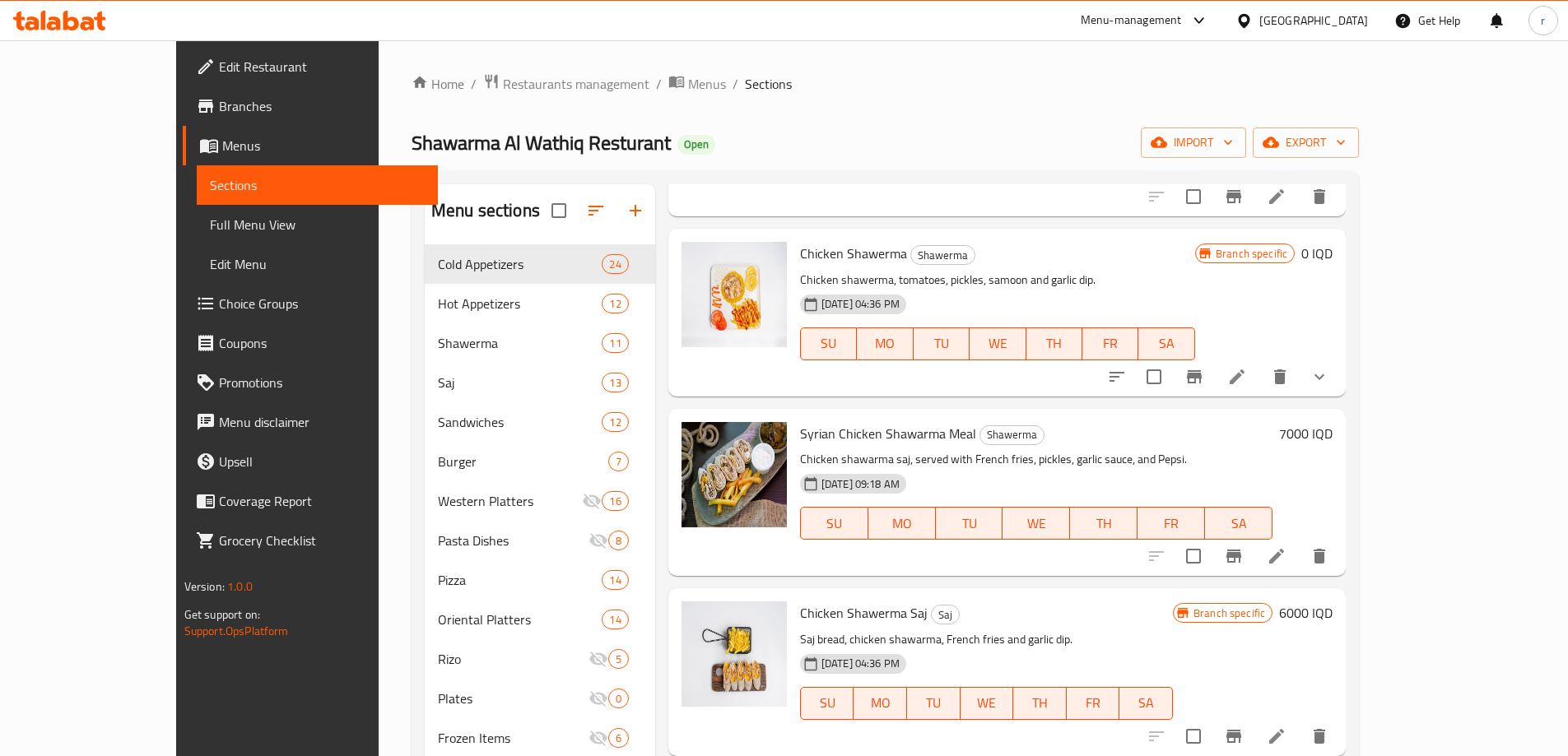
scroll to position [549, 0]
type input "chicken sha"
click at [1260, 373] on li at bounding box center [1237, 375] width 46 height 30
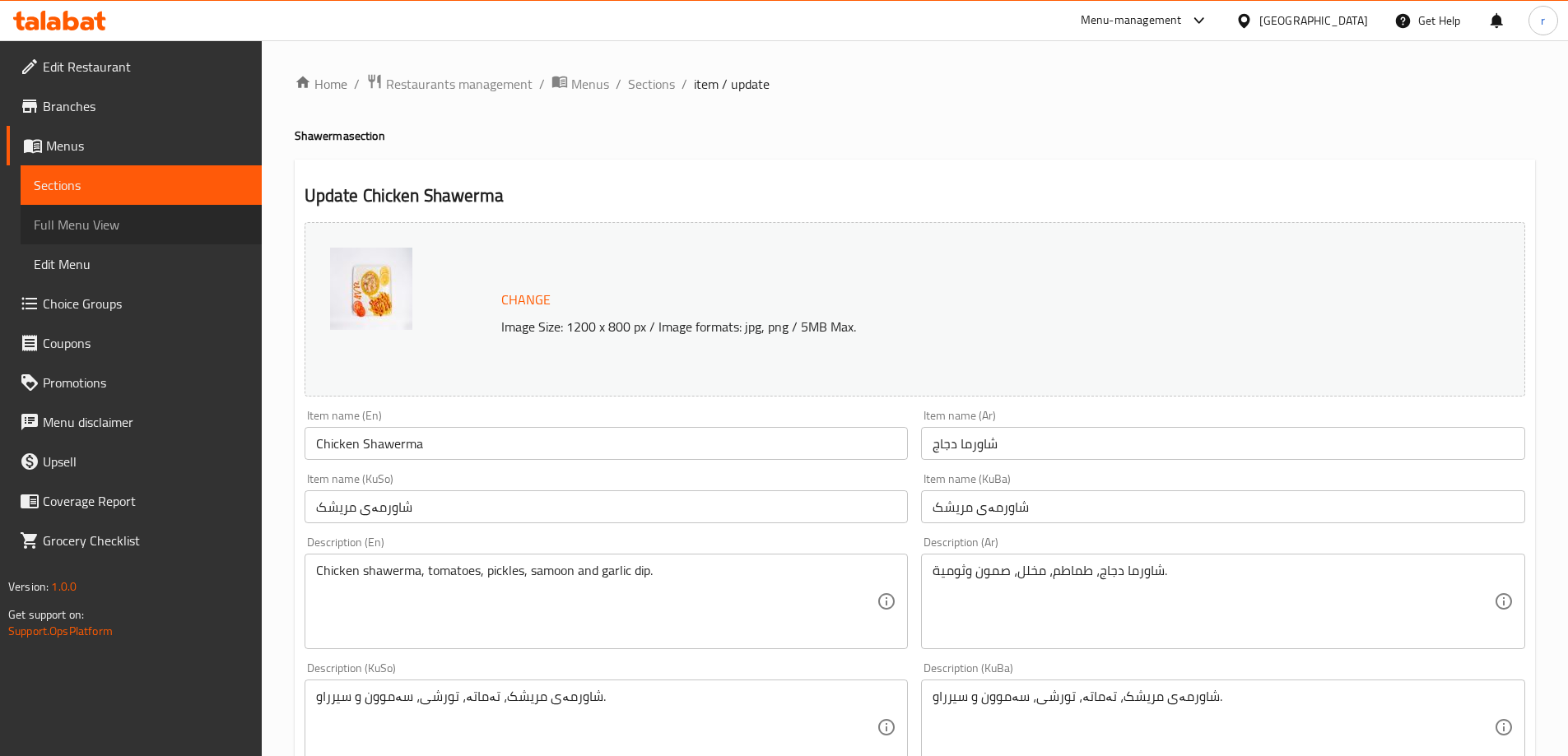
click at [96, 226] on span "Full Menu View" at bounding box center [141, 224] width 215 height 20
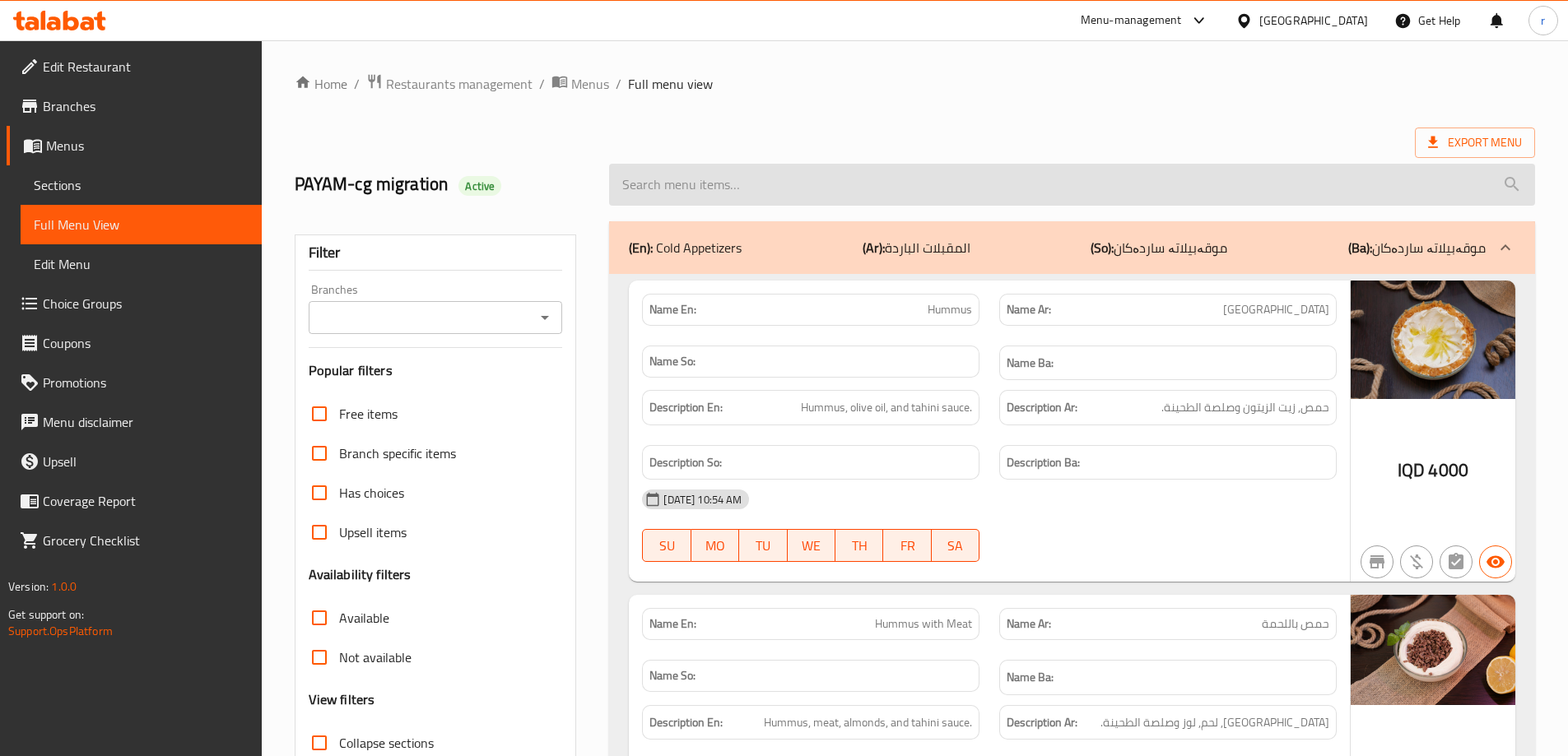
click at [739, 182] on input "search" at bounding box center [1071, 184] width 926 height 42
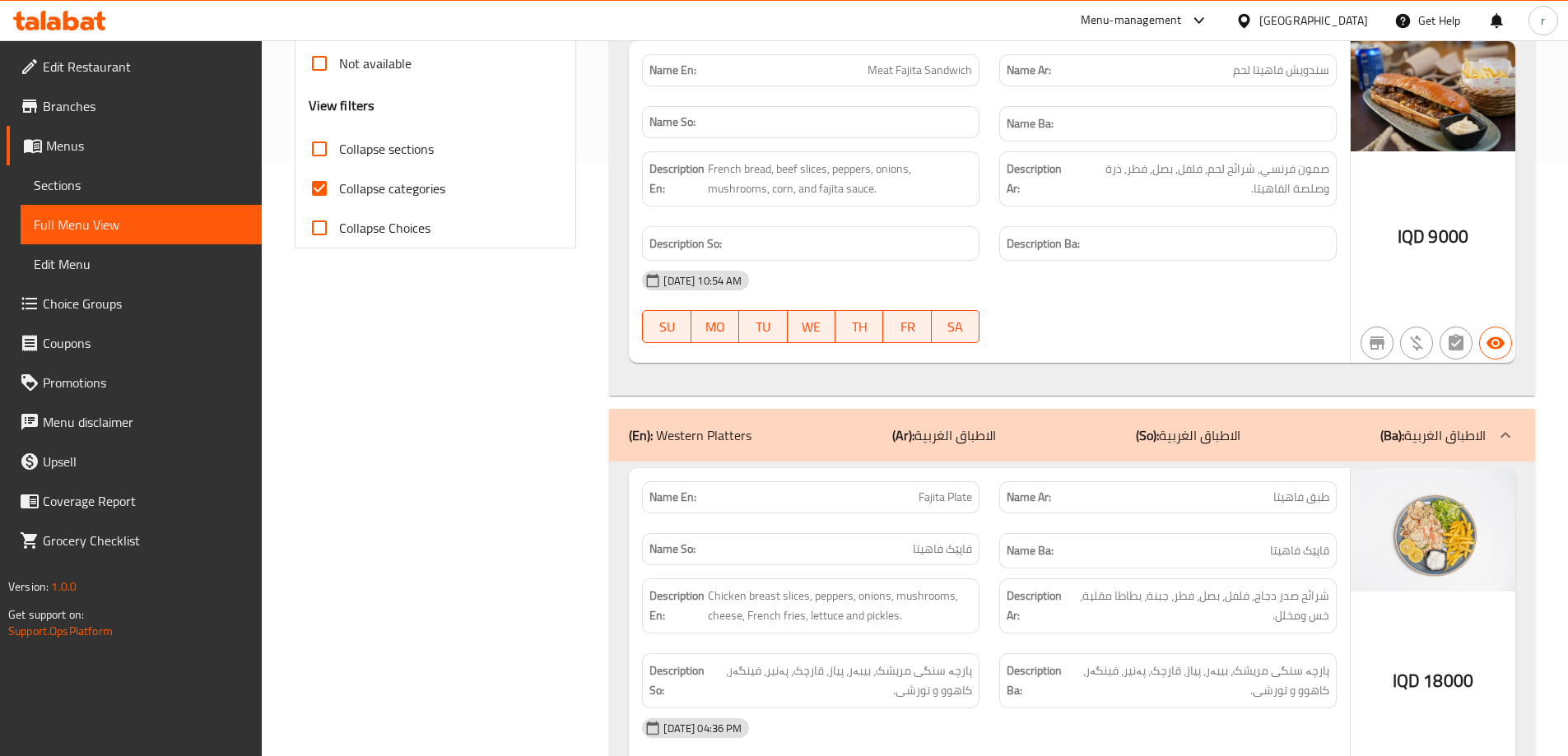
scroll to position [440, 0]
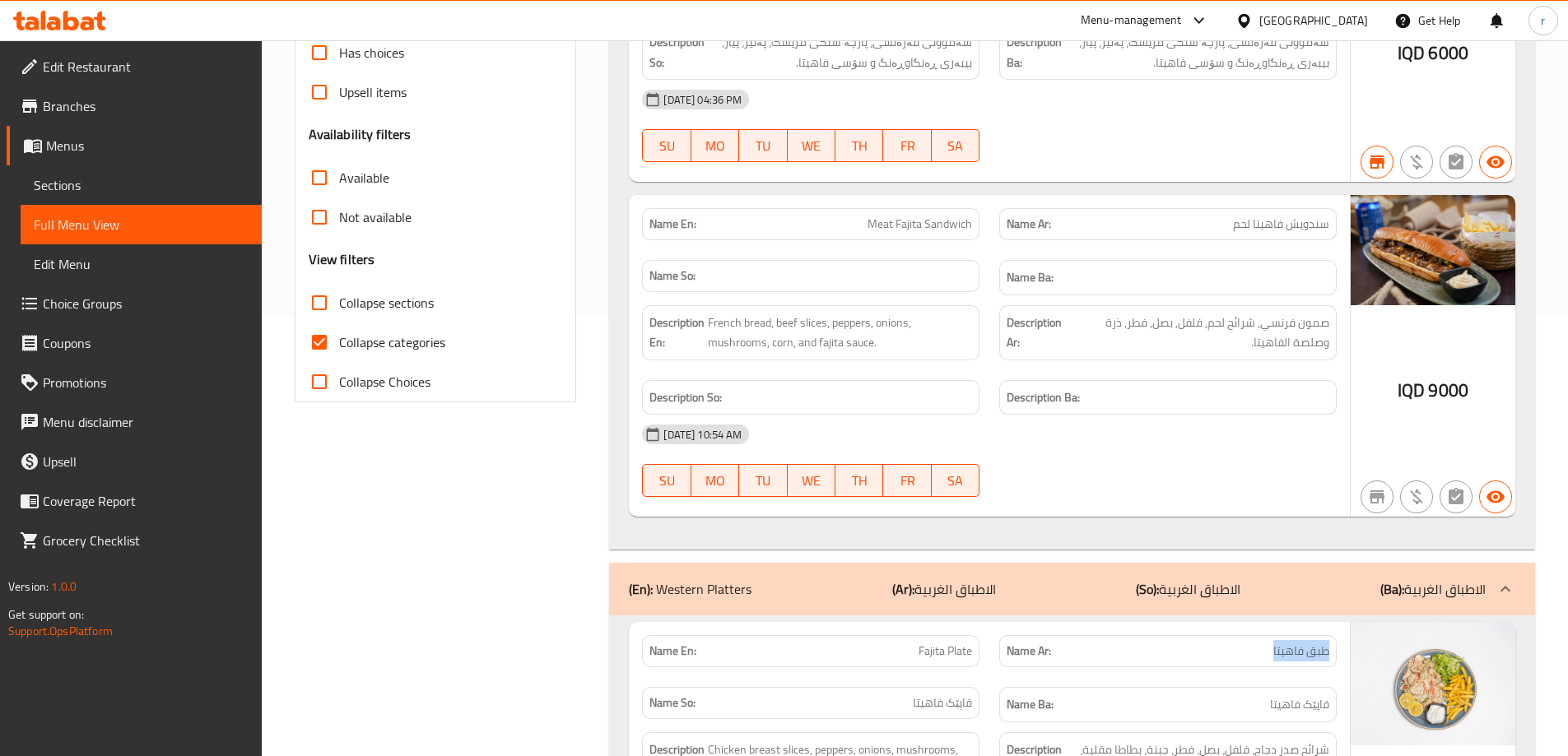
drag, startPoint x: 1270, startPoint y: 655, endPoint x: 1334, endPoint y: 653, distance: 64.0
click at [1334, 653] on div "Name Ar: طبق فاهيتا" at bounding box center [1168, 652] width 338 height 32
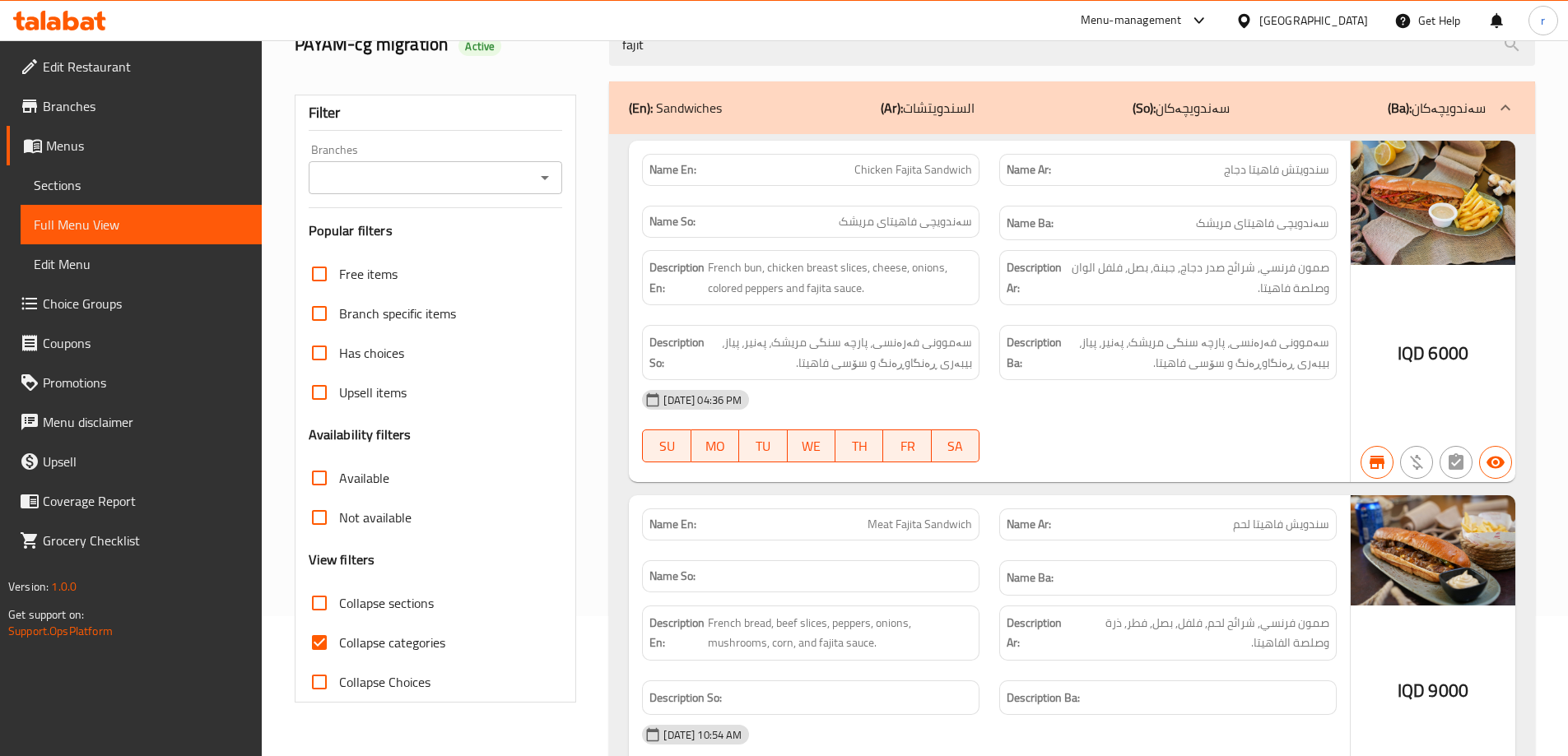
scroll to position [29, 0]
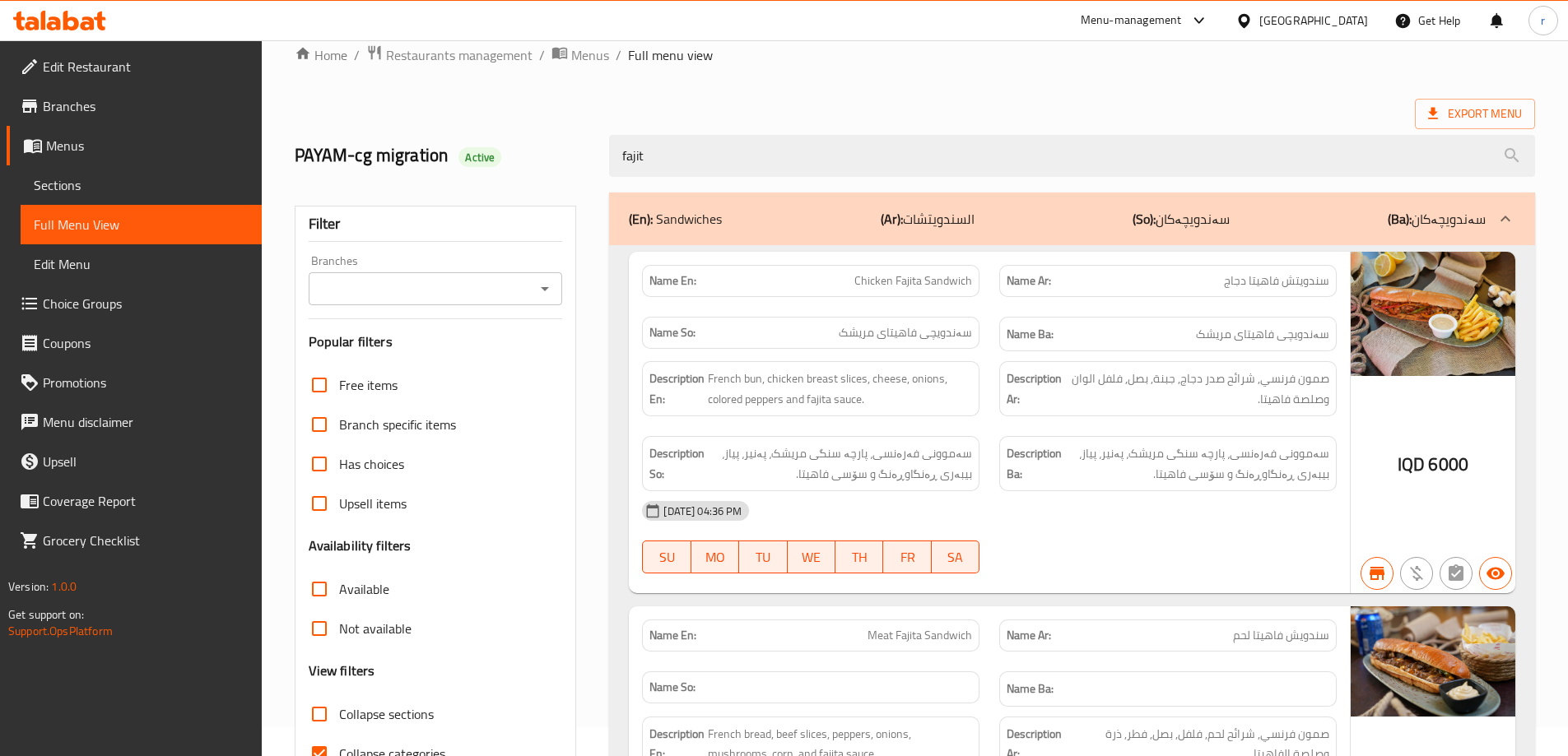
drag, startPoint x: 689, startPoint y: 148, endPoint x: 415, endPoint y: 162, distance: 274.4
click at [415, 162] on div "PAYAM-cg migration Active fajit" at bounding box center [914, 156] width 1260 height 74
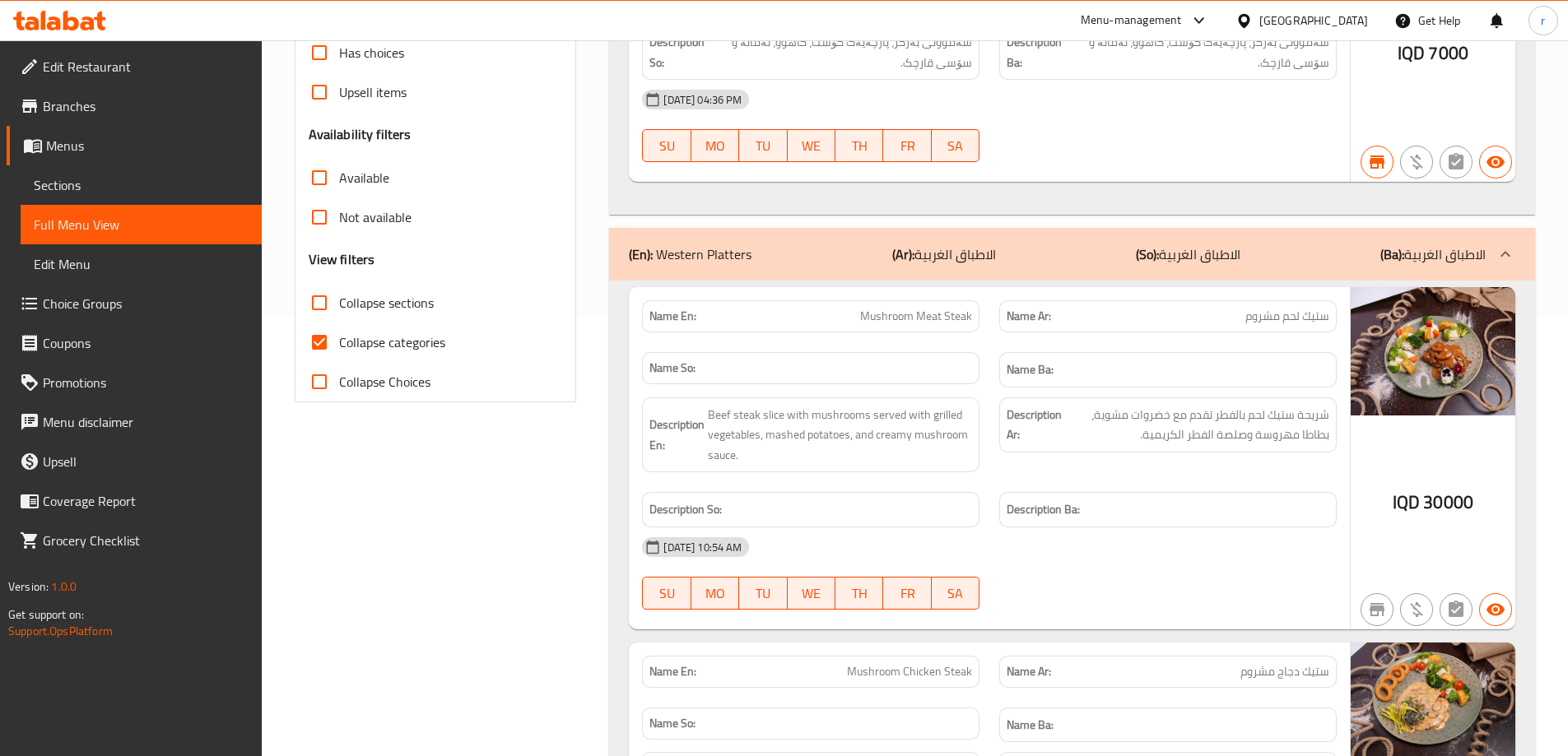
scroll to position [577, 0]
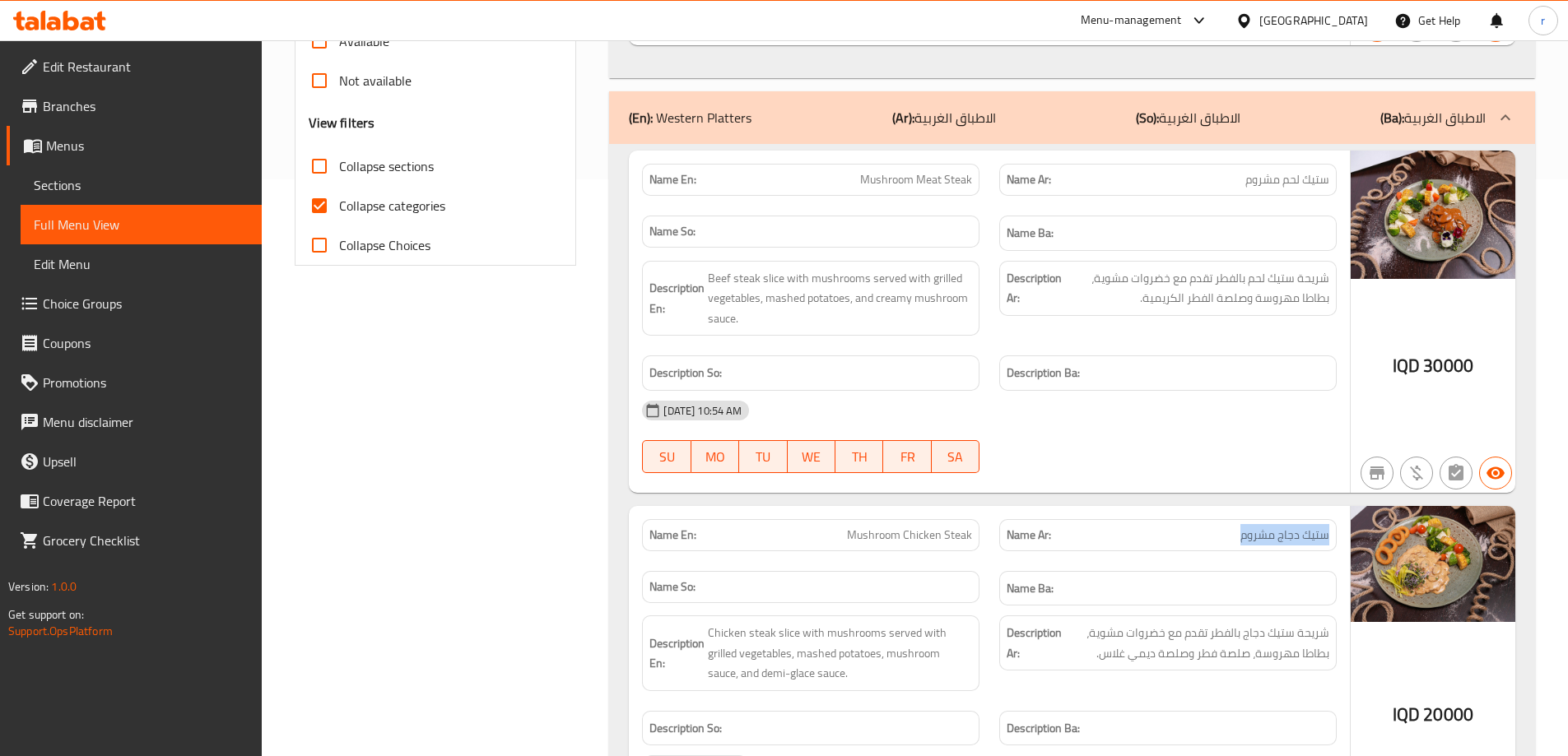
drag, startPoint x: 1236, startPoint y: 532, endPoint x: 1329, endPoint y: 537, distance: 93.1
click at [1329, 537] on div "Name Ar: ستيك دجاج مشروم" at bounding box center [1168, 535] width 338 height 32
drag, startPoint x: 908, startPoint y: 533, endPoint x: 979, endPoint y: 534, distance: 71.0
click at [979, 534] on div "Name En: Mushroom Chicken Steak" at bounding box center [811, 535] width 338 height 32
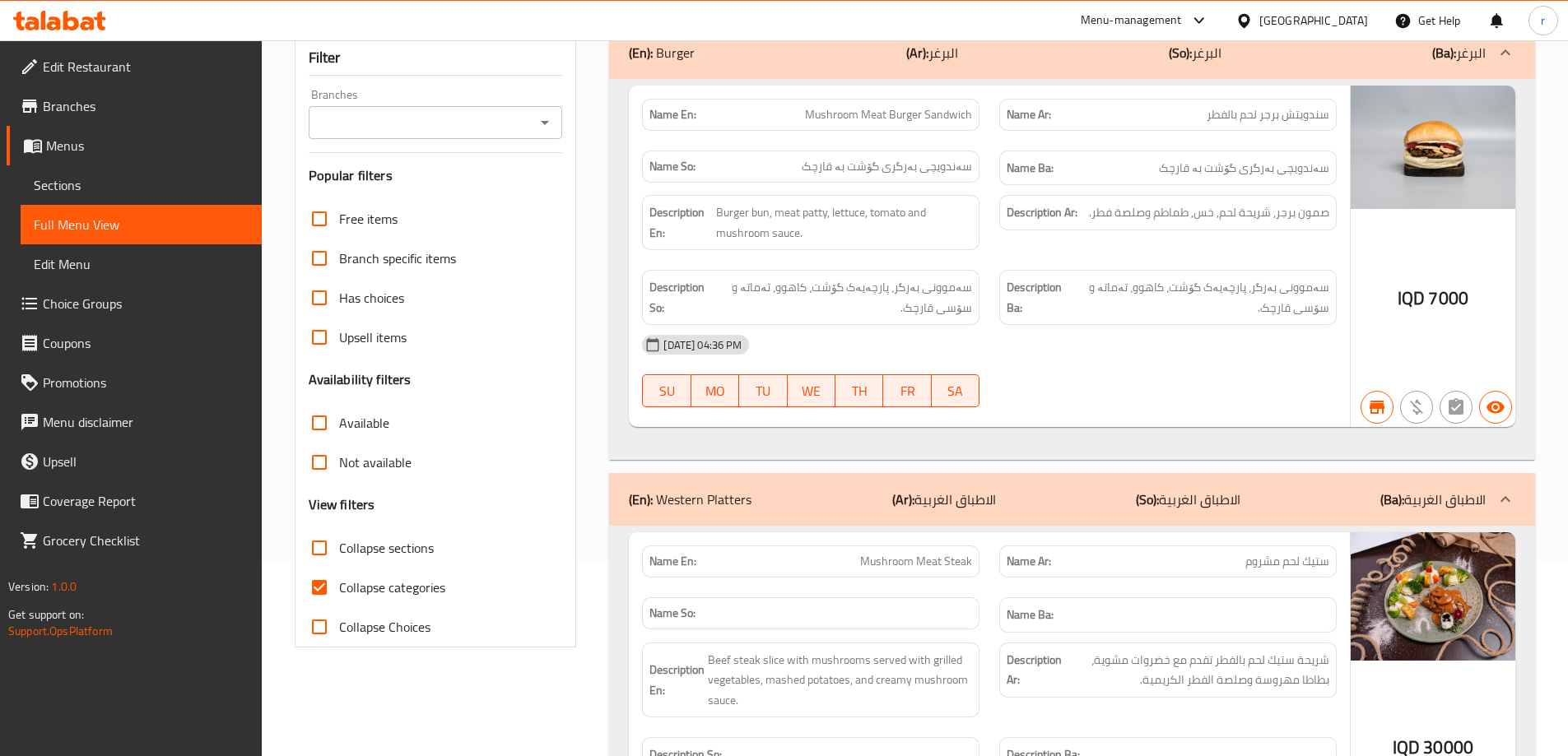
scroll to position [0, 0]
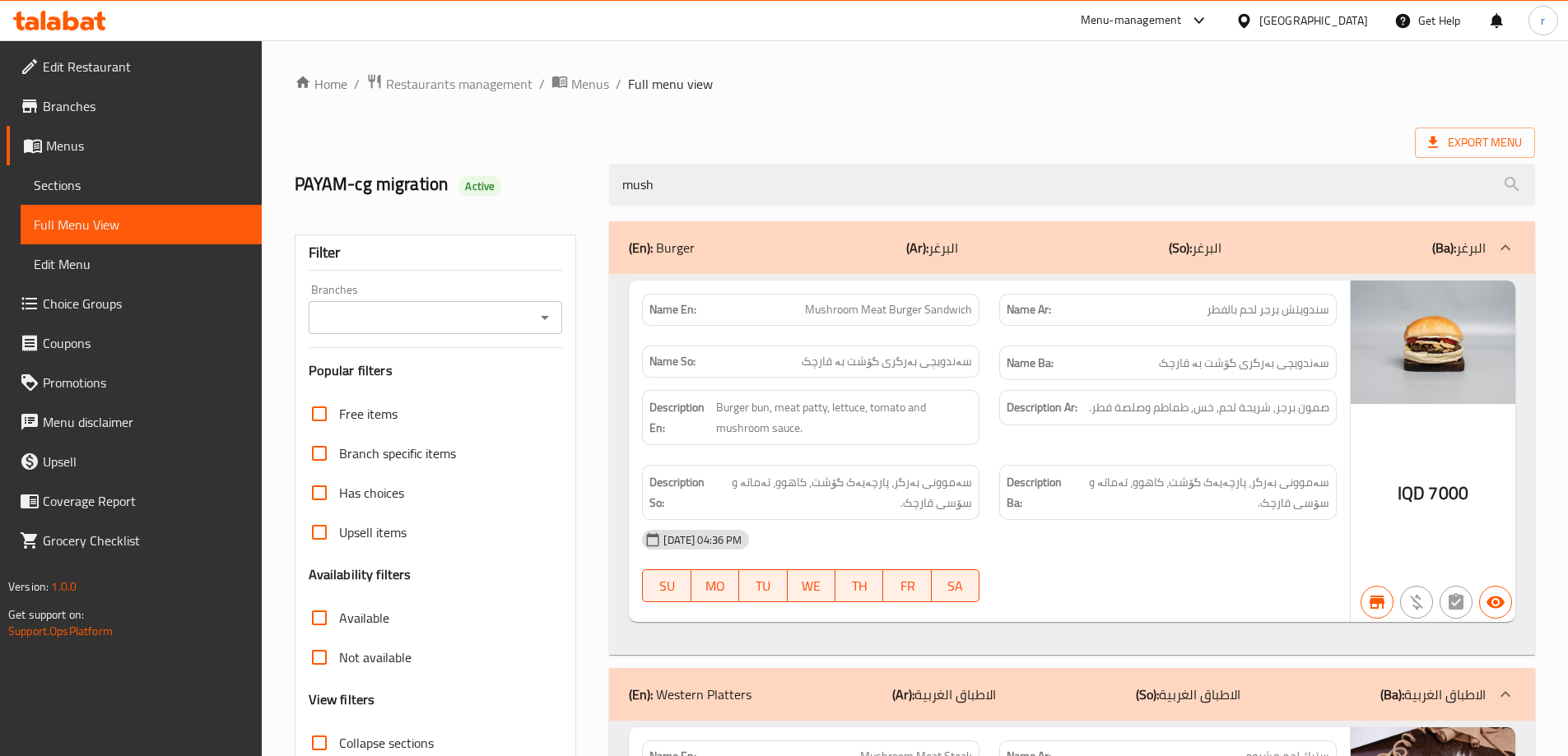
drag, startPoint x: 602, startPoint y: 189, endPoint x: 568, endPoint y: 184, distance: 34.4
click at [568, 184] on div "PAYAM-cg migration Active mush" at bounding box center [914, 185] width 1260 height 74
paste input "Chicken Steak"
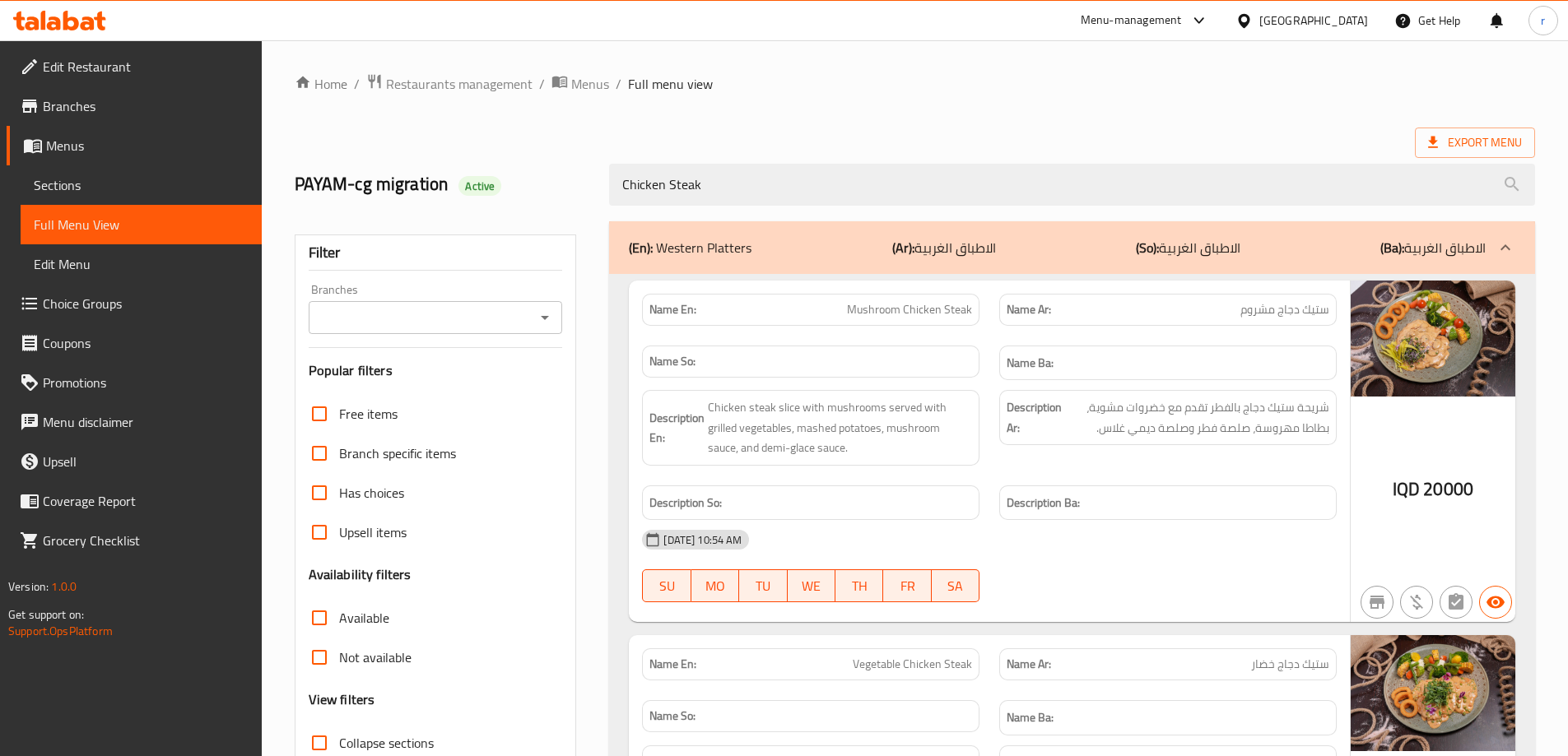
drag, startPoint x: 710, startPoint y: 180, endPoint x: 463, endPoint y: 207, distance: 248.5
click at [463, 207] on div "PAYAM-cg migration Active Chicken Steak" at bounding box center [914, 185] width 1260 height 74
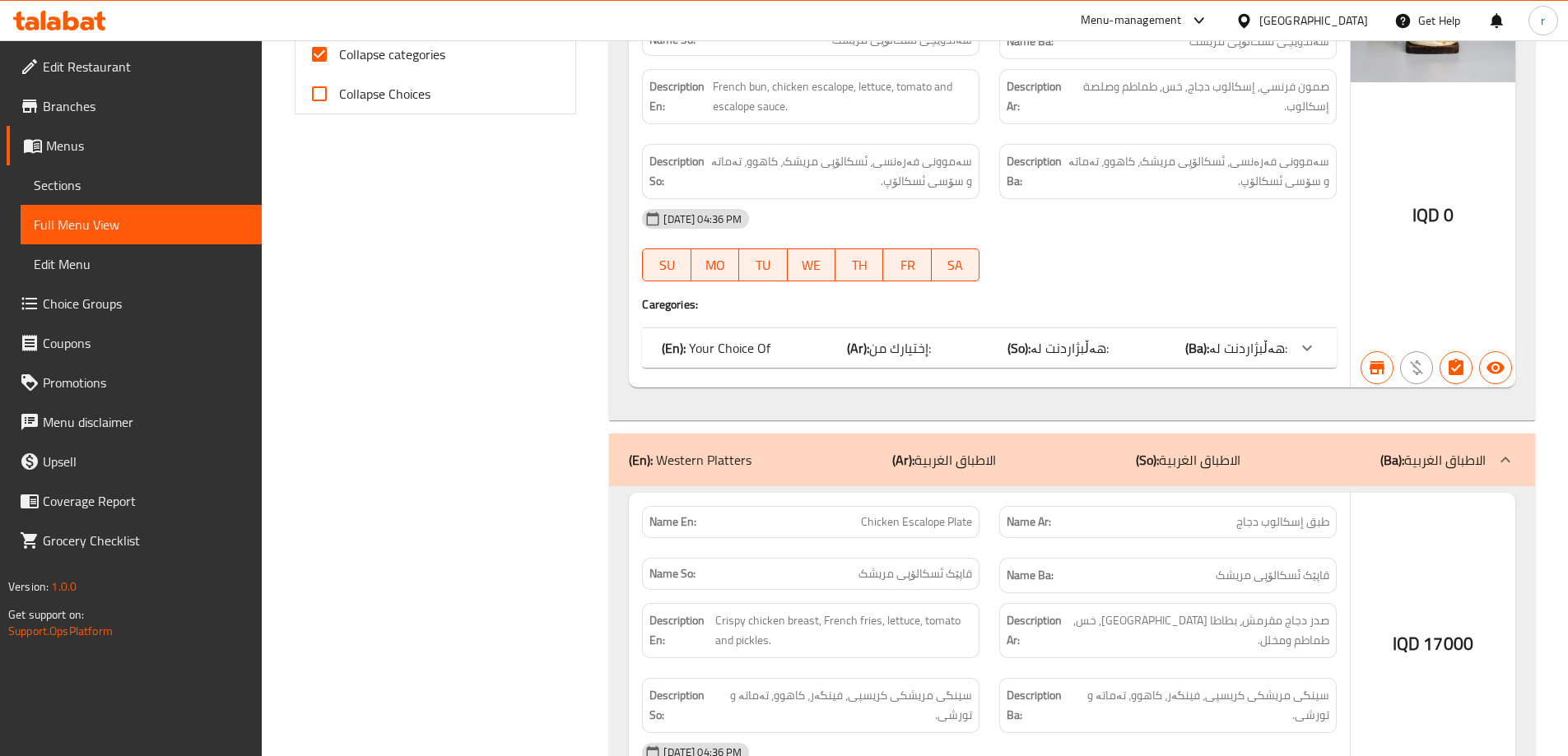
scroll to position [874, 0]
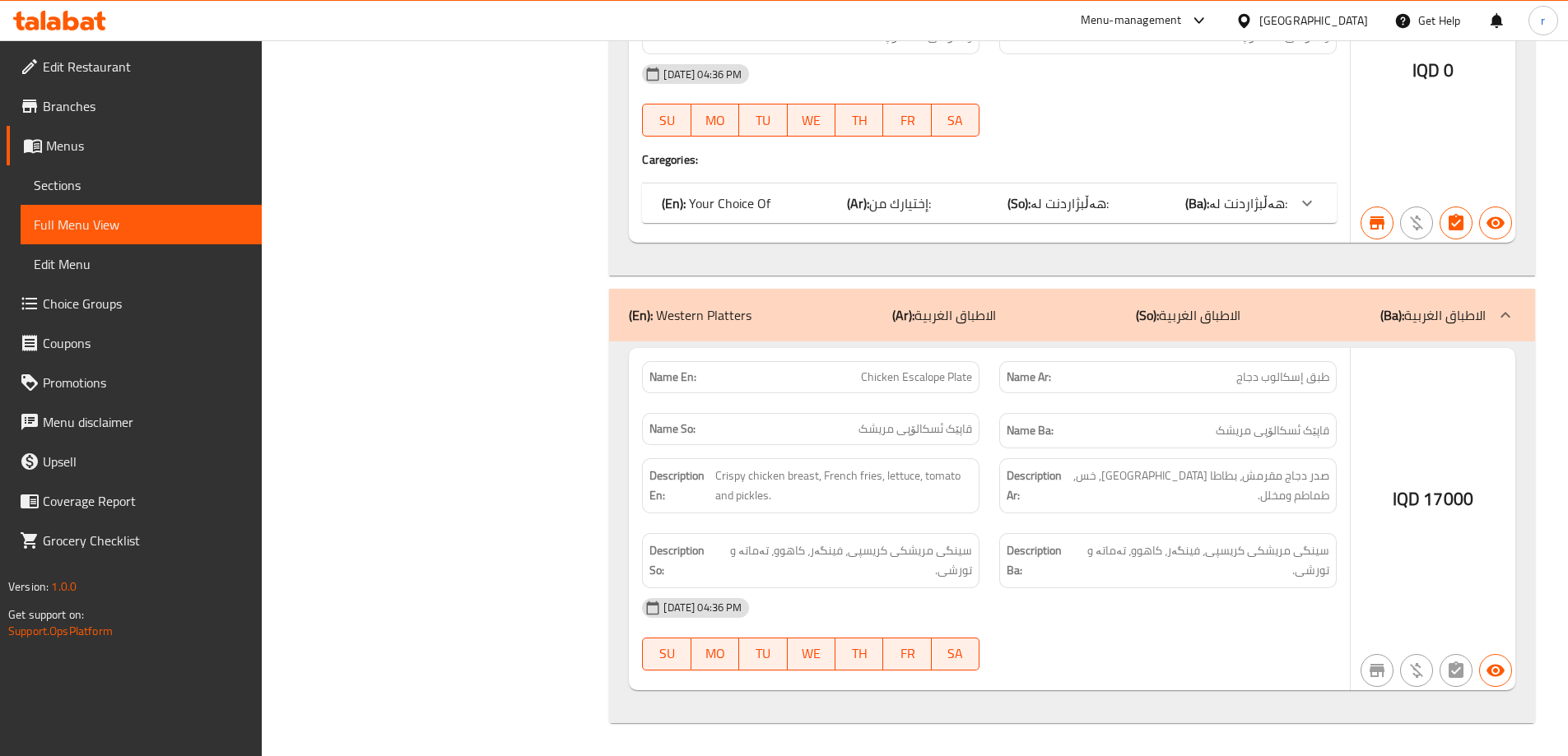
drag, startPoint x: 1230, startPoint y: 382, endPoint x: 1334, endPoint y: 377, distance: 104.1
click at [1334, 377] on div "Name Ar: طبق إسكالوب دجاج" at bounding box center [1168, 377] width 338 height 32
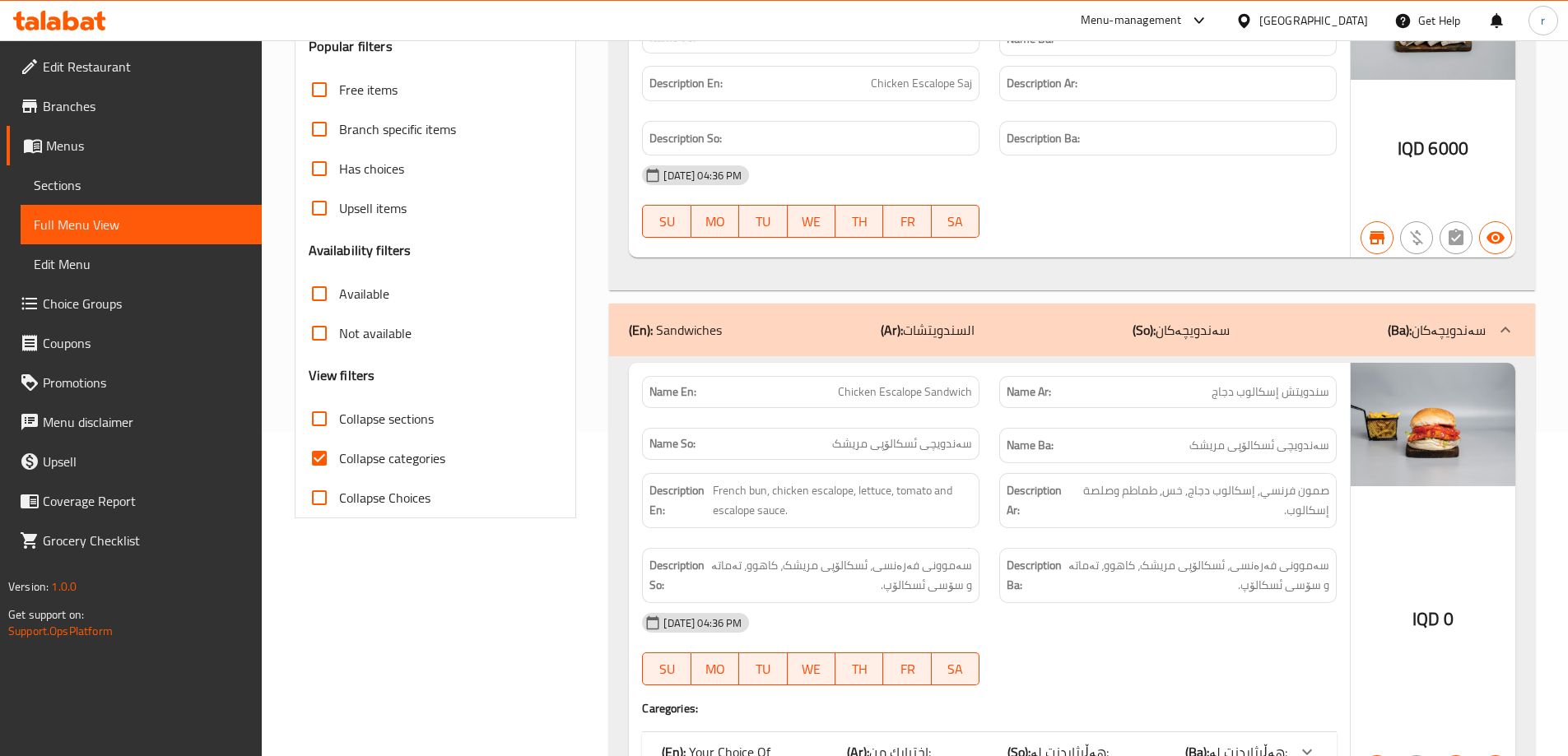
scroll to position [0, 0]
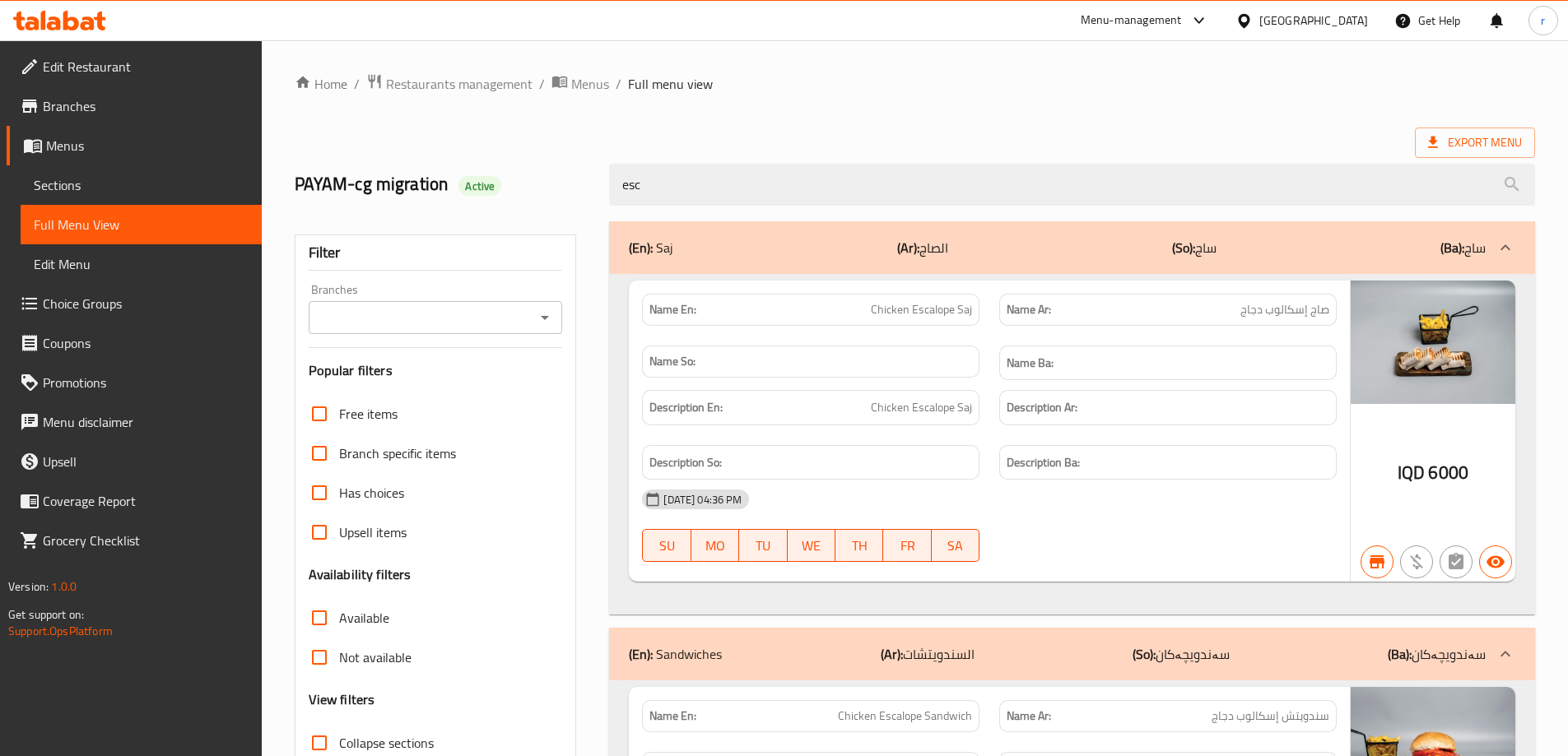
drag, startPoint x: 804, startPoint y: 192, endPoint x: 522, endPoint y: 201, distance: 282.1
click at [522, 201] on div "PAYAM-cg migration Active esc" at bounding box center [914, 185] width 1260 height 74
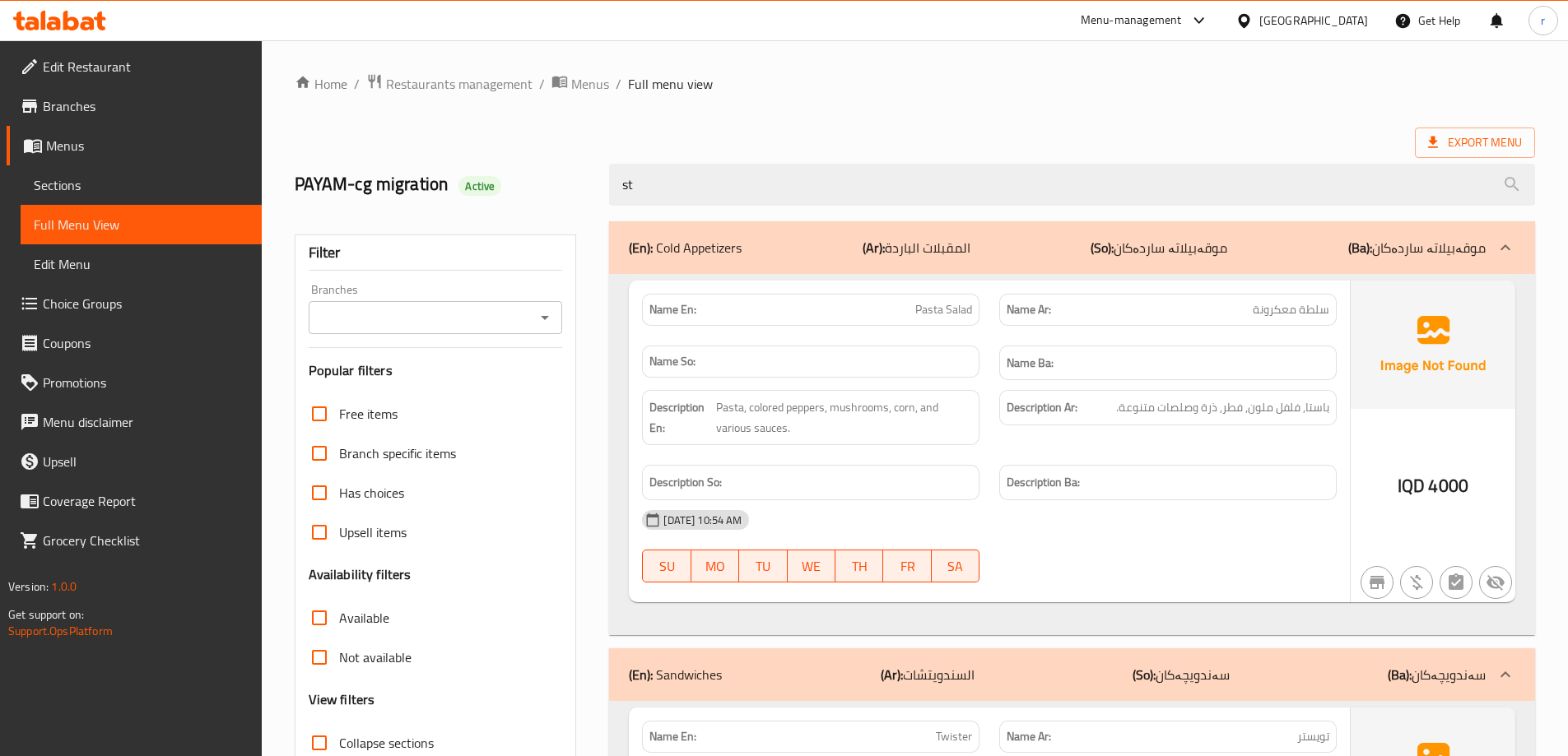
type input "s"
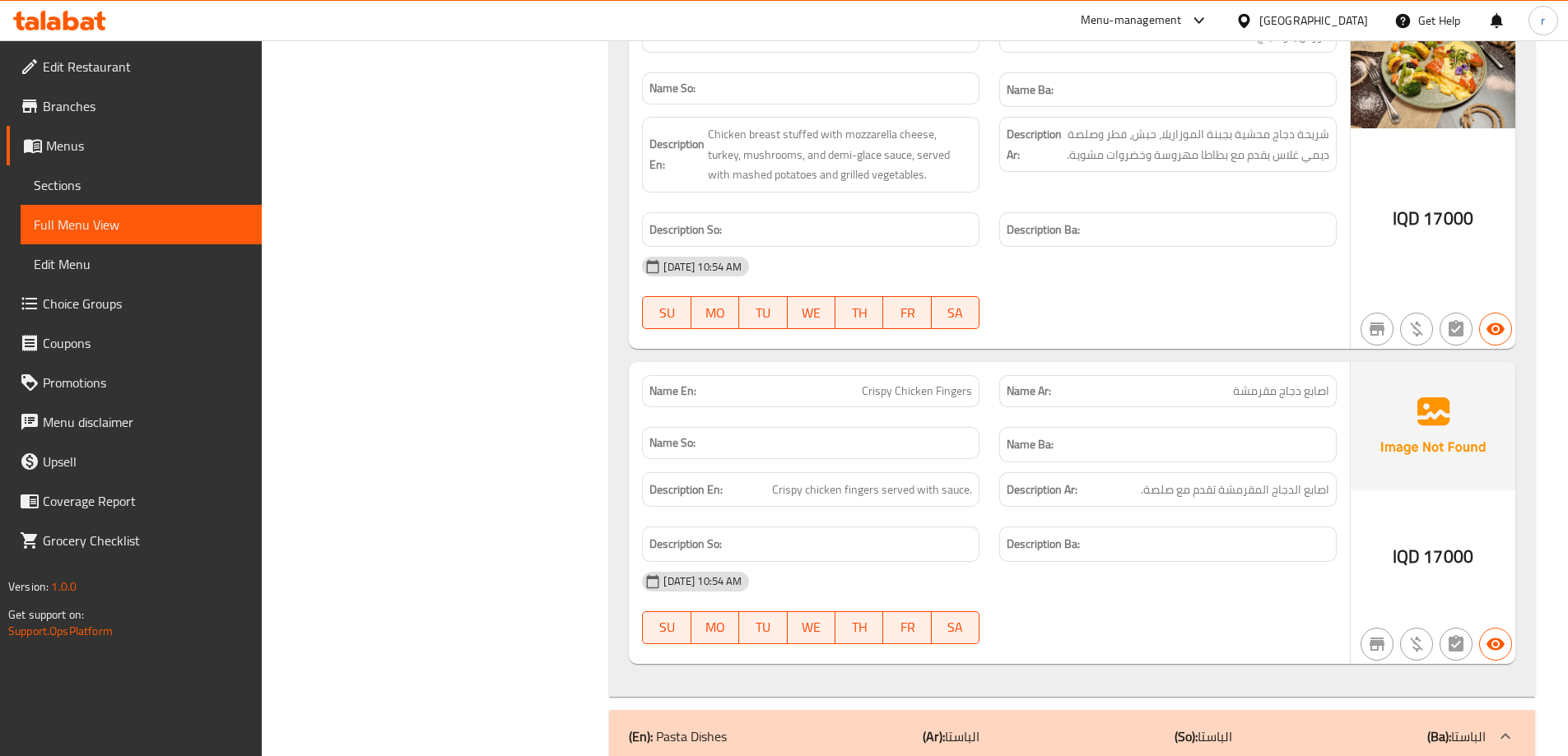
scroll to position [9465, 0]
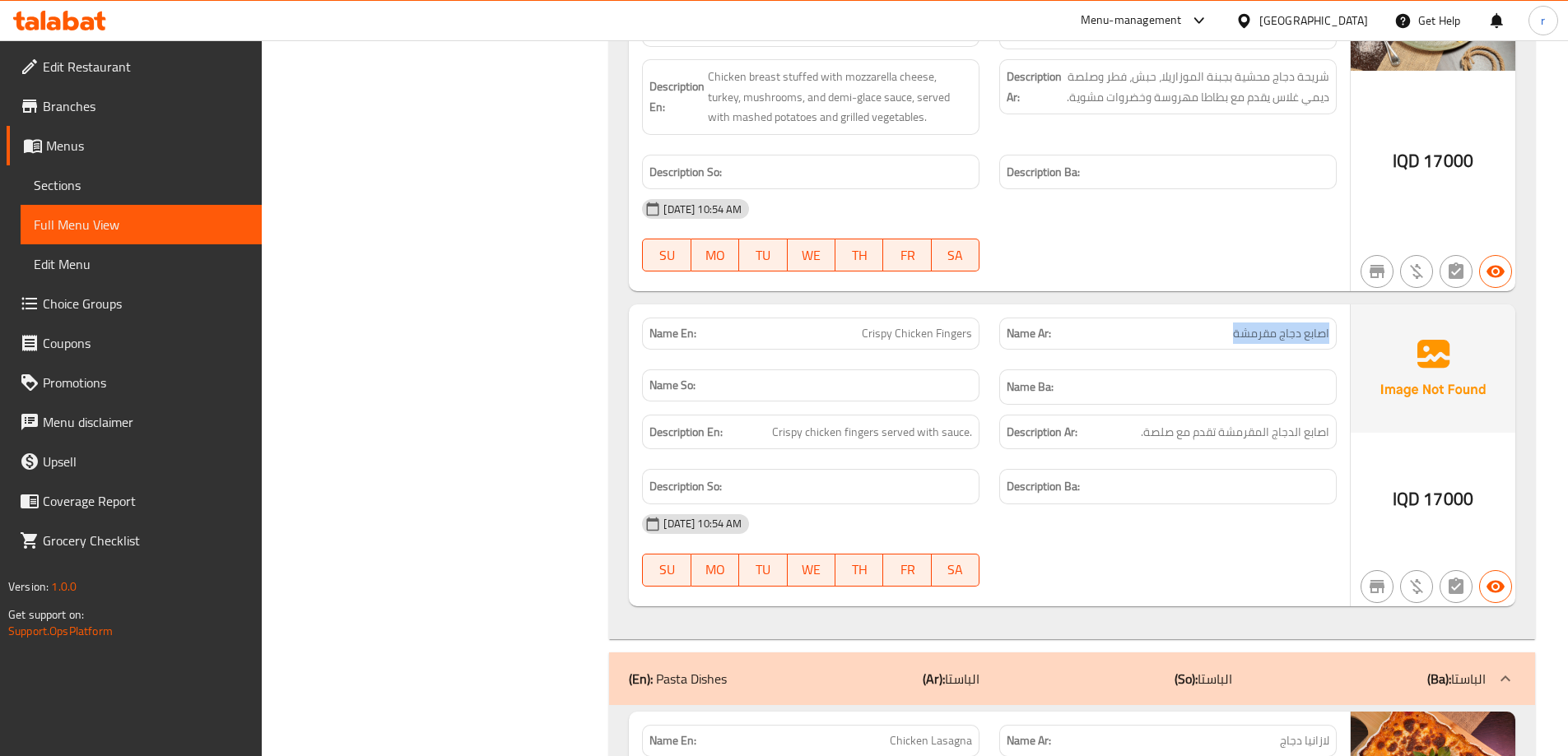
drag, startPoint x: 1220, startPoint y: 300, endPoint x: 1335, endPoint y: 301, distance: 115.0
click at [1335, 318] on div "Name Ar: اصابع دجاج مقرمشة" at bounding box center [1168, 334] width 338 height 32
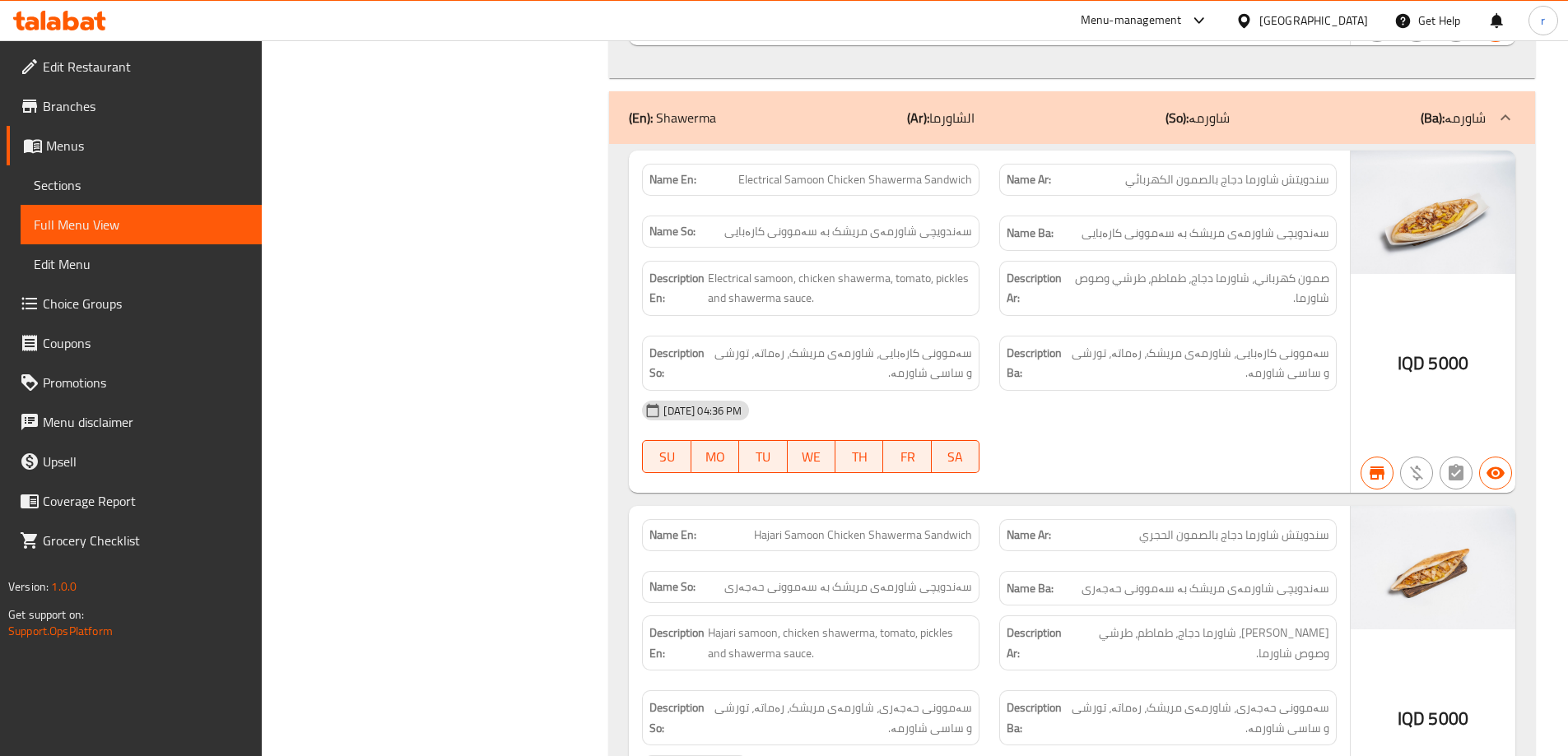
scroll to position [0, 0]
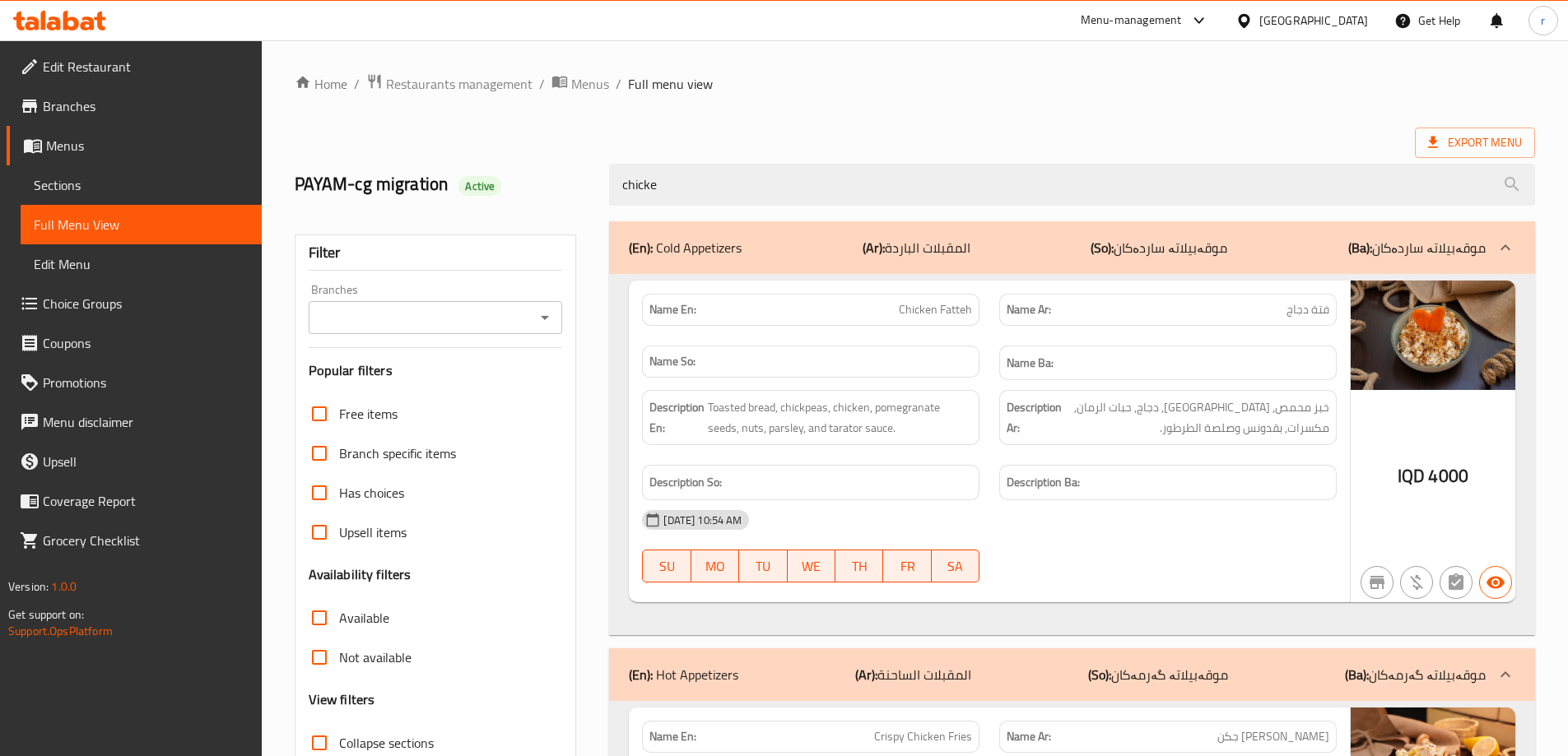
drag, startPoint x: 486, startPoint y: 185, endPoint x: 410, endPoint y: 189, distance: 76.1
click at [410, 189] on div "PAYAM-cg migration Active chicke" at bounding box center [914, 185] width 1260 height 74
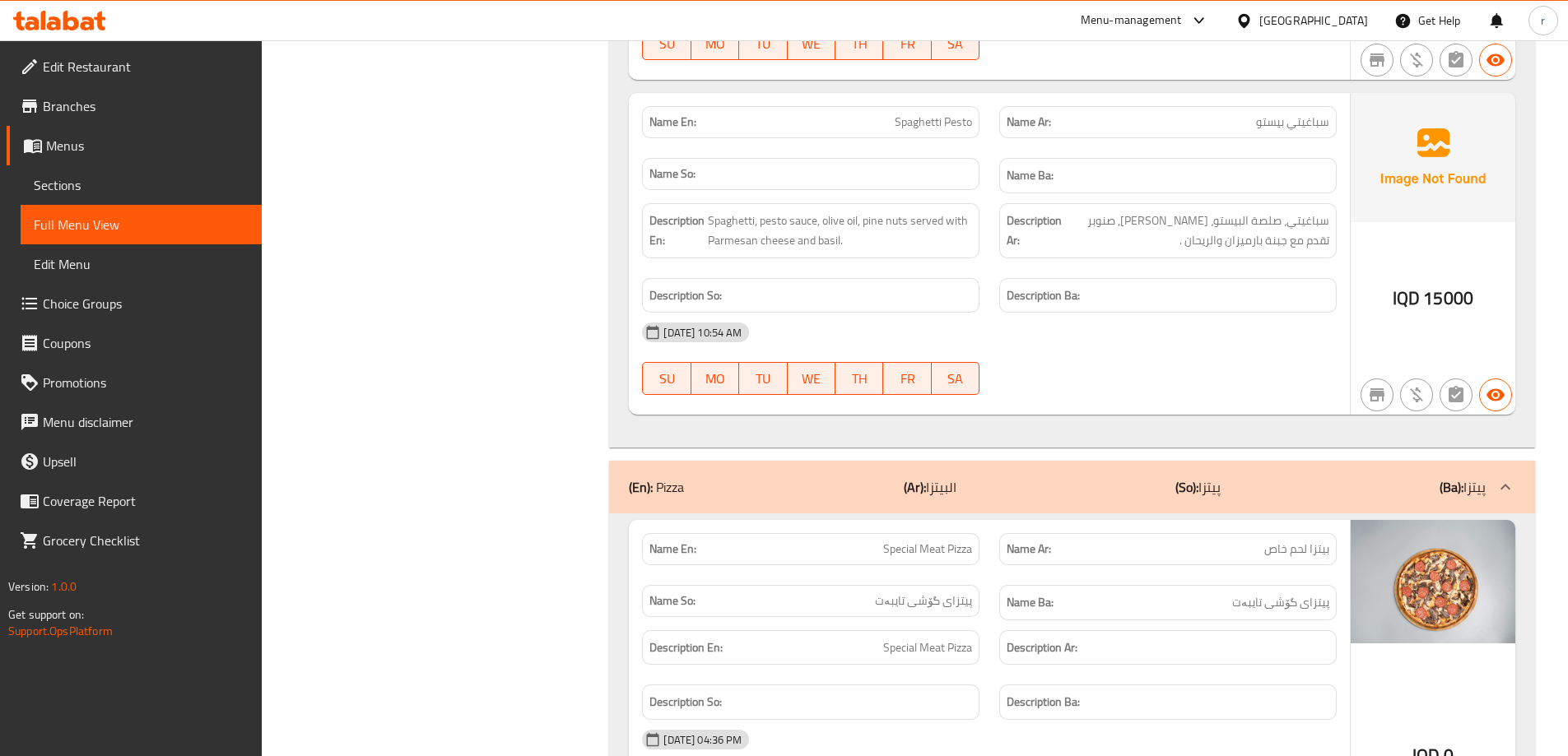
scroll to position [2743, 0]
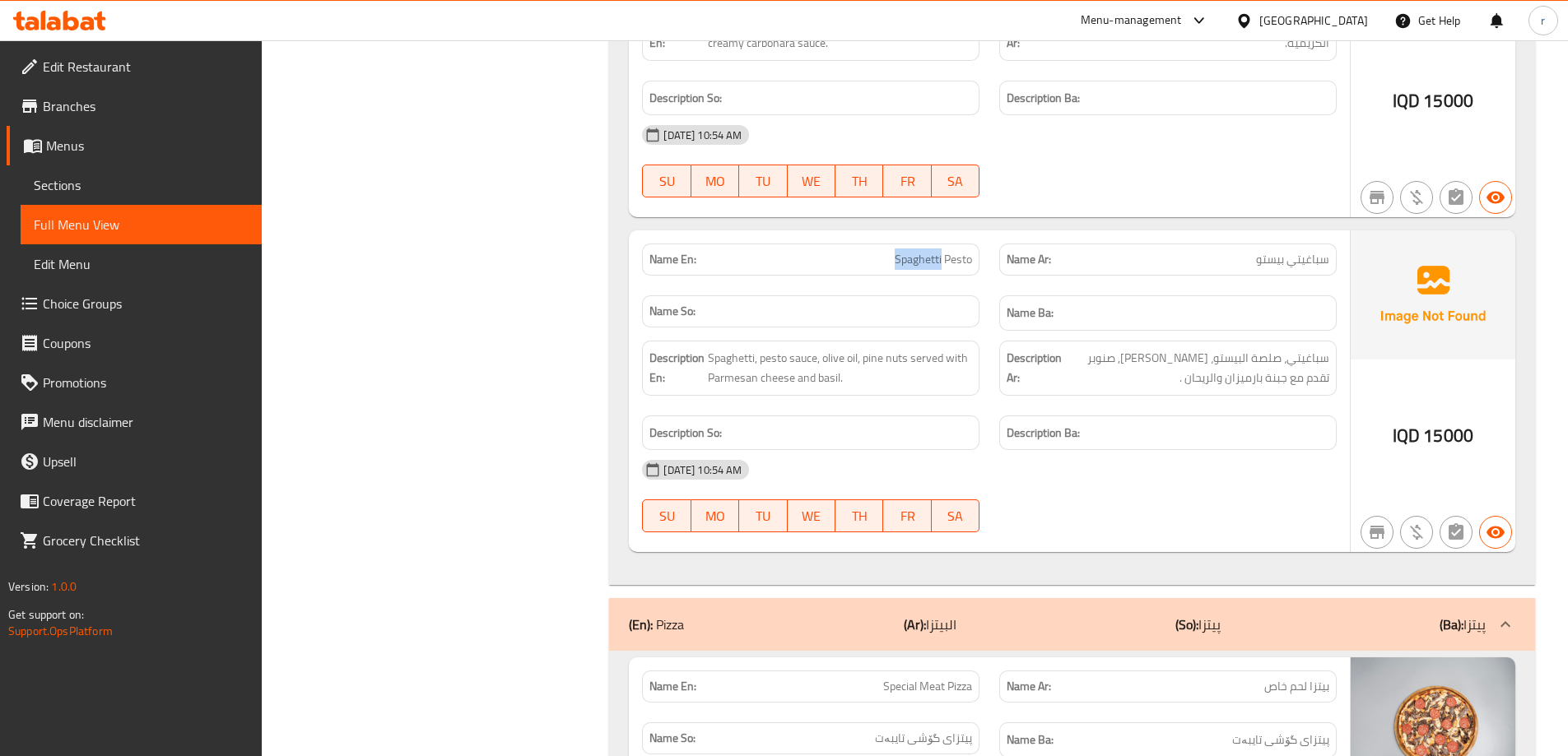
drag, startPoint x: 893, startPoint y: 262, endPoint x: 942, endPoint y: 263, distance: 49.0
click at [942, 263] on p "Name En: Spaghetti Pesto" at bounding box center [810, 259] width 322 height 17
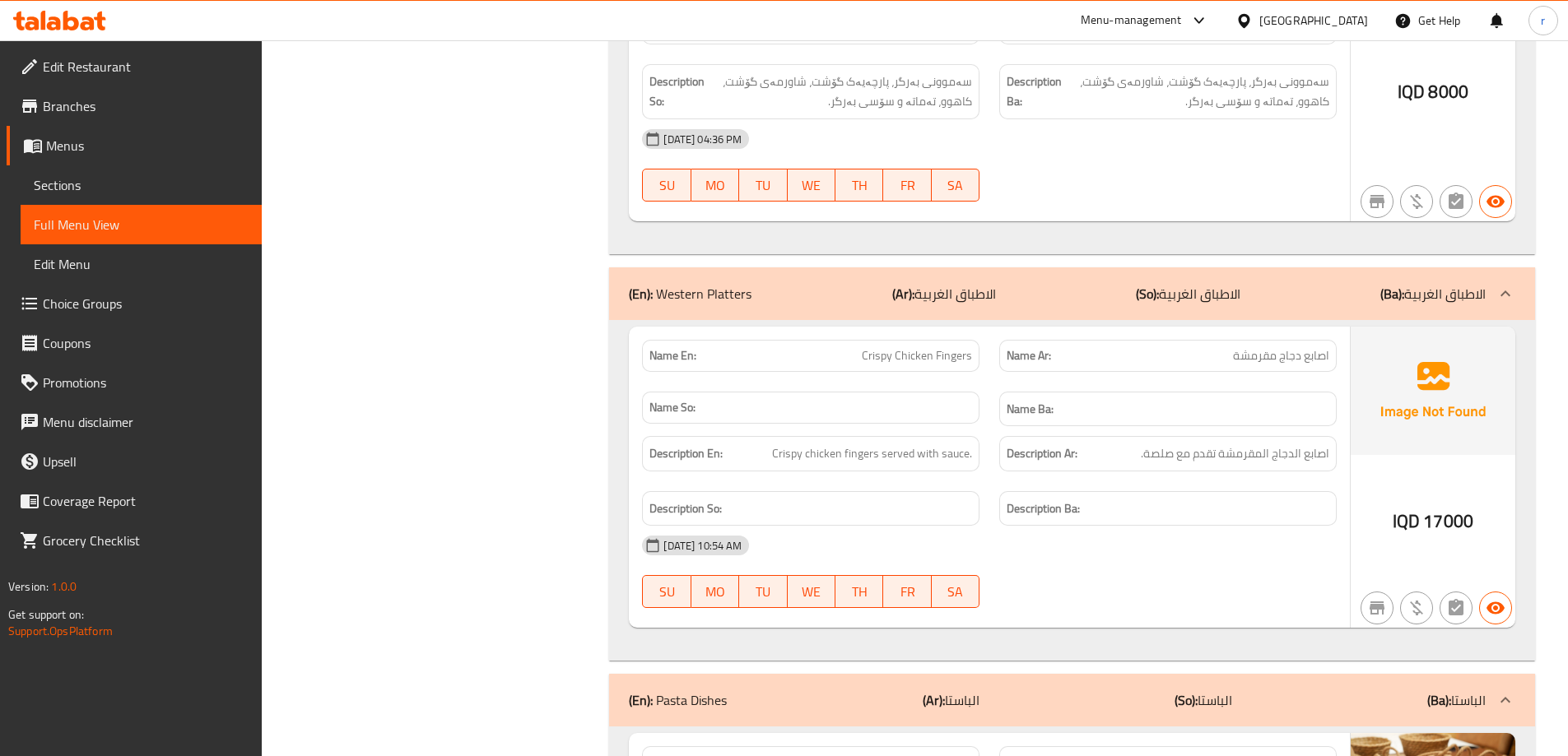
scroll to position [0, 0]
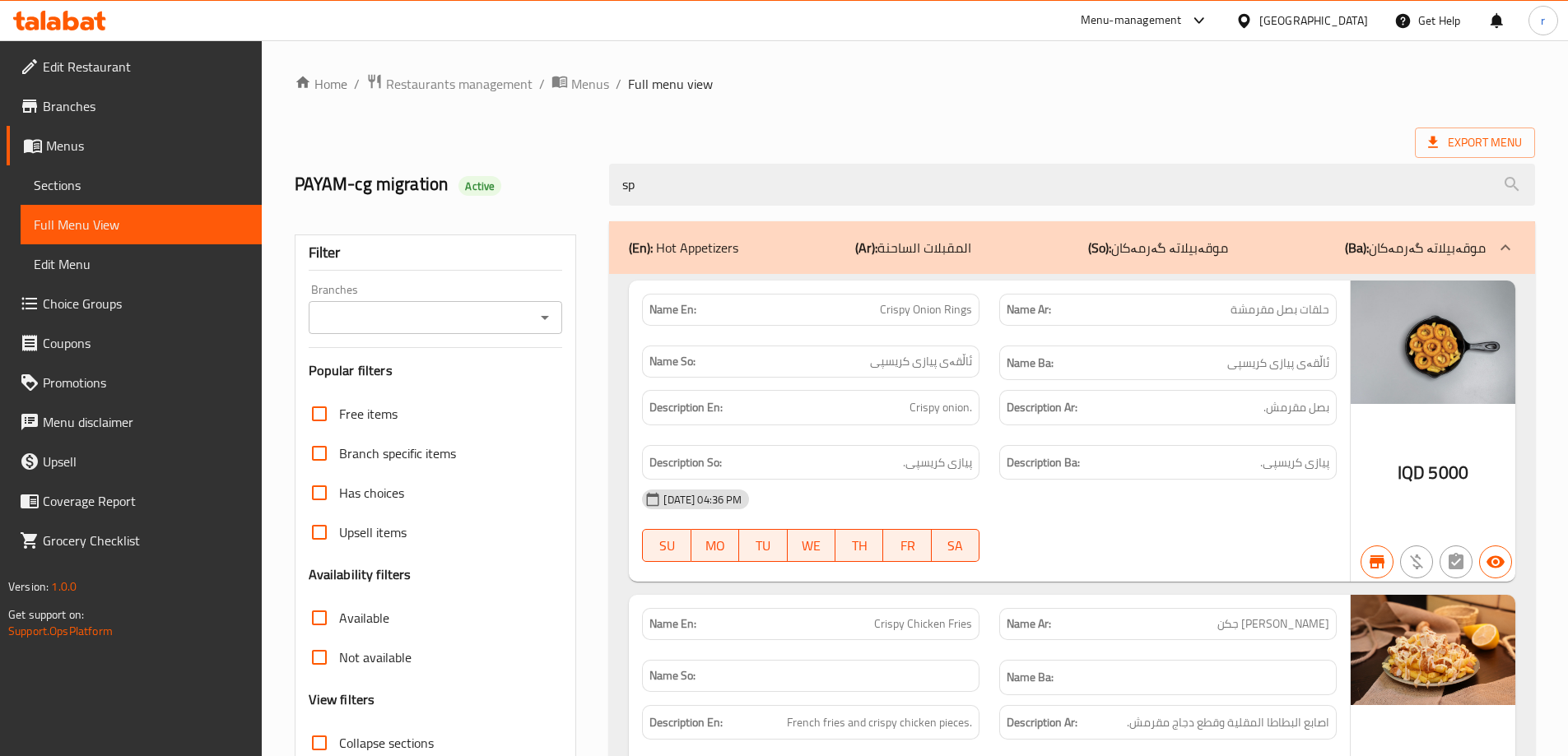
drag, startPoint x: 863, startPoint y: 181, endPoint x: 579, endPoint y: 193, distance: 284.3
click at [579, 193] on div "PAYAM-cg migration Active sp" at bounding box center [914, 185] width 1260 height 74
paste input "Spaghetti"
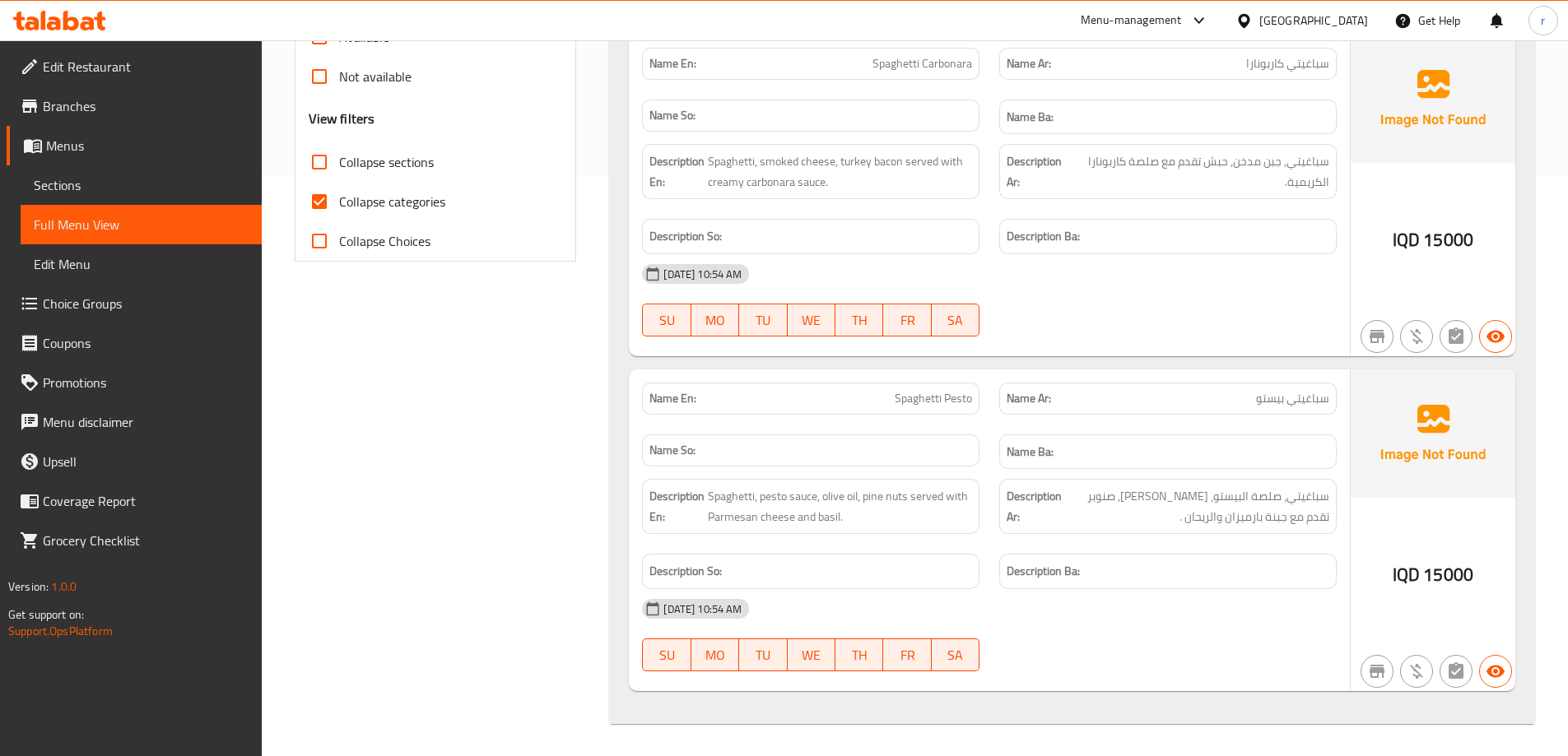
scroll to position [582, 0]
drag, startPoint x: 891, startPoint y: 408, endPoint x: 976, endPoint y: 400, distance: 85.4
click at [976, 400] on div "Name En: Spaghetti Pesto" at bounding box center [811, 398] width 338 height 32
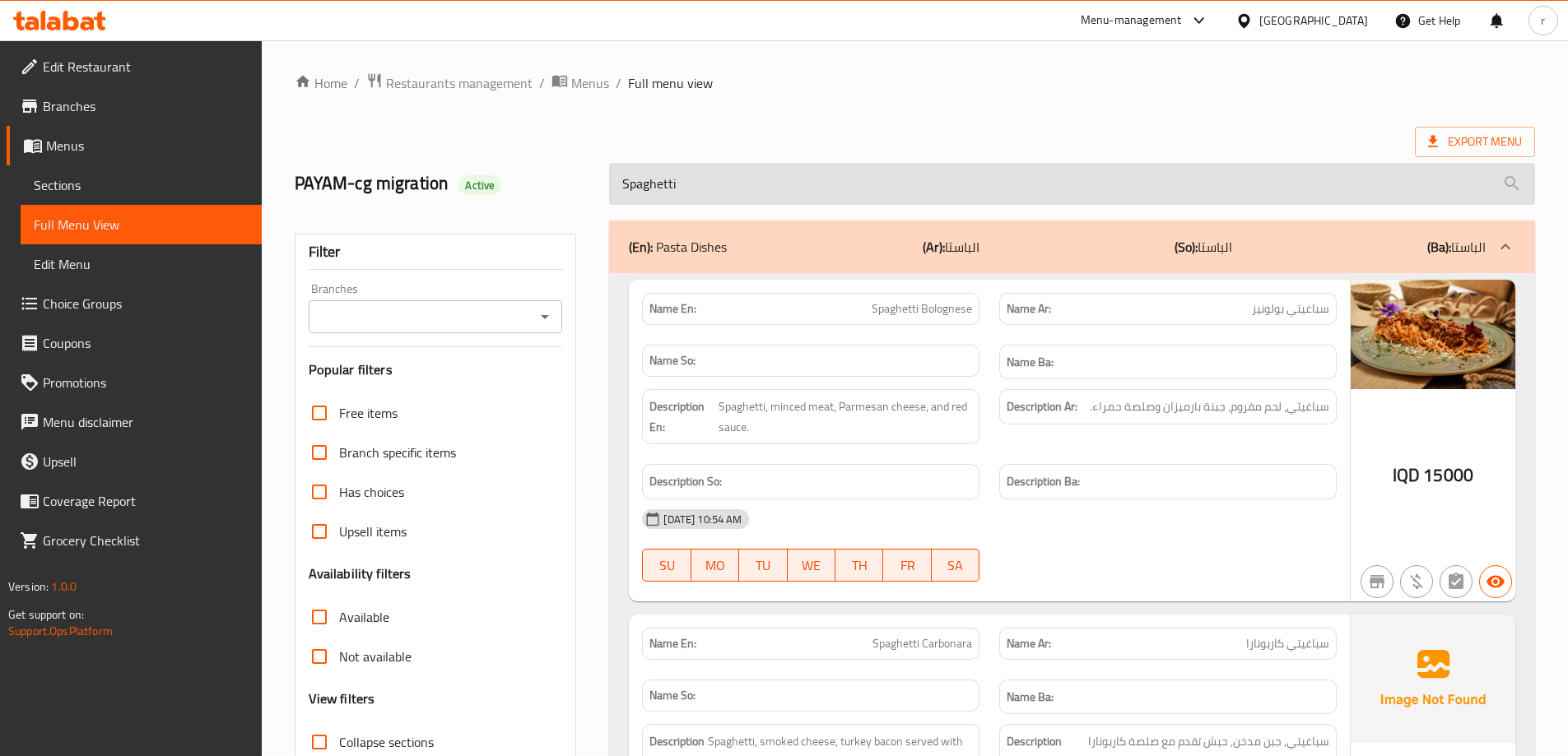
scroll to position [0, 0]
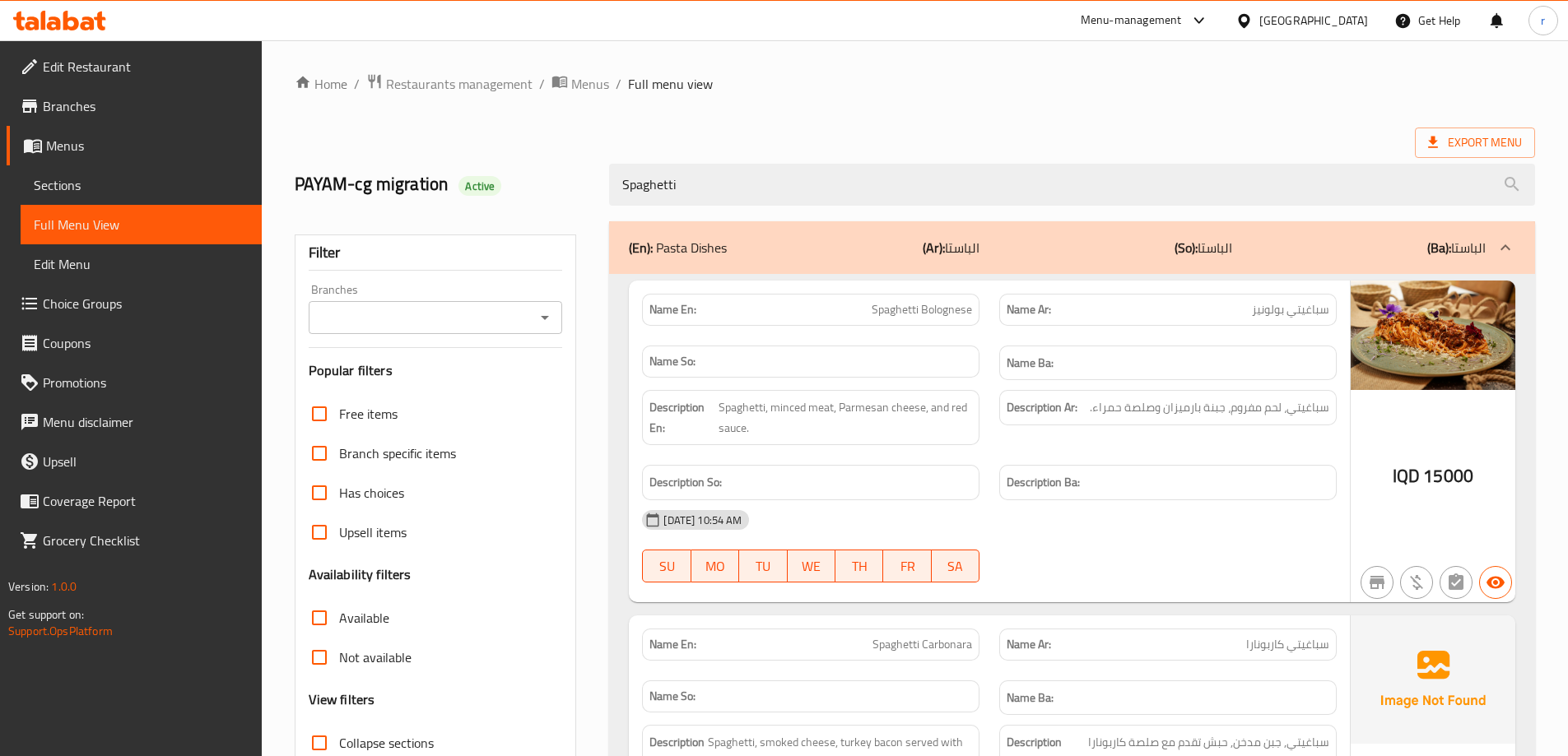
drag, startPoint x: 723, startPoint y: 192, endPoint x: 431, endPoint y: 204, distance: 292.2
click at [431, 204] on div "PAYAM-cg migration Active Spaghetti" at bounding box center [914, 185] width 1260 height 74
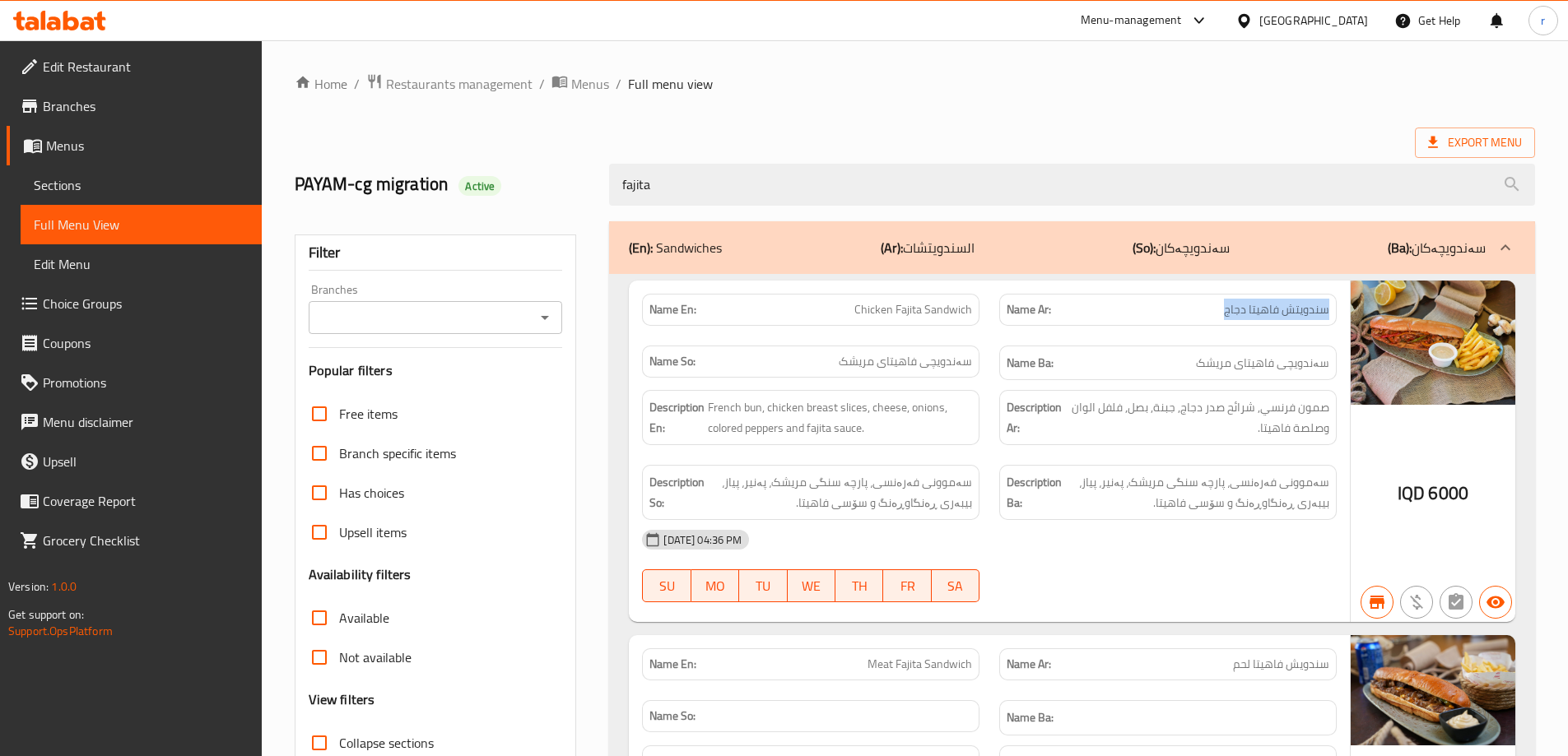
drag, startPoint x: 1196, startPoint y: 309, endPoint x: 1326, endPoint y: 312, distance: 130.0
click at [1326, 312] on p "Name Ar: سندويتش فاهيتا دجاج" at bounding box center [1167, 310] width 322 height 17
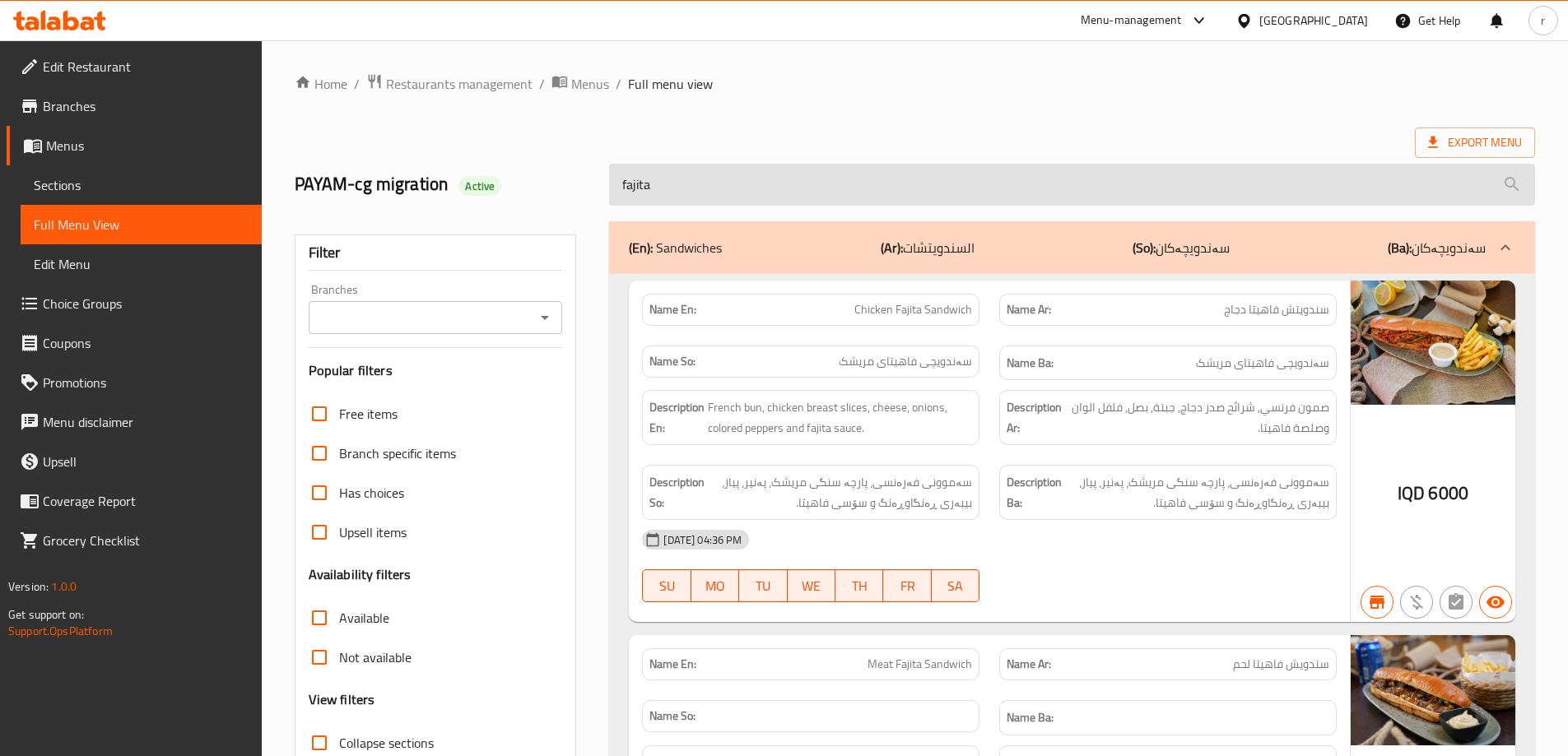
click at [673, 182] on input "fajita" at bounding box center [1071, 184] width 926 height 42
drag, startPoint x: 671, startPoint y: 183, endPoint x: 626, endPoint y: 187, distance: 45.2
click at [626, 187] on input "fajita" at bounding box center [1071, 184] width 926 height 42
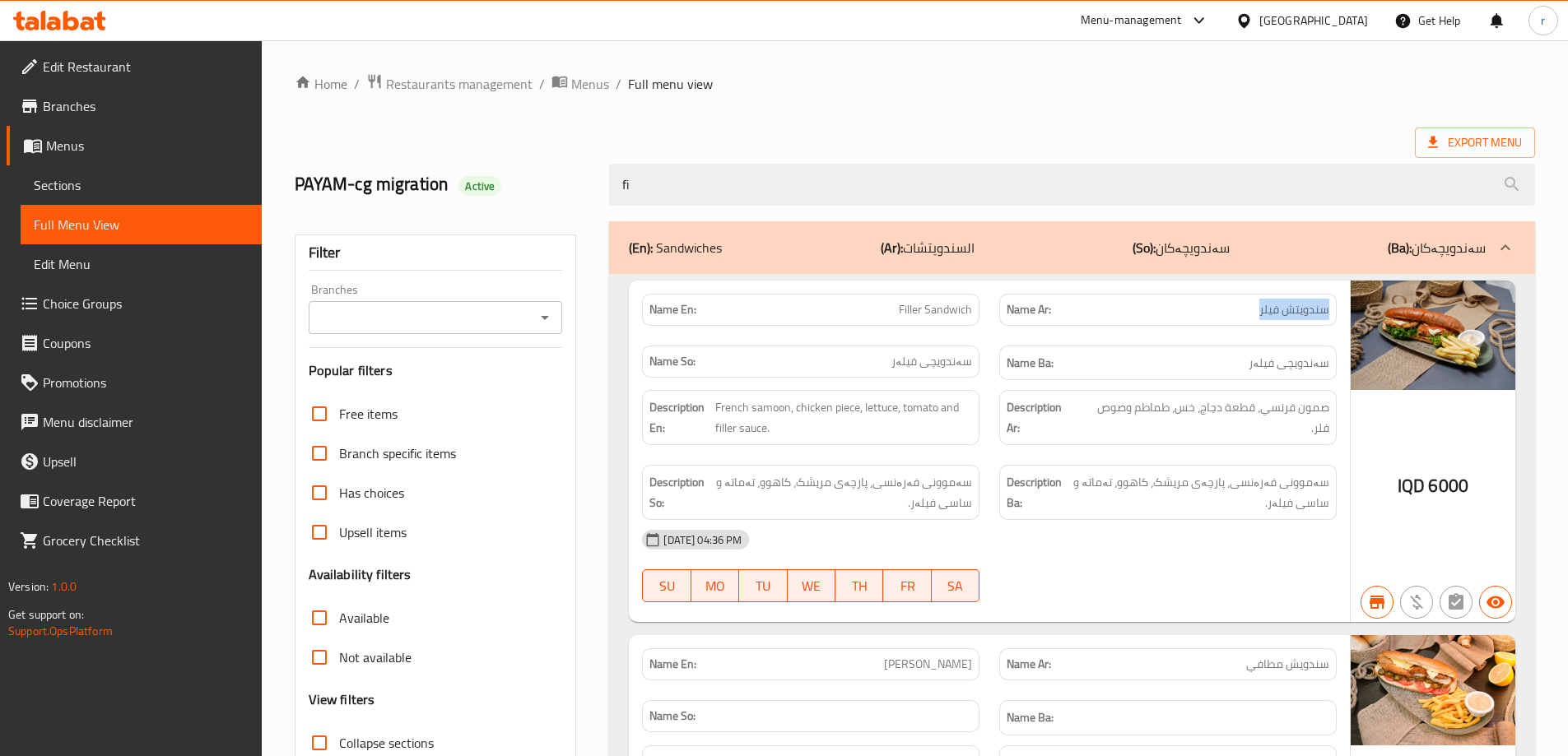
drag, startPoint x: 1273, startPoint y: 310, endPoint x: 1336, endPoint y: 312, distance: 63.0
click at [1336, 312] on div "Name Ar: سندويتش فيلر" at bounding box center [1168, 310] width 338 height 32
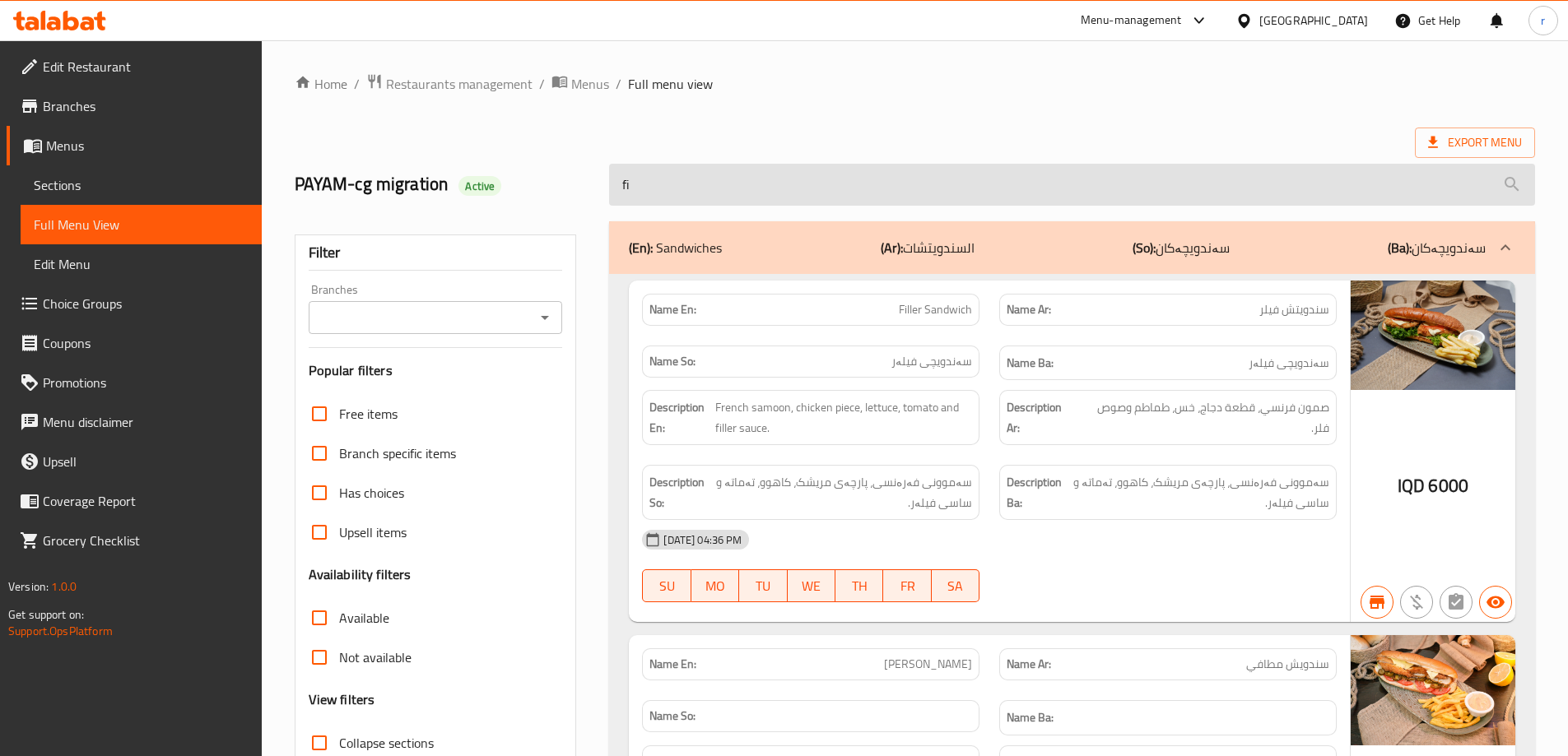
click at [707, 194] on input "fi" at bounding box center [1071, 184] width 926 height 42
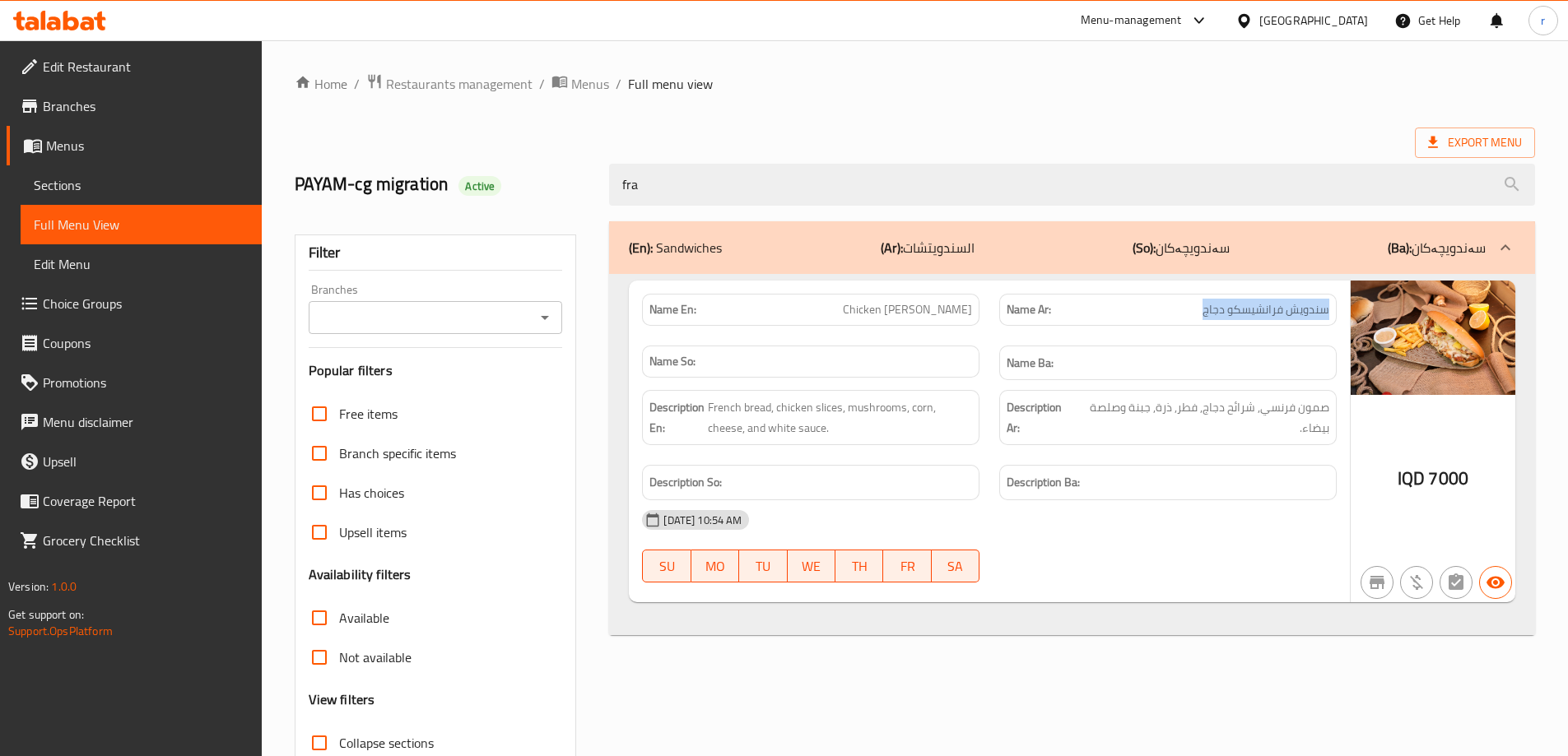
drag, startPoint x: 1205, startPoint y: 313, endPoint x: 1187, endPoint y: 328, distance: 23.4
click at [1339, 313] on div "Name Ar: سندويش [PERSON_NAME]" at bounding box center [1168, 310] width 357 height 52
drag, startPoint x: 644, startPoint y: 185, endPoint x: 428, endPoint y: 177, distance: 216.1
click at [428, 177] on div "PAYAM-cg migration Active fra" at bounding box center [914, 185] width 1260 height 74
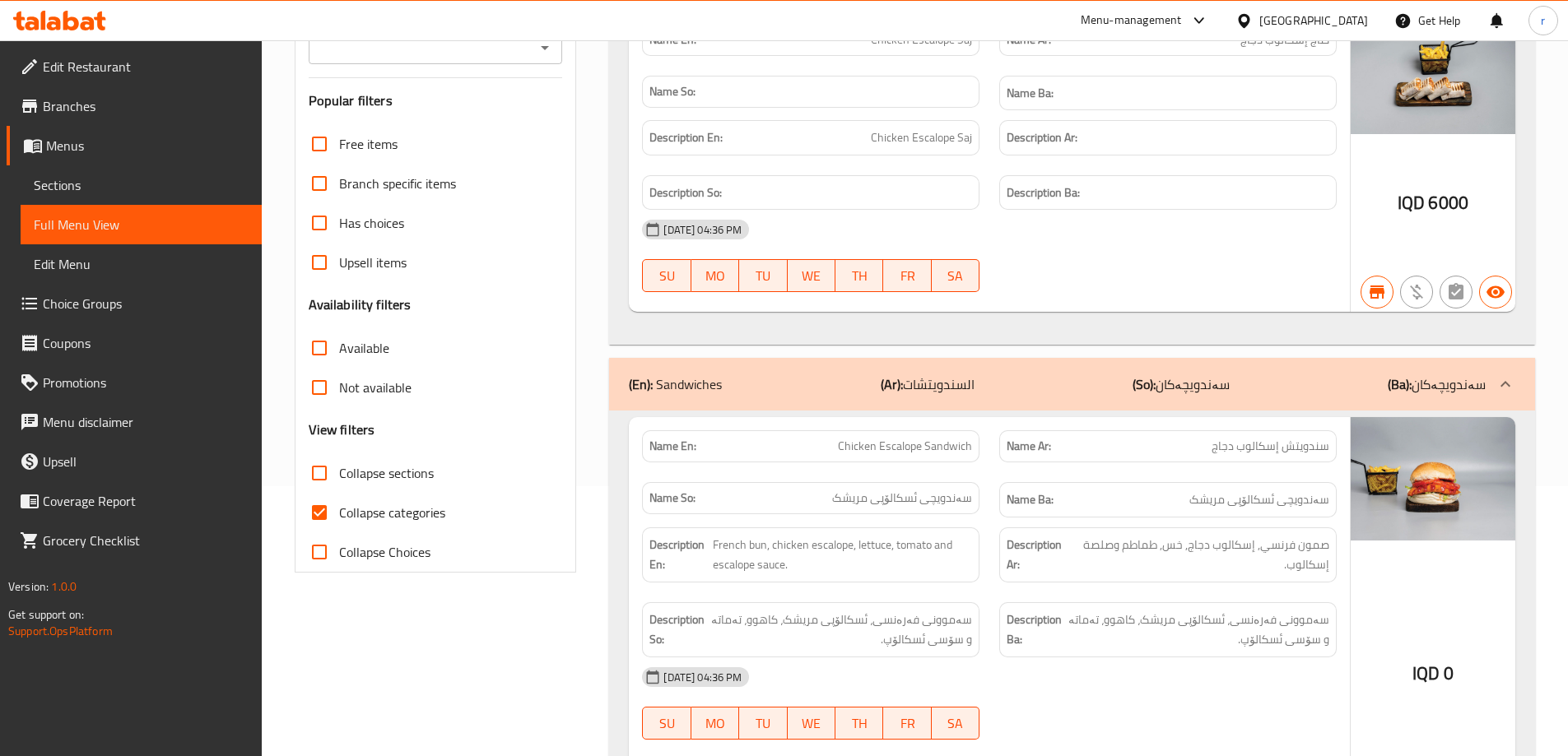
scroll to position [274, 0]
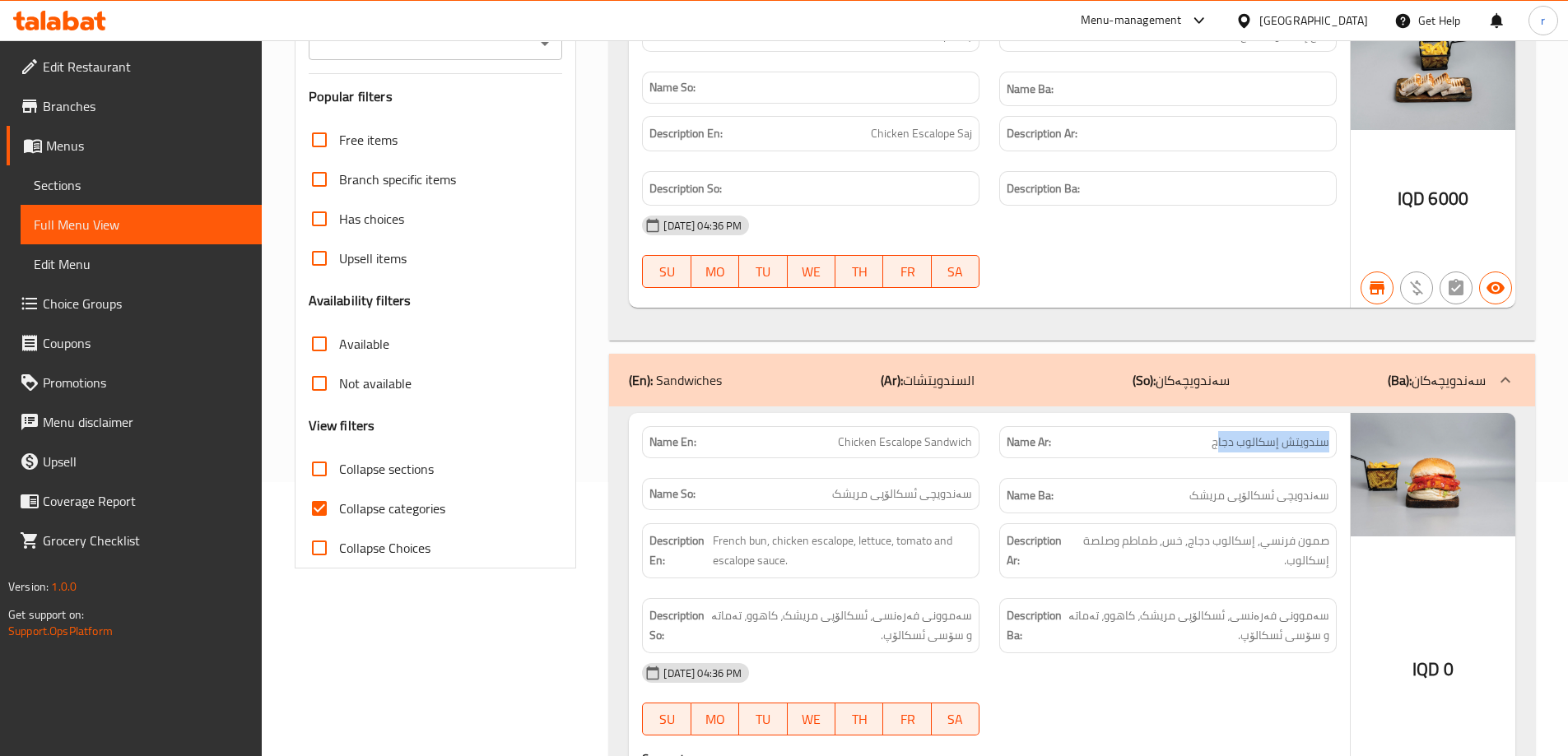
drag, startPoint x: 1221, startPoint y: 441, endPoint x: 1334, endPoint y: 441, distance: 113.0
click at [1334, 441] on div "Name Ar: سندويتش إسكالوب دجاج" at bounding box center [1168, 443] width 338 height 32
click at [1190, 444] on p "Name Ar: سندويتش إسكالوب دجاج" at bounding box center [1167, 442] width 322 height 17
drag, startPoint x: 1202, startPoint y: 447, endPoint x: 1284, endPoint y: 449, distance: 82.0
click at [1329, 444] on div "Name Ar: سندويتش إسكالوب دجاج" at bounding box center [1168, 443] width 338 height 32
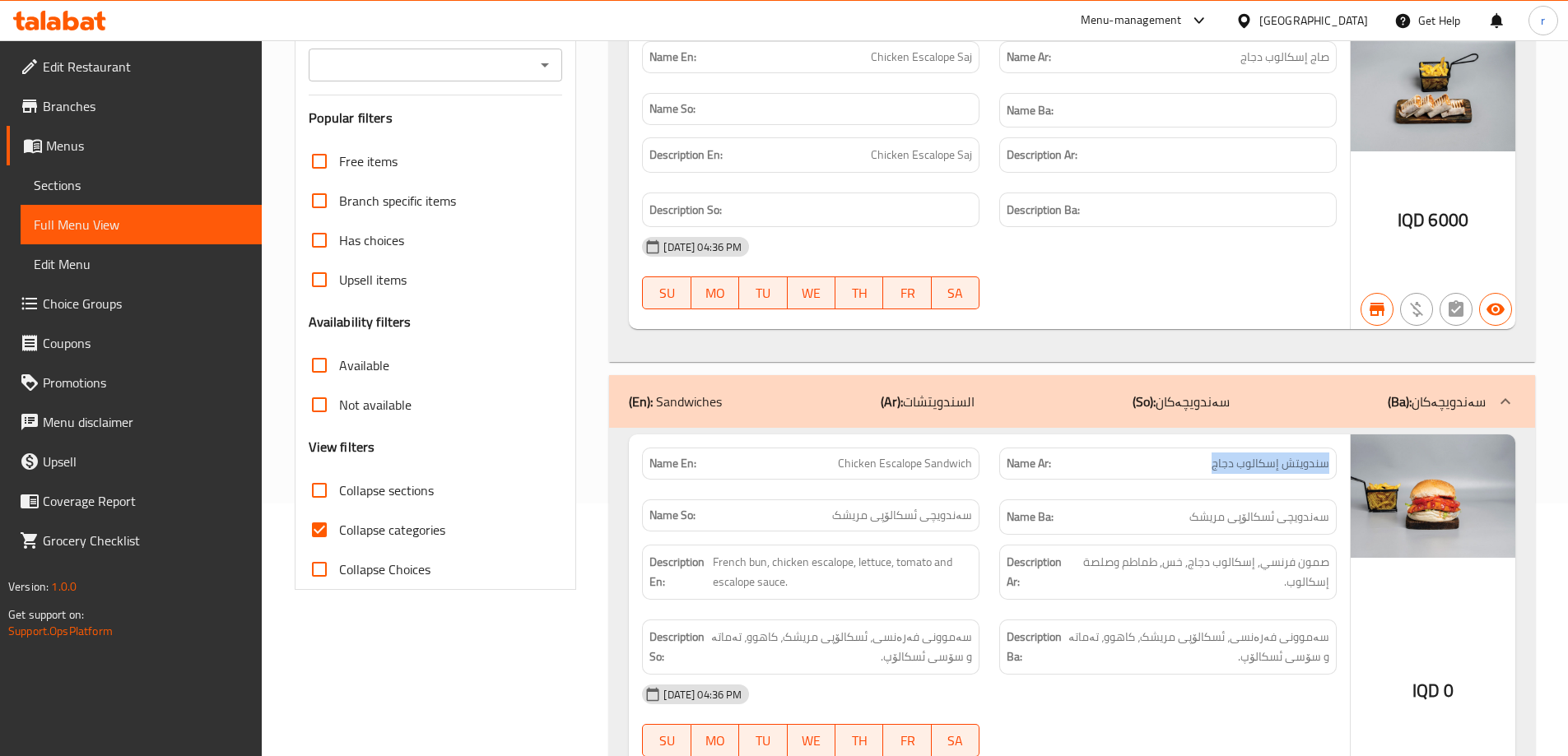
scroll to position [0, 0]
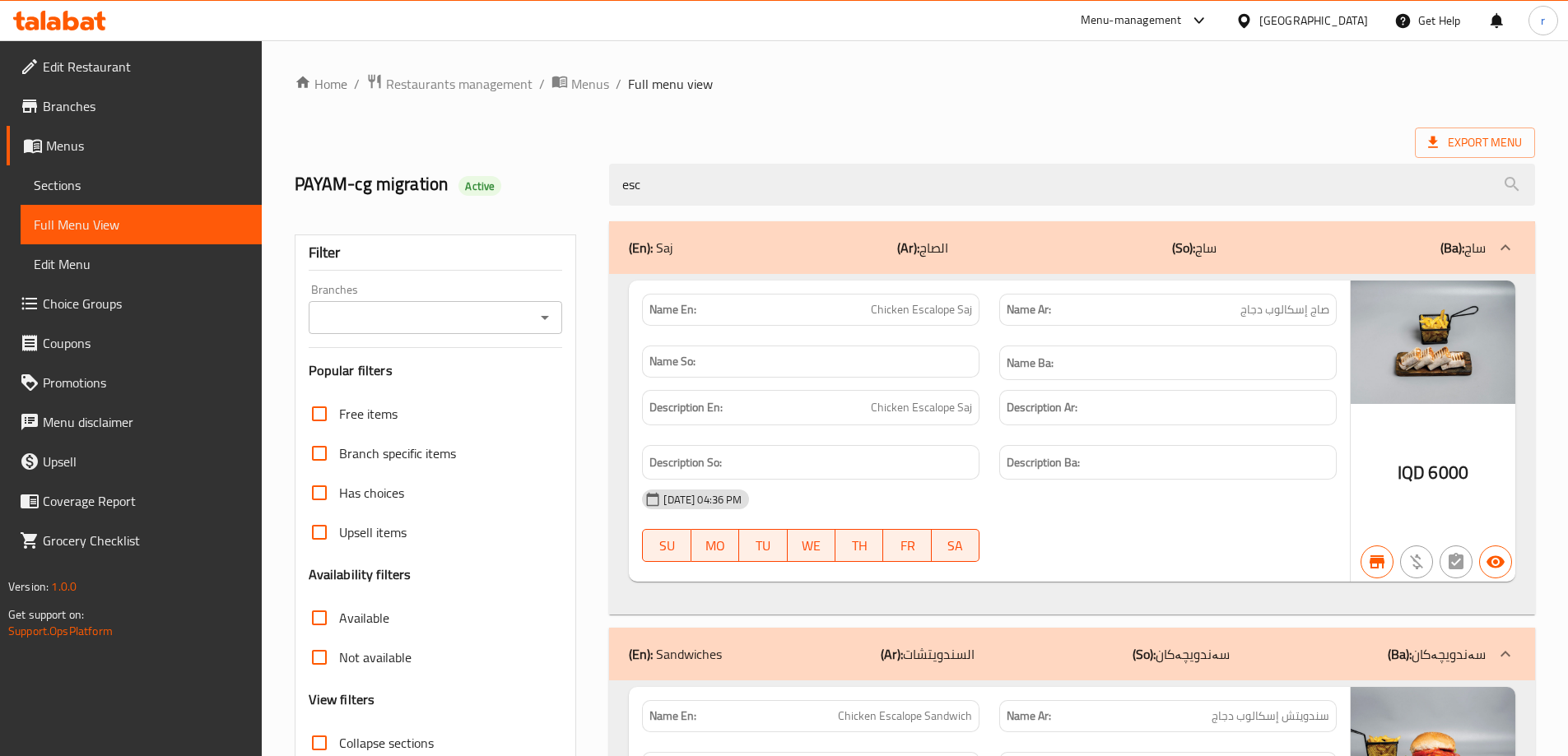
drag, startPoint x: 696, startPoint y: 183, endPoint x: 467, endPoint y: 198, distance: 229.5
click at [467, 198] on div "PAYAM-cg migration Active esc" at bounding box center [914, 185] width 1260 height 74
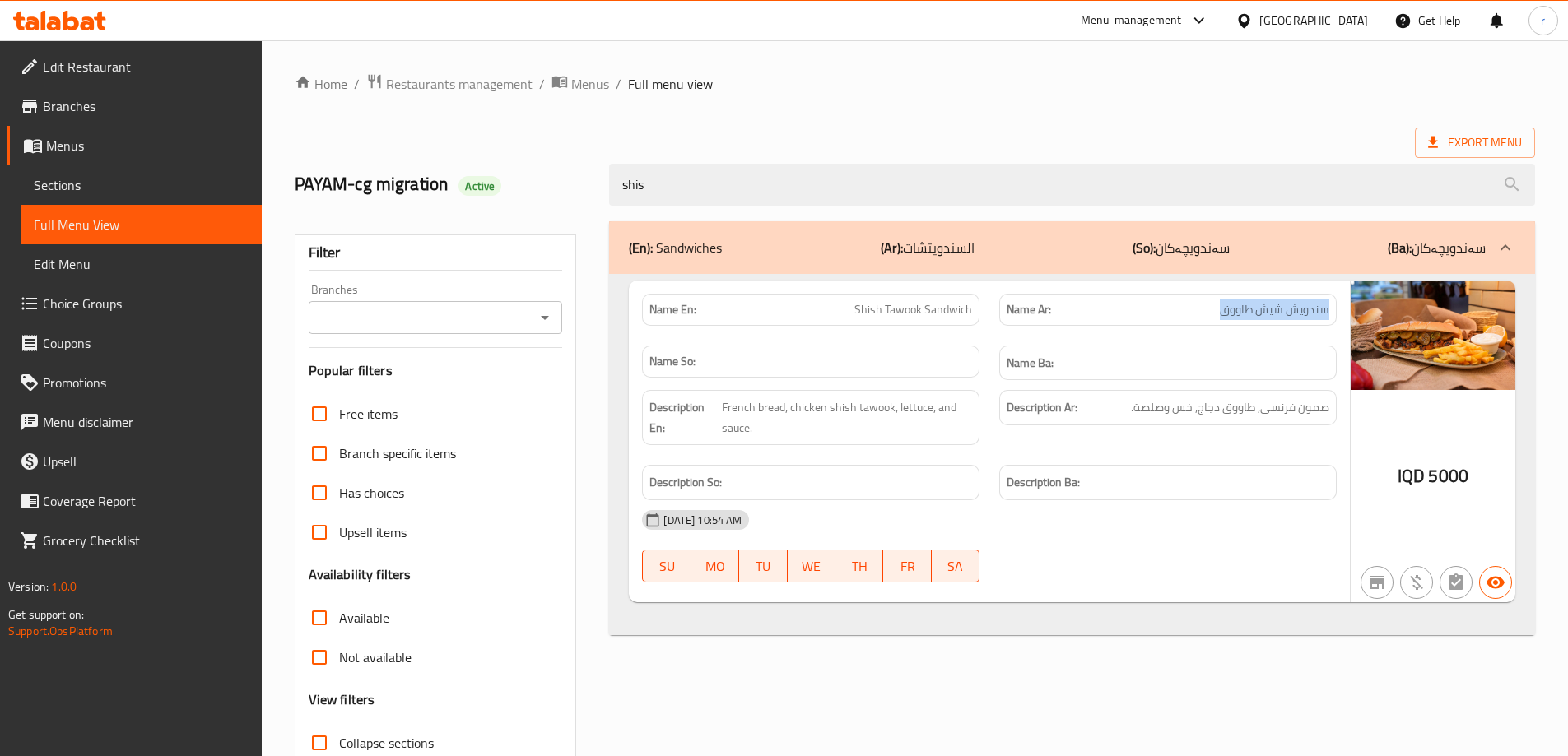
drag, startPoint x: 1201, startPoint y: 312, endPoint x: 1342, endPoint y: 316, distance: 141.1
click at [1342, 316] on div "Name Ar: سندويش شيش طاووق" at bounding box center [1168, 310] width 357 height 52
drag, startPoint x: 727, startPoint y: 189, endPoint x: 440, endPoint y: 220, distance: 288.7
click at [440, 220] on div "Home / Restaurants management / Menus / Full menu view Export Menu PAYAM-cg mig…" at bounding box center [914, 458] width 1240 height 769
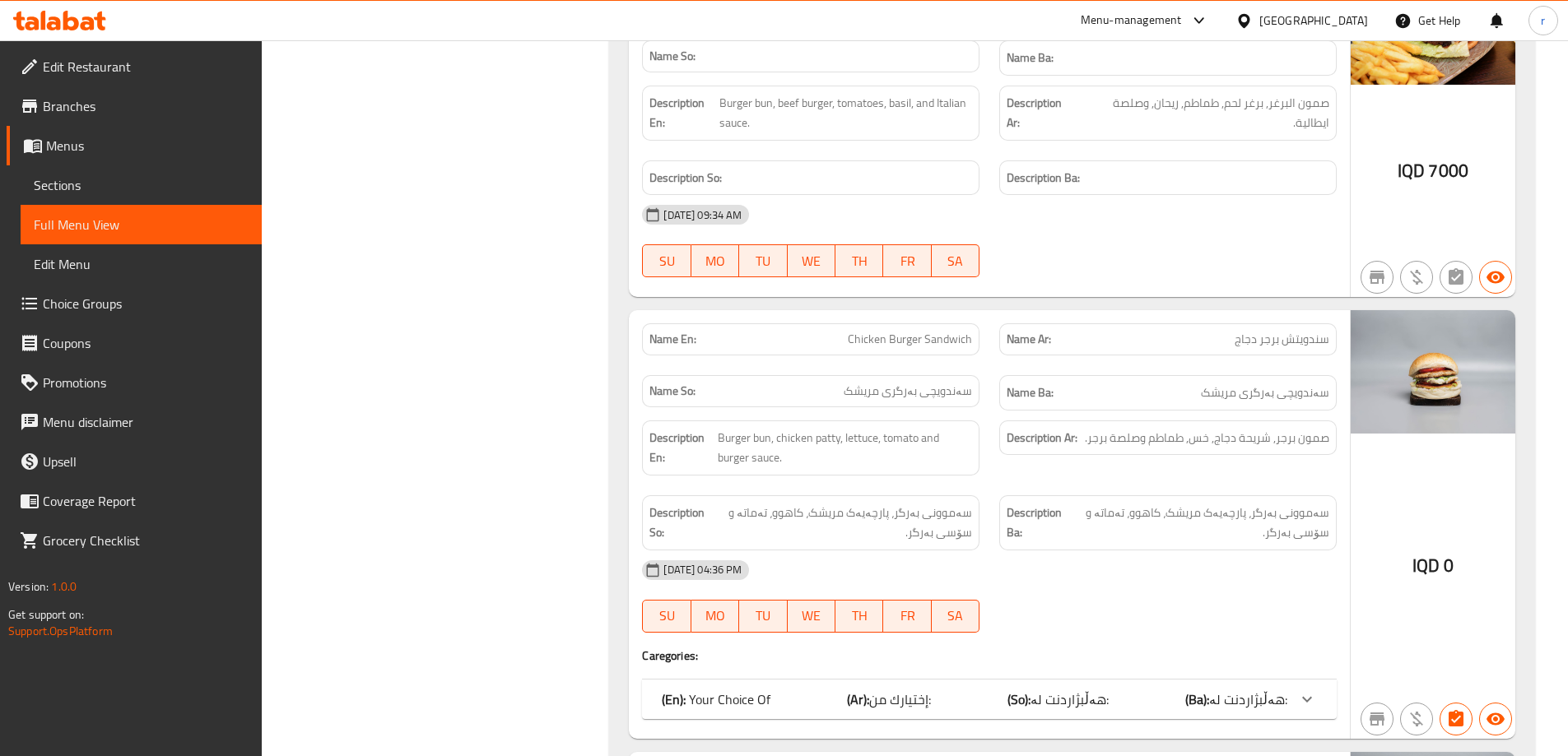
scroll to position [2191, 0]
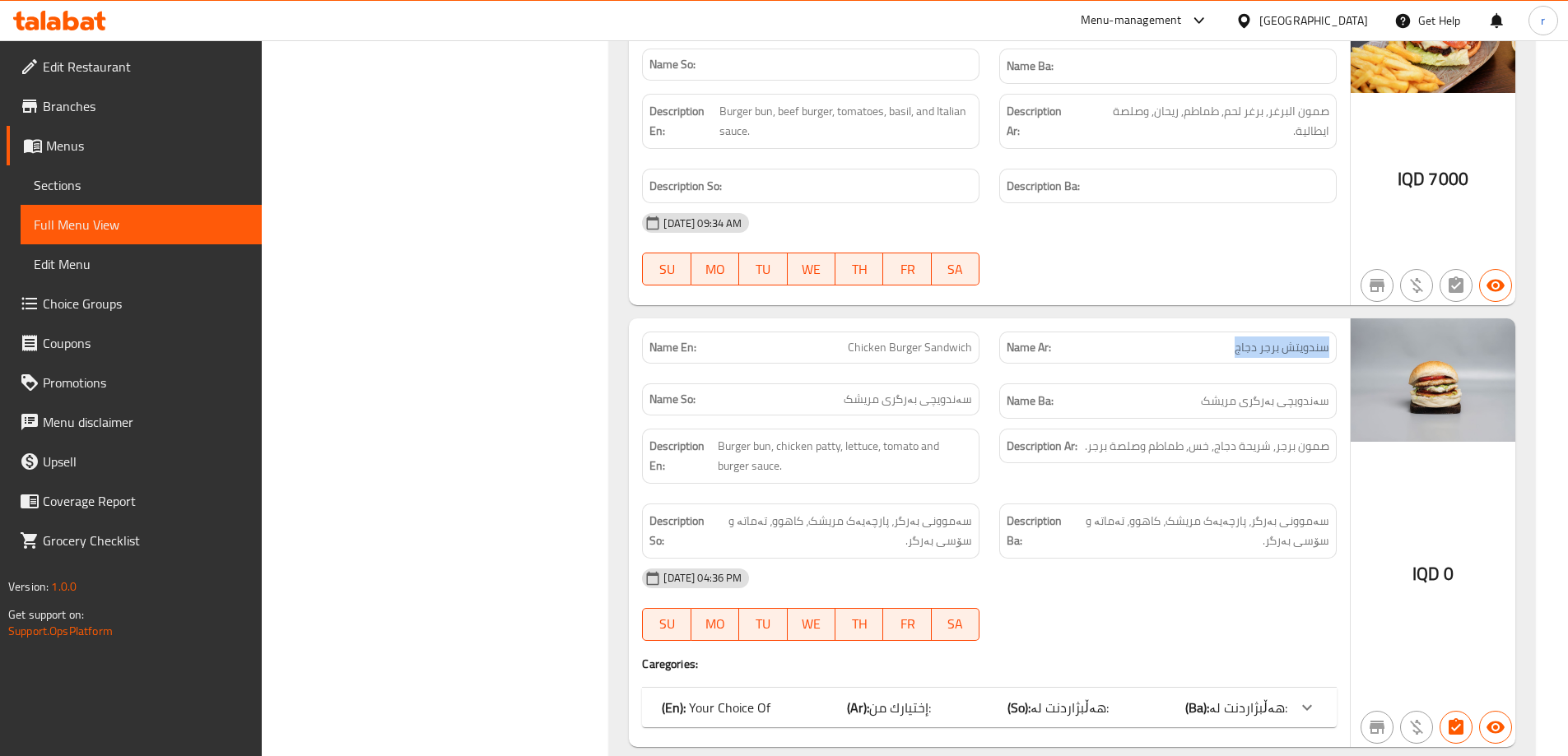
drag, startPoint x: 1275, startPoint y: 351, endPoint x: 1346, endPoint y: 354, distance: 71.1
click at [1346, 354] on div "Name Ar: سندويتش برجر دجاج" at bounding box center [1168, 347] width 357 height 52
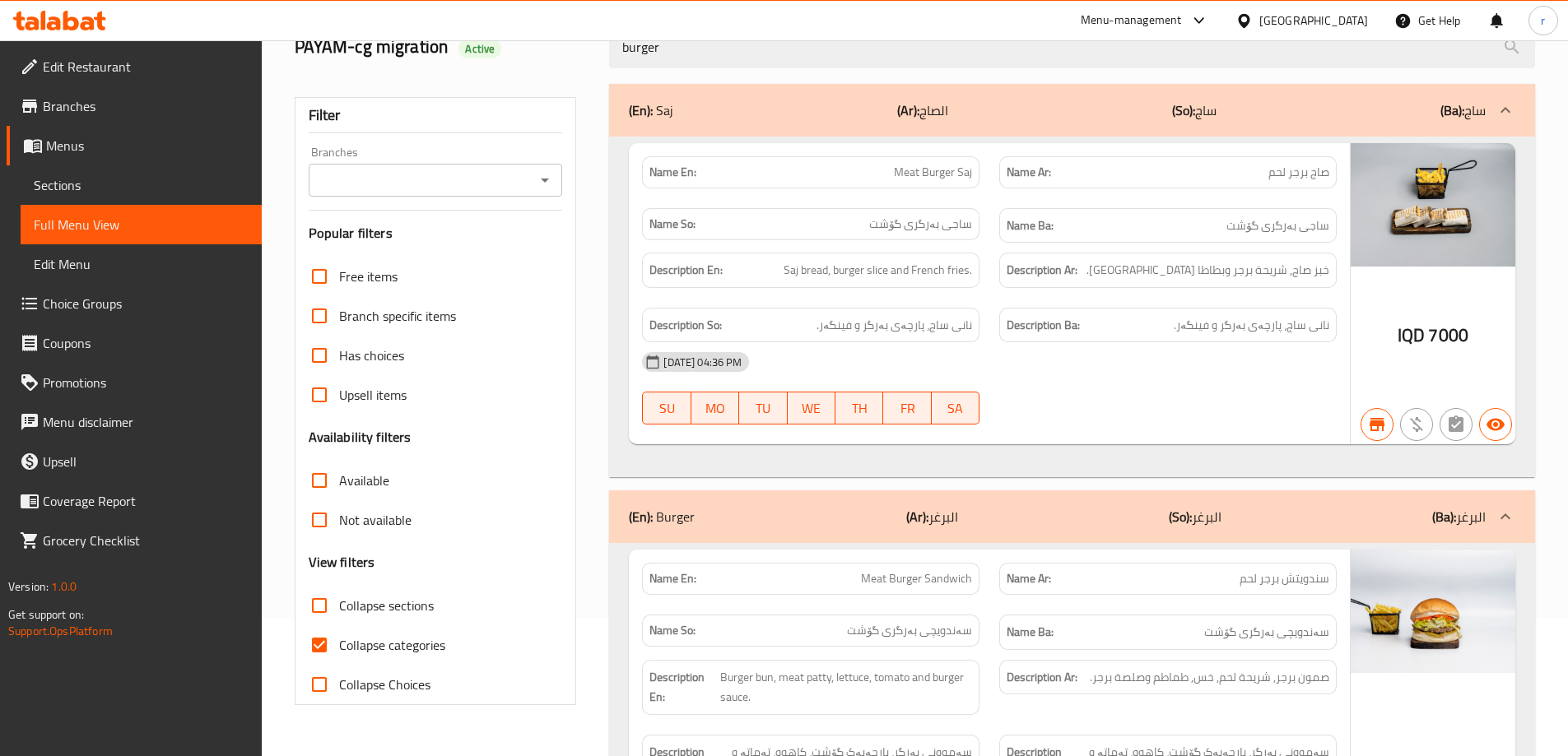
scroll to position [0, 0]
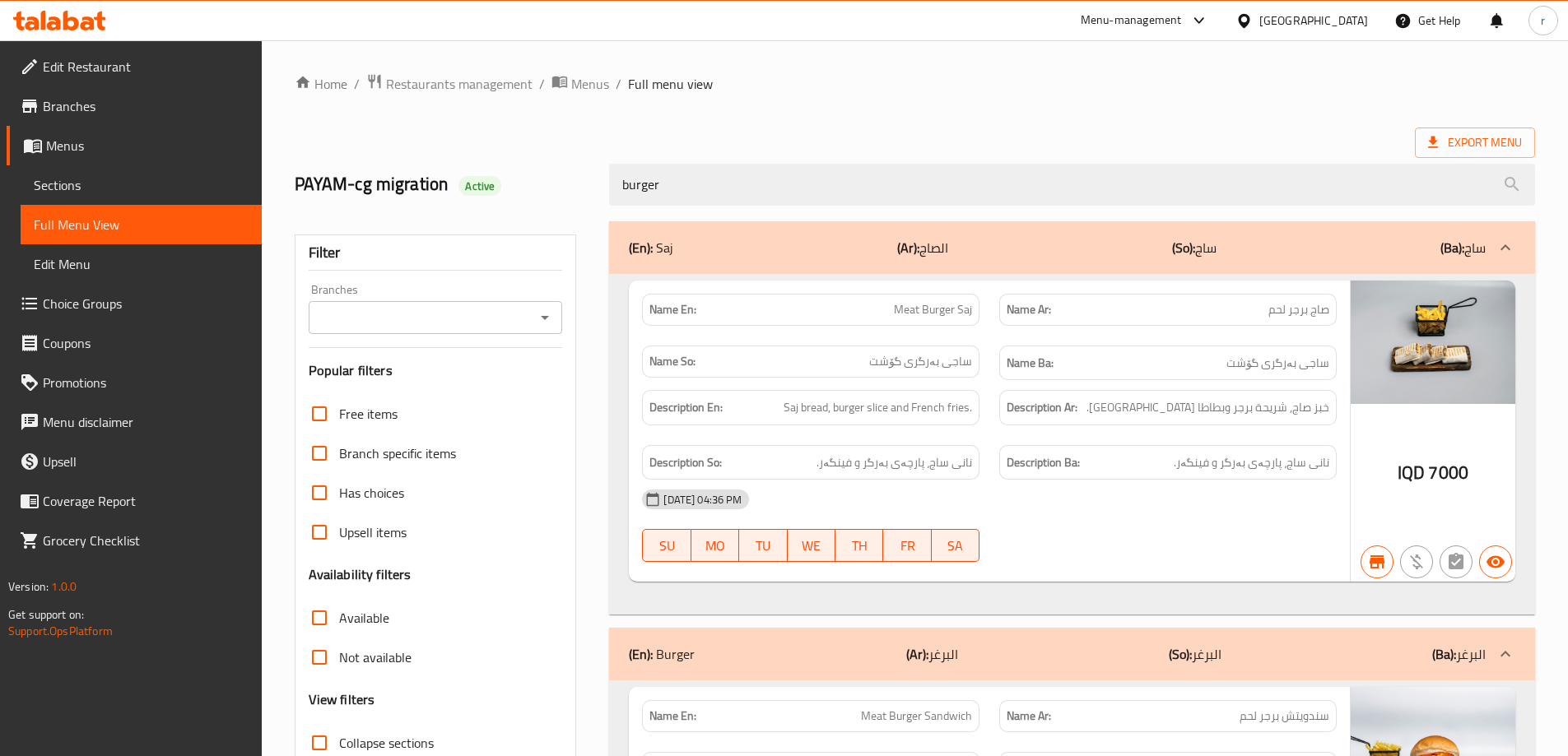
drag, startPoint x: 716, startPoint y: 184, endPoint x: 503, endPoint y: 202, distance: 213.8
click at [503, 202] on div "PAYAM-cg migration Active burger" at bounding box center [914, 185] width 1260 height 74
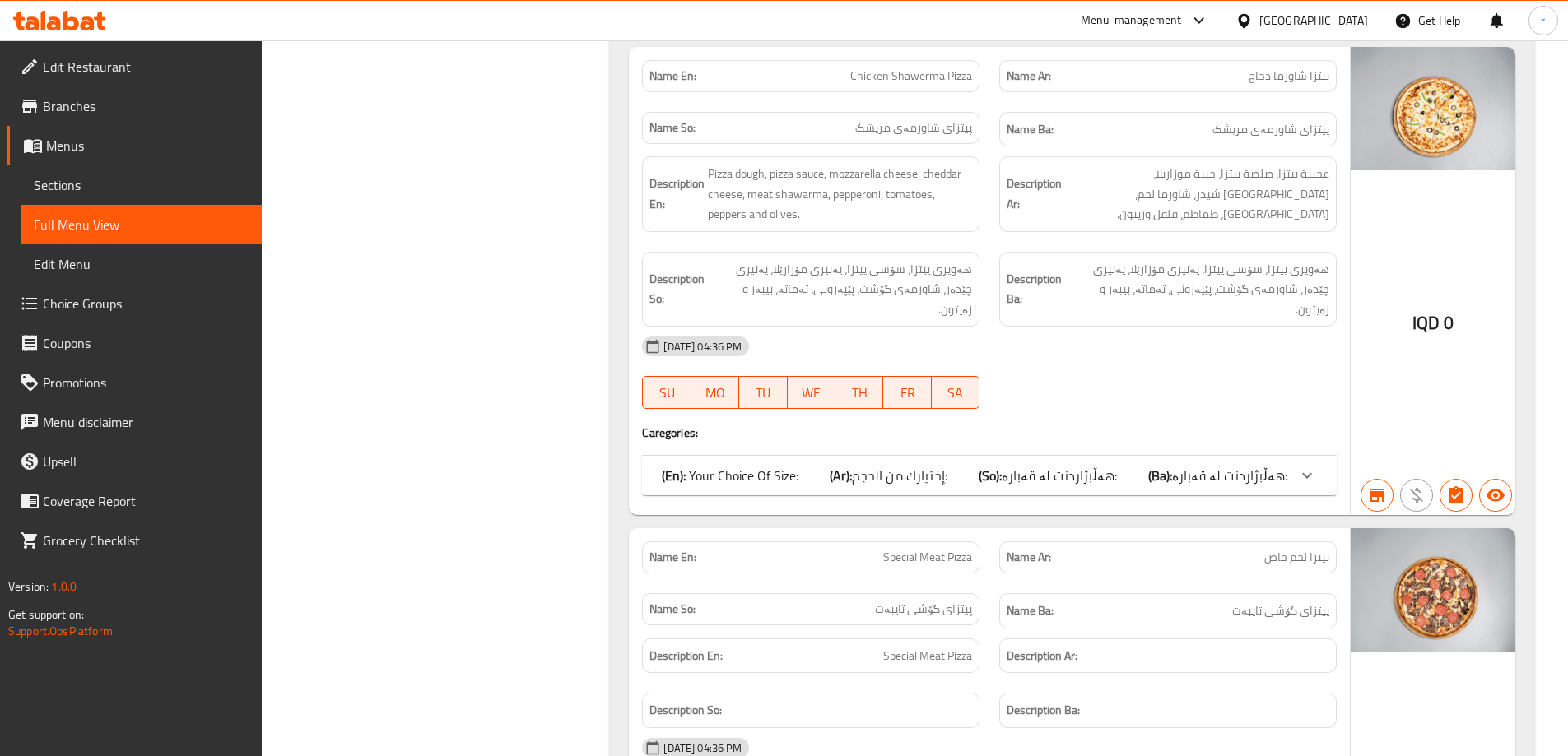
scroll to position [4390, 0]
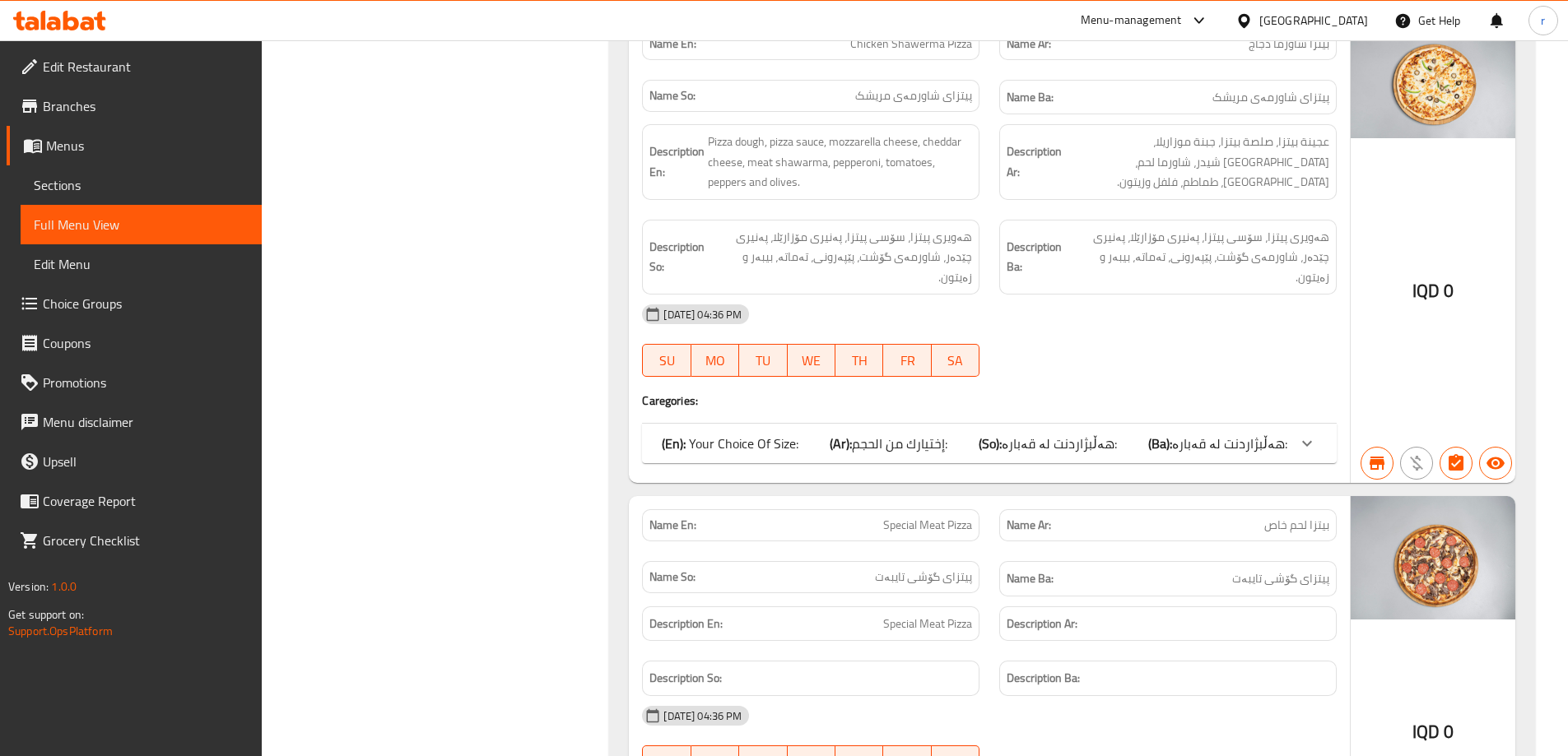
type input "pizza"
click at [1108, 431] on span "هەڵبژاردنت لە قەبارە:" at bounding box center [1060, 444] width 115 height 25
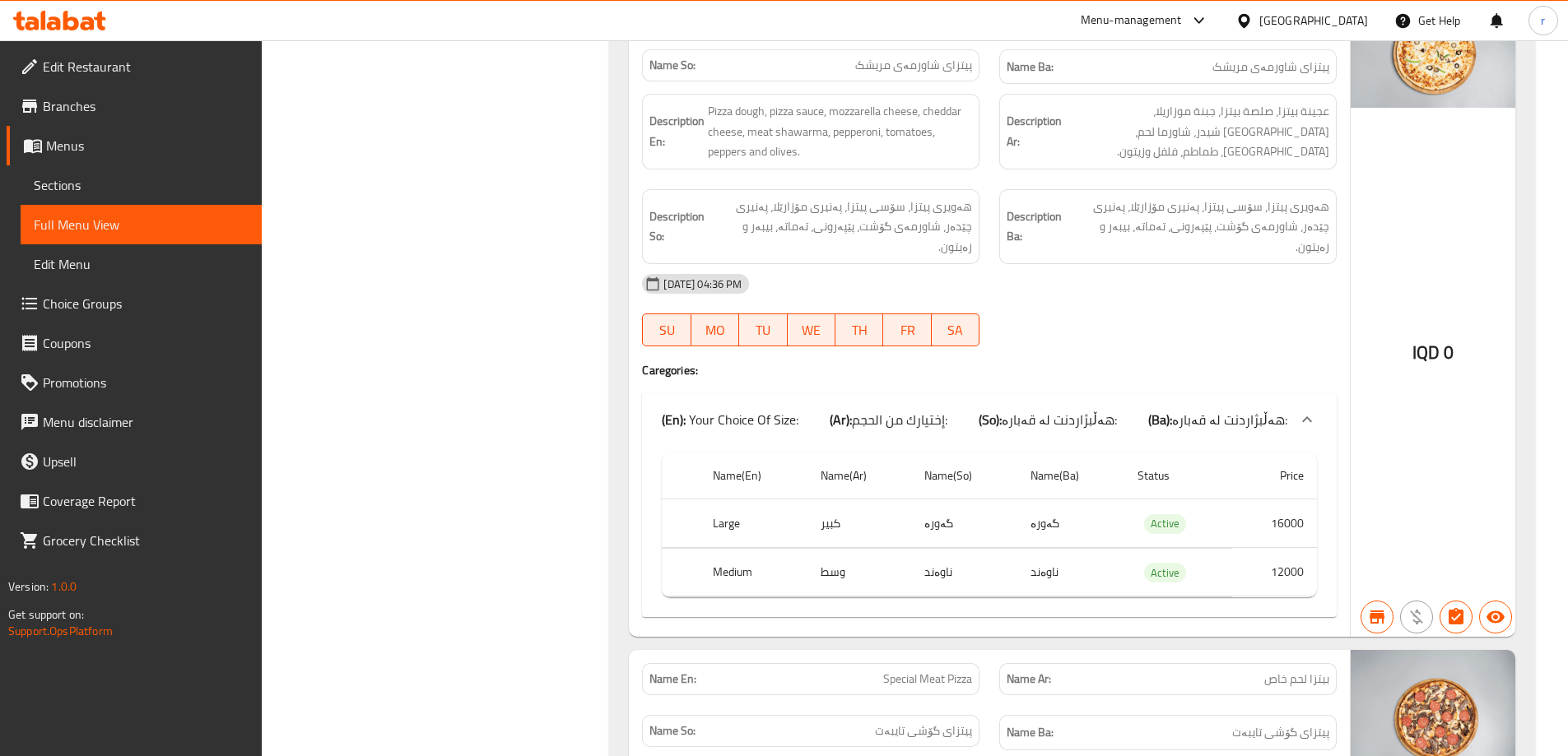
scroll to position [4377, 0]
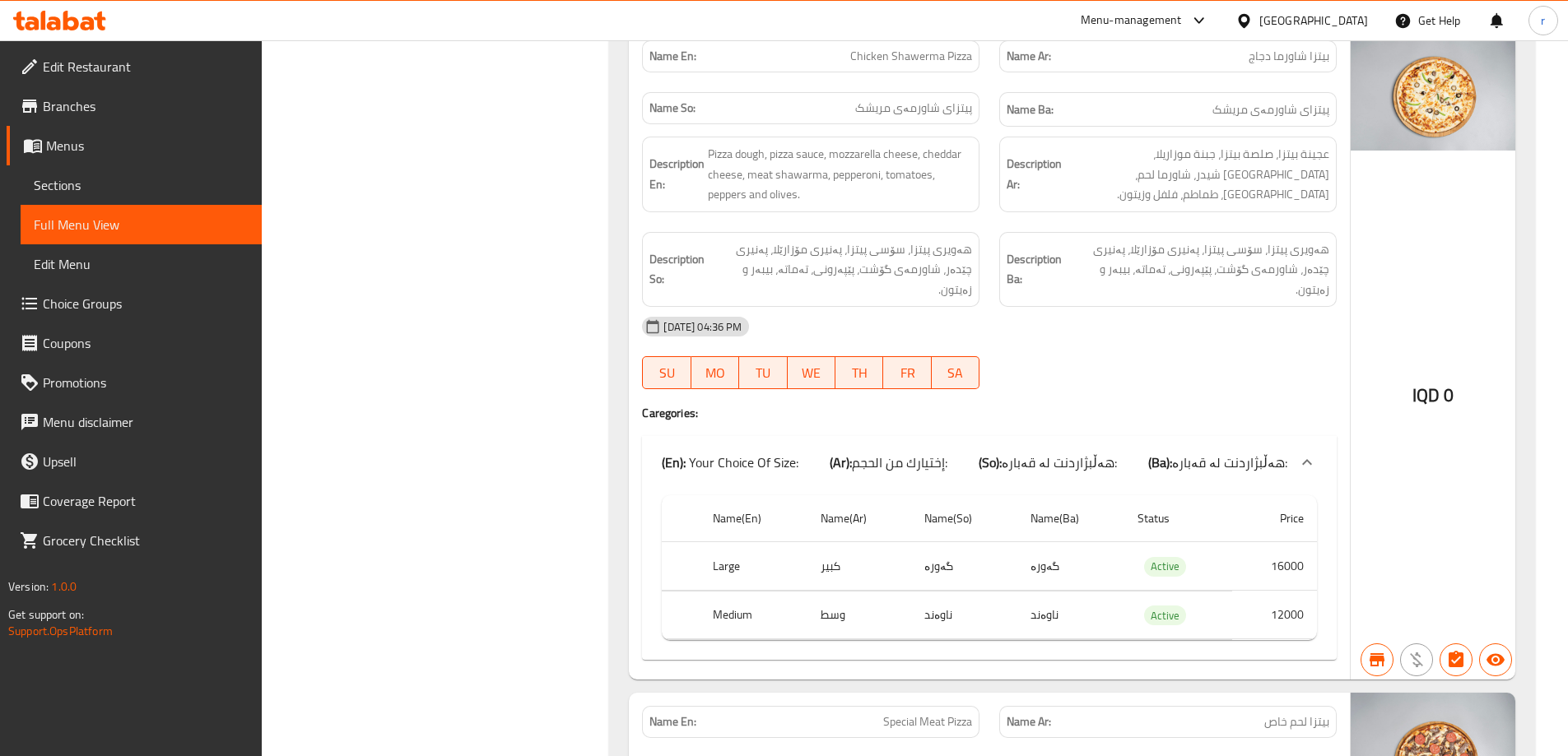
click at [81, 110] on span "Branches" at bounding box center [145, 106] width 206 height 20
